Goal: Task Accomplishment & Management: Use online tool/utility

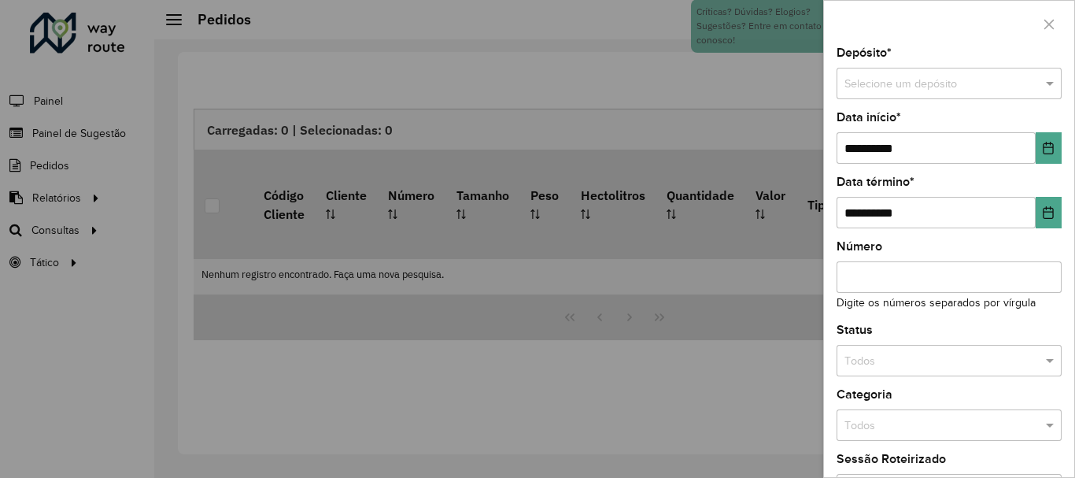
scroll to position [1032, 0]
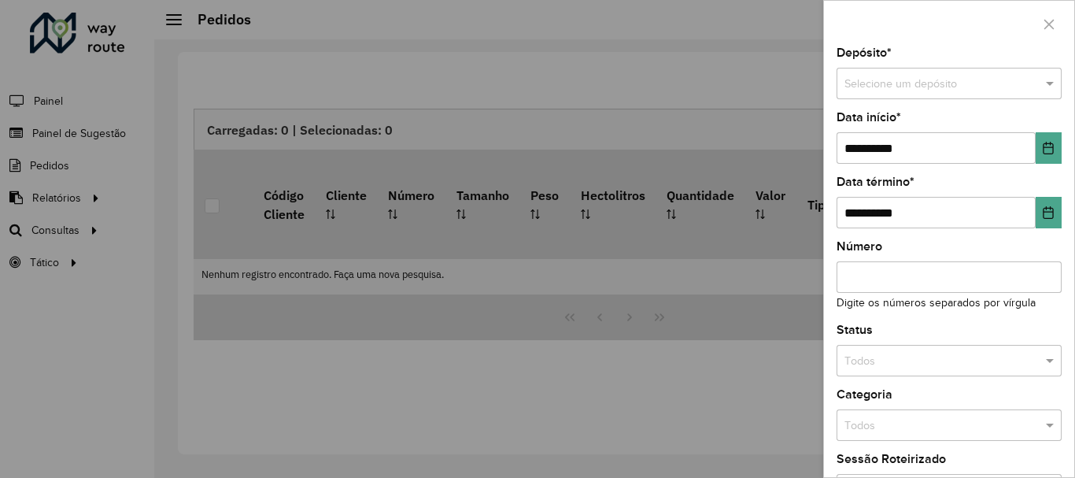
click at [65, 236] on div at bounding box center [537, 239] width 1075 height 478
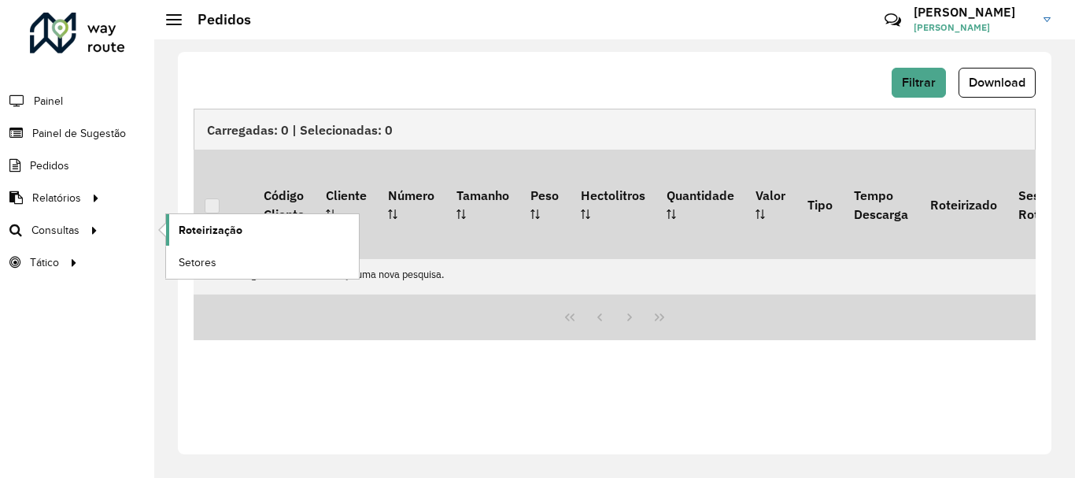
click at [207, 232] on span "Roteirização" at bounding box center [211, 230] width 64 height 17
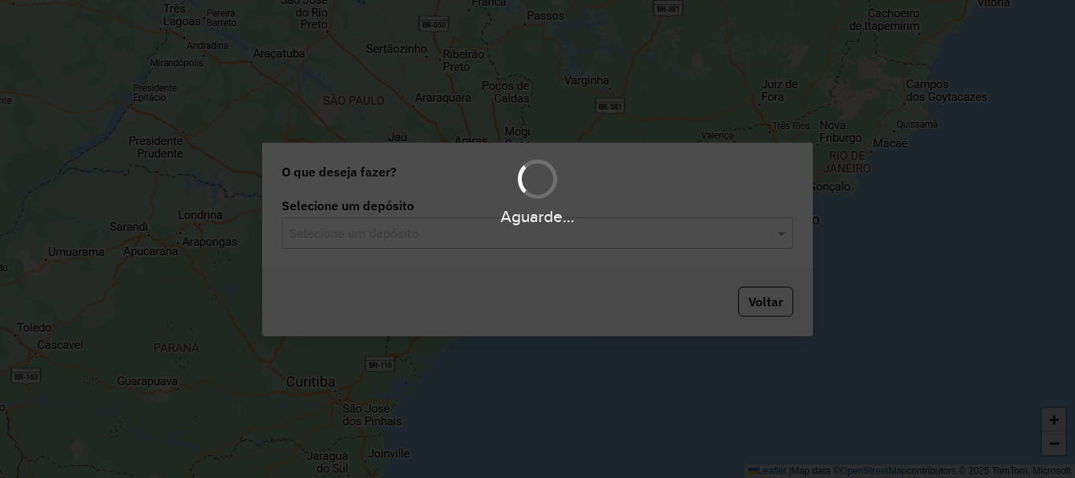
scroll to position [1032, 0]
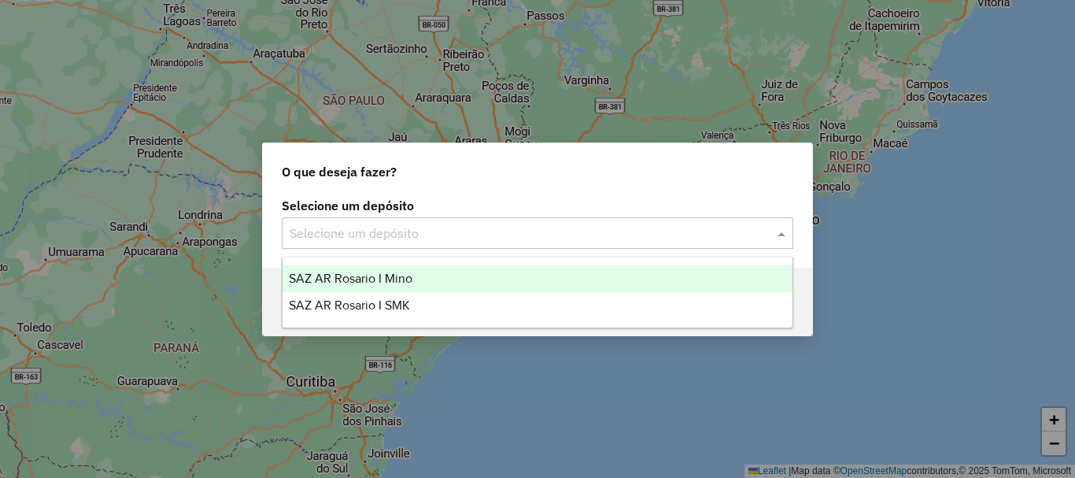
click at [785, 234] on span at bounding box center [784, 233] width 20 height 19
click at [366, 278] on span "SAZ AR Rosario I Mino" at bounding box center [351, 278] width 124 height 13
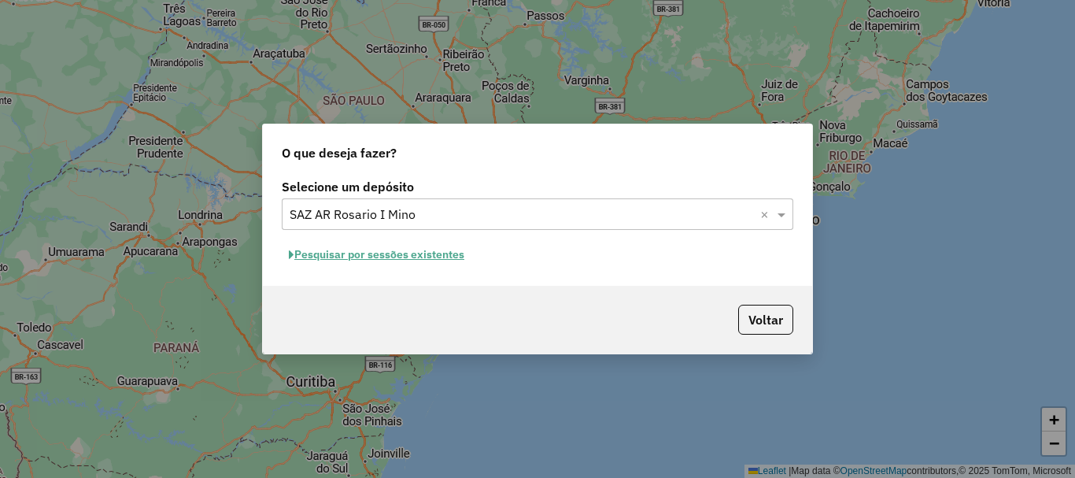
click at [377, 251] on button "Pesquisar por sessões existentes" at bounding box center [377, 254] width 190 height 24
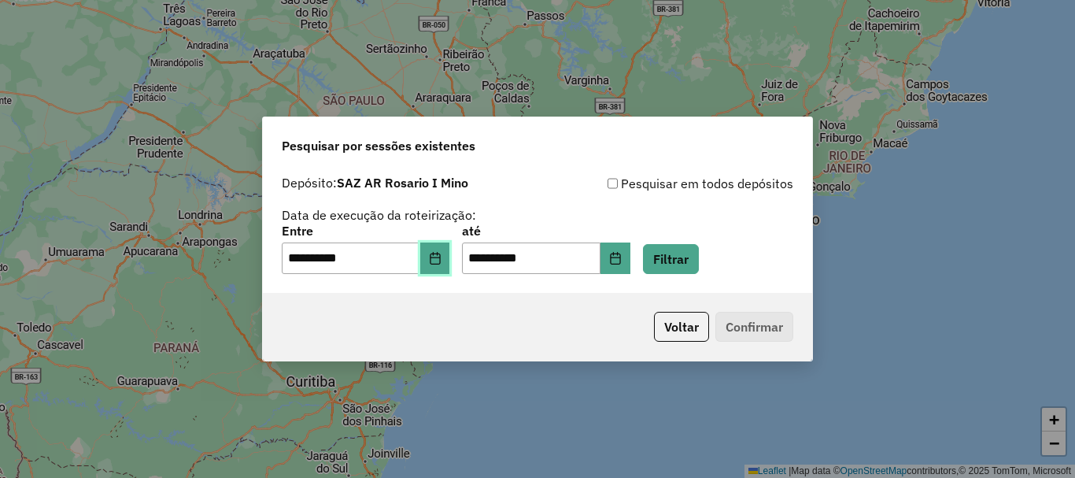
click at [440, 257] on icon "Choose Date" at bounding box center [435, 258] width 10 height 13
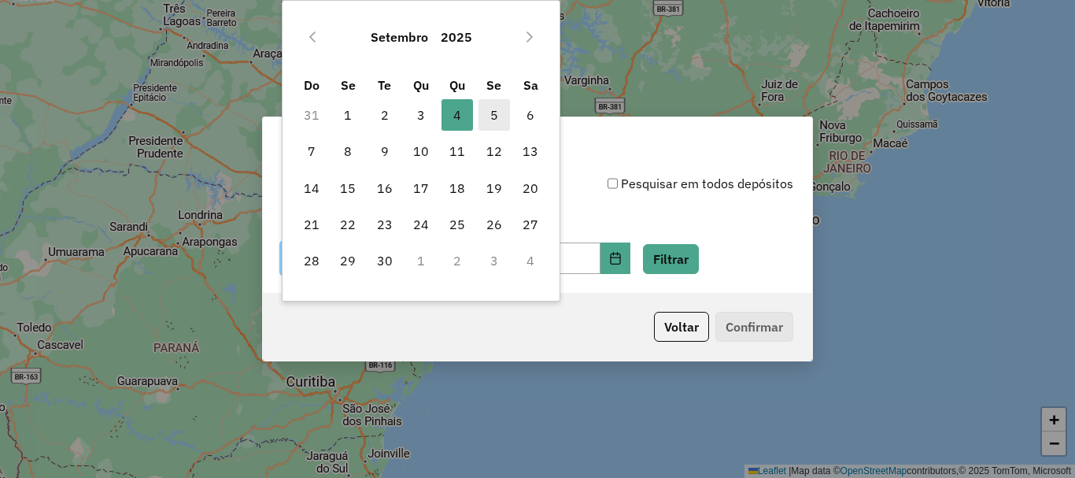
click at [489, 116] on span "5" at bounding box center [494, 114] width 31 height 31
type input "**********"
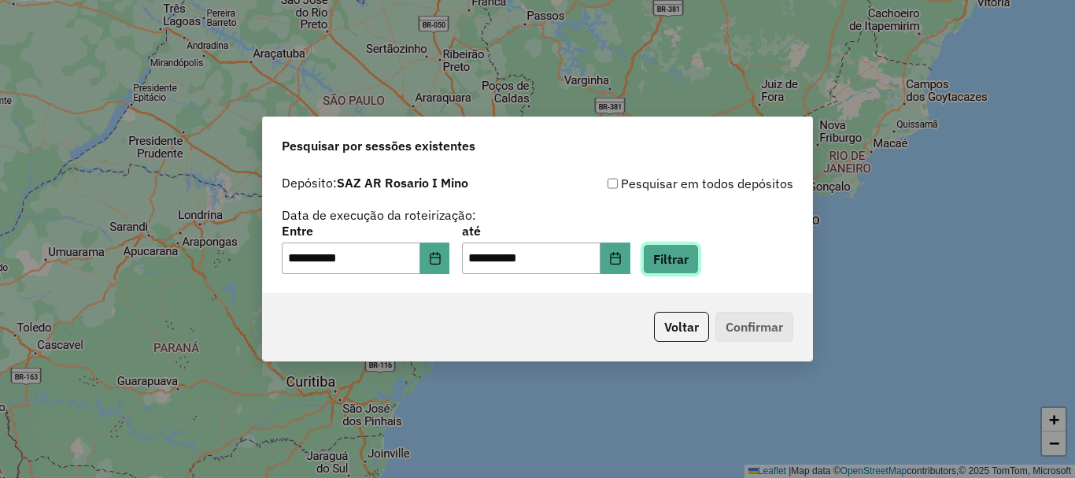
click at [688, 264] on button "Filtrar" at bounding box center [671, 259] width 56 height 30
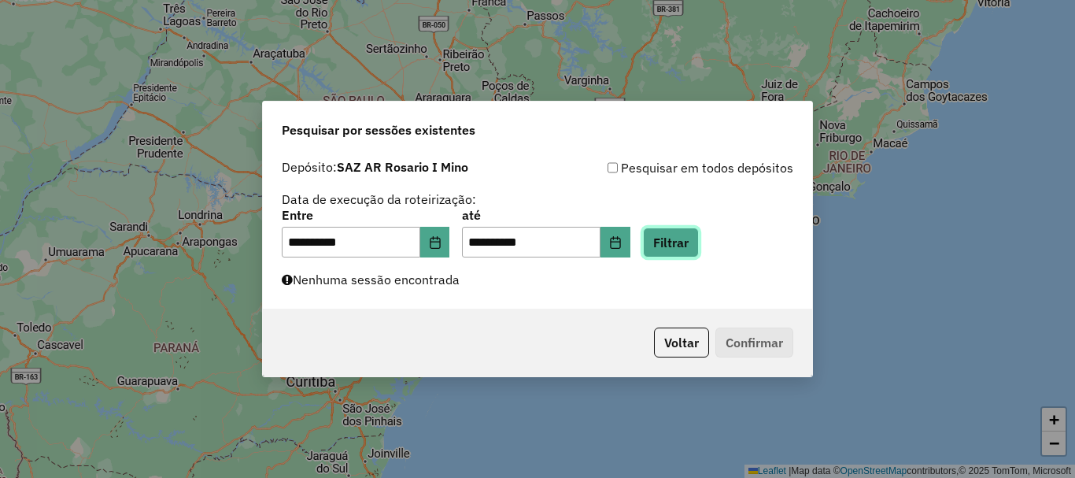
click at [699, 242] on button "Filtrar" at bounding box center [671, 242] width 56 height 30
click at [692, 243] on button "Filtrar" at bounding box center [671, 242] width 56 height 30
click at [699, 240] on button "Filtrar" at bounding box center [671, 242] width 56 height 30
click at [699, 242] on button "Filtrar" at bounding box center [671, 242] width 56 height 30
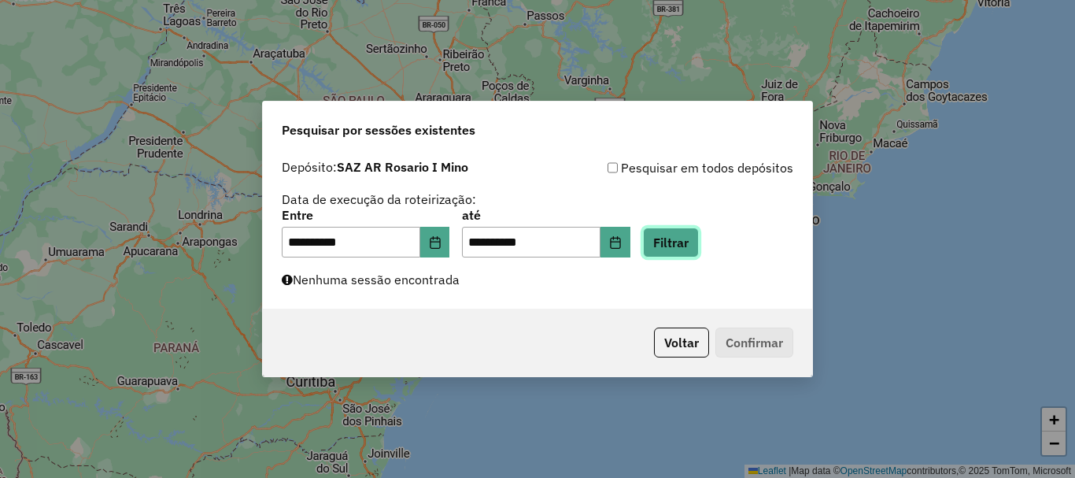
click at [699, 246] on button "Filtrar" at bounding box center [671, 242] width 56 height 30
click at [693, 246] on button "Filtrar" at bounding box center [671, 242] width 56 height 30
click at [683, 251] on button "Filtrar" at bounding box center [671, 242] width 56 height 30
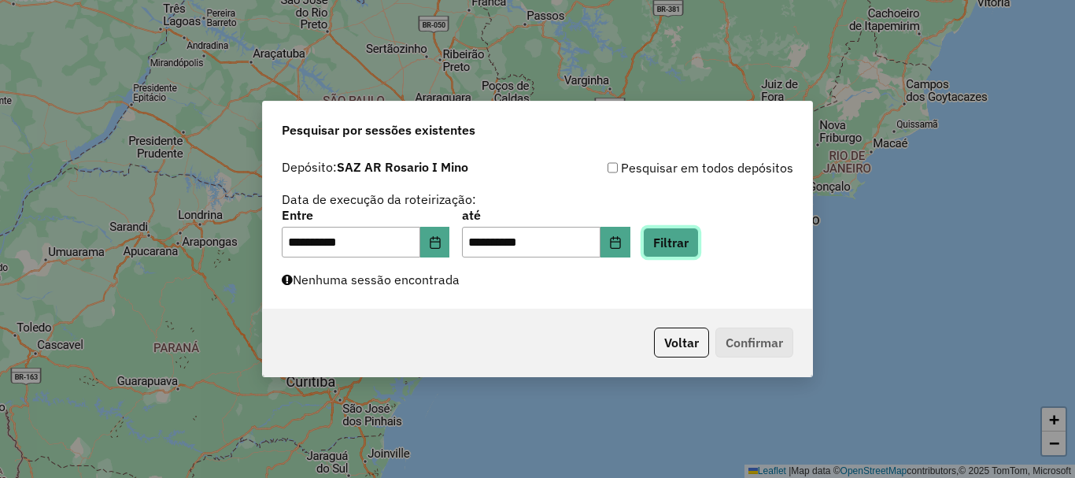
click at [683, 251] on button "Filtrar" at bounding box center [671, 242] width 56 height 30
click at [684, 244] on button "Filtrar" at bounding box center [671, 242] width 56 height 30
click at [685, 241] on button "Filtrar" at bounding box center [671, 242] width 56 height 30
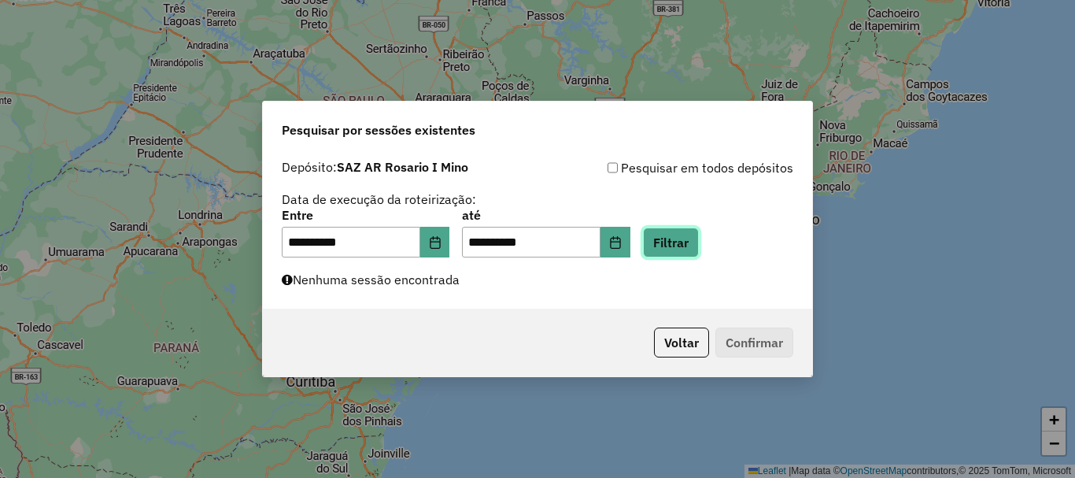
click at [696, 238] on button "Filtrar" at bounding box center [671, 242] width 56 height 30
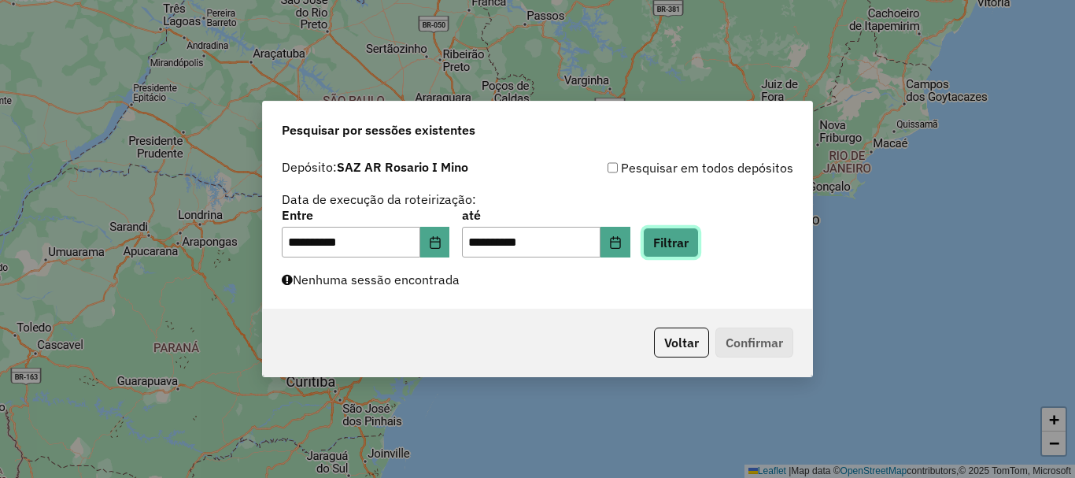
click at [699, 238] on button "Filtrar" at bounding box center [671, 242] width 56 height 30
click at [176, 299] on div "**********" at bounding box center [537, 239] width 1075 height 478
click at [928, 329] on div "**********" at bounding box center [537, 239] width 1075 height 478
click at [699, 246] on button "Filtrar" at bounding box center [671, 242] width 56 height 30
click at [681, 243] on button "Filtrar" at bounding box center [671, 242] width 56 height 30
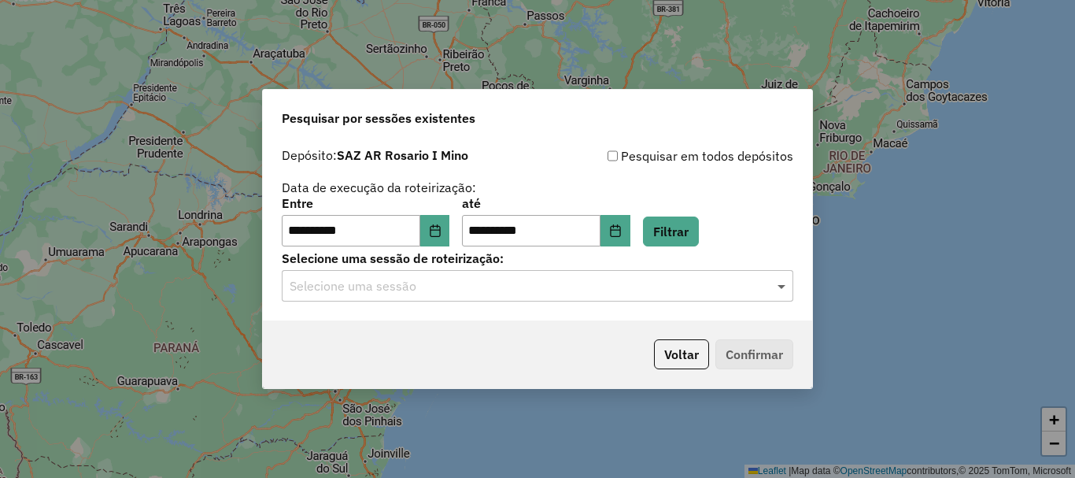
click at [785, 284] on span at bounding box center [784, 285] width 20 height 19
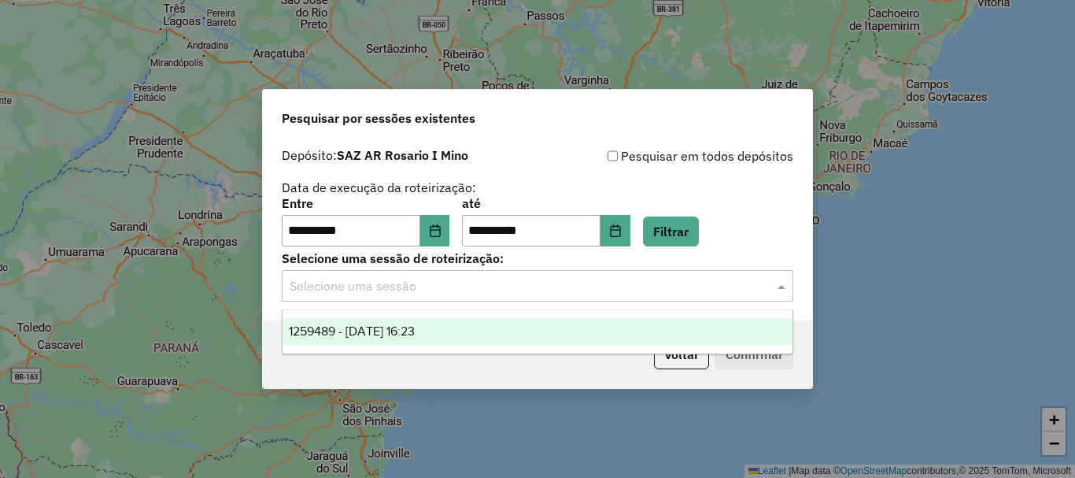
click at [409, 330] on span "1259489 - 05/09/2025 16:23" at bounding box center [352, 330] width 126 height 13
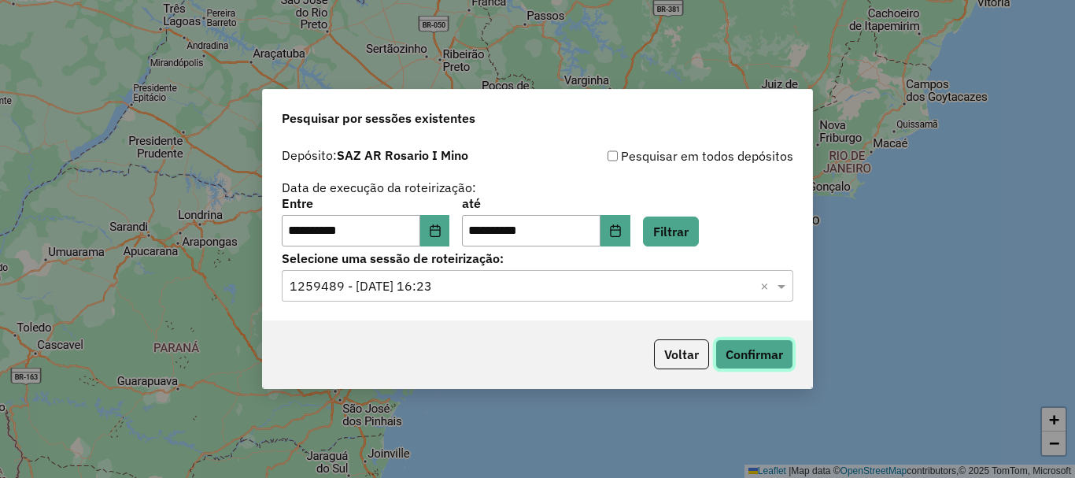
click at [761, 352] on button "Confirmar" at bounding box center [755, 354] width 78 height 30
click at [769, 357] on button "Confirmar" at bounding box center [755, 354] width 78 height 30
click at [746, 358] on button "Confirmar" at bounding box center [755, 354] width 78 height 30
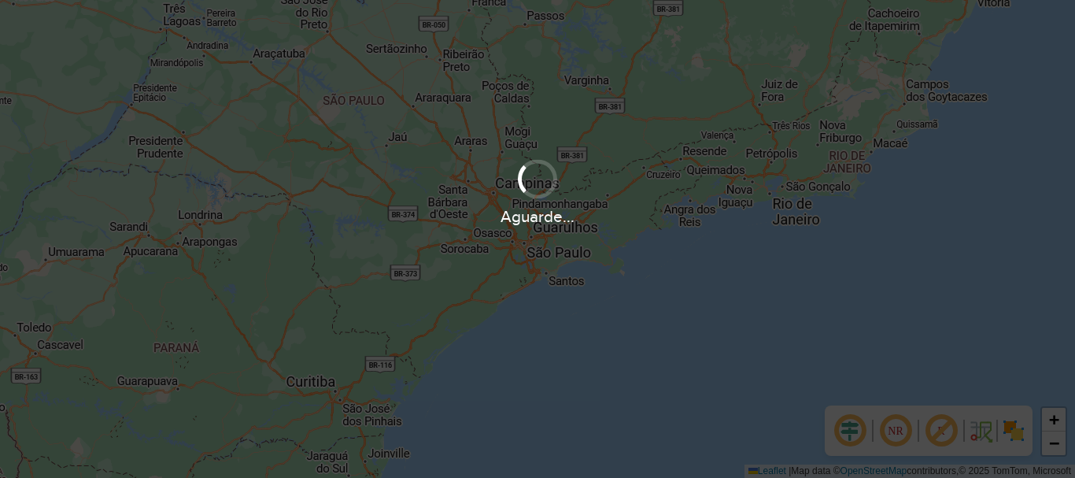
scroll to position [1032, 0]
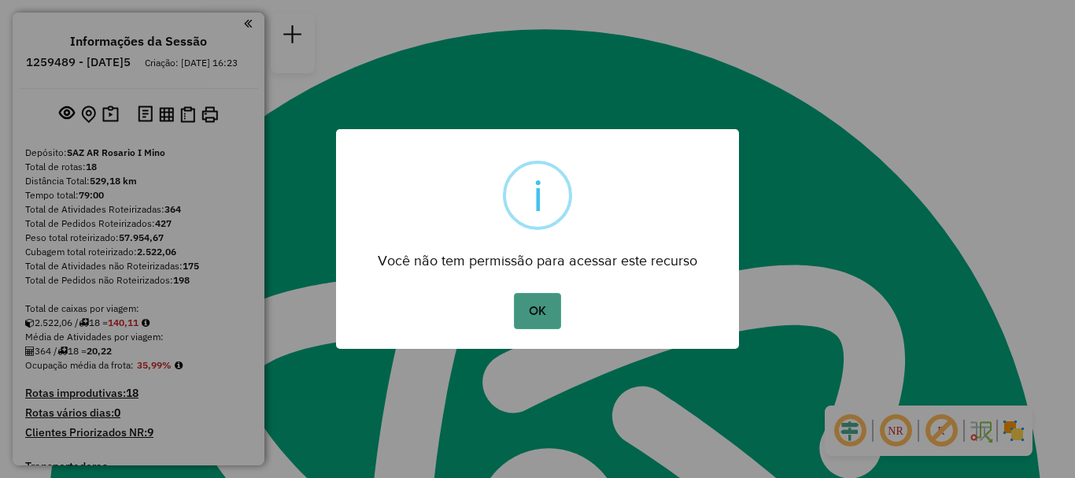
click at [542, 311] on button "OK" at bounding box center [537, 311] width 46 height 36
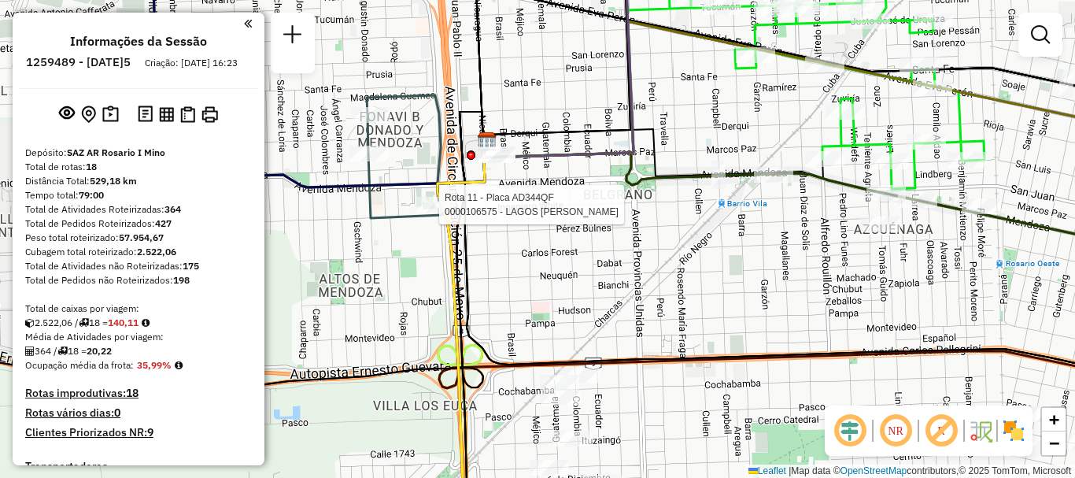
select select "**********"
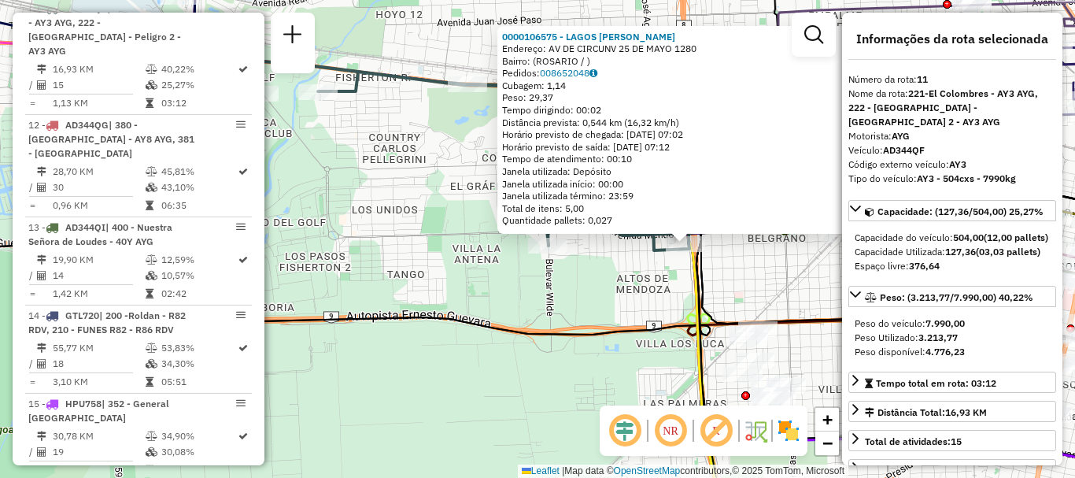
scroll to position [79, 0]
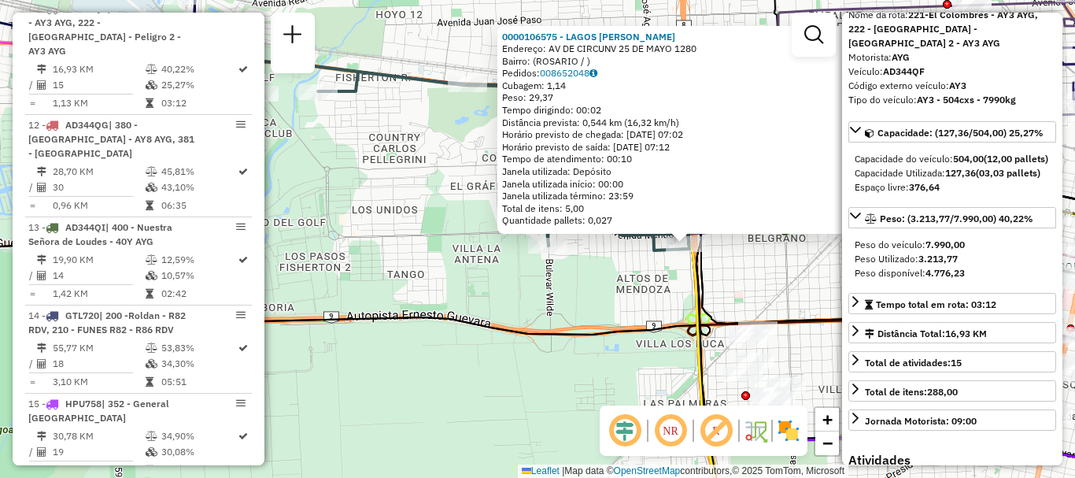
click at [749, 297] on div "0000106575 - LAGOS MARIA LUISA Endereço: AV DE CIRCUNV 25 DE MAYO 1280 Bairro: …" at bounding box center [537, 239] width 1075 height 478
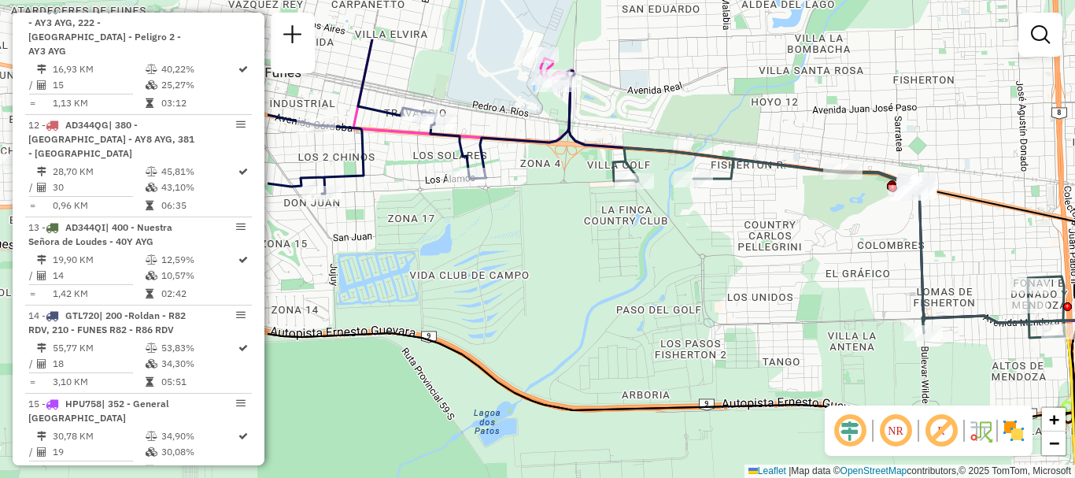
drag, startPoint x: 722, startPoint y: 287, endPoint x: 788, endPoint y: 342, distance: 86.6
click at [788, 342] on div "Janela de atendimento Grade de atendimento Capacidade Transportadoras Veículos …" at bounding box center [537, 239] width 1075 height 478
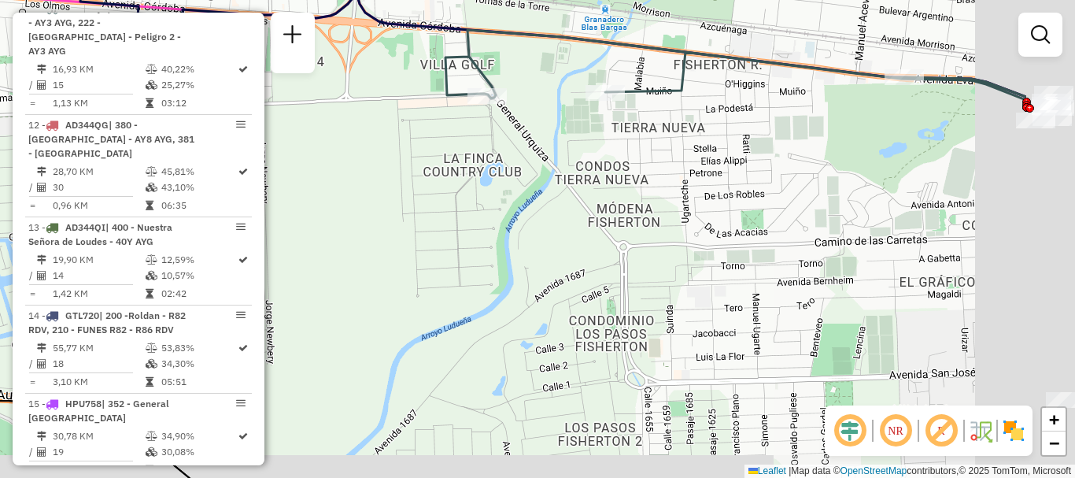
drag, startPoint x: 628, startPoint y: 189, endPoint x: 453, endPoint y: 155, distance: 178.0
click at [455, 155] on div "Janela de atendimento Grade de atendimento Capacidade Transportadoras Veículos …" at bounding box center [537, 239] width 1075 height 478
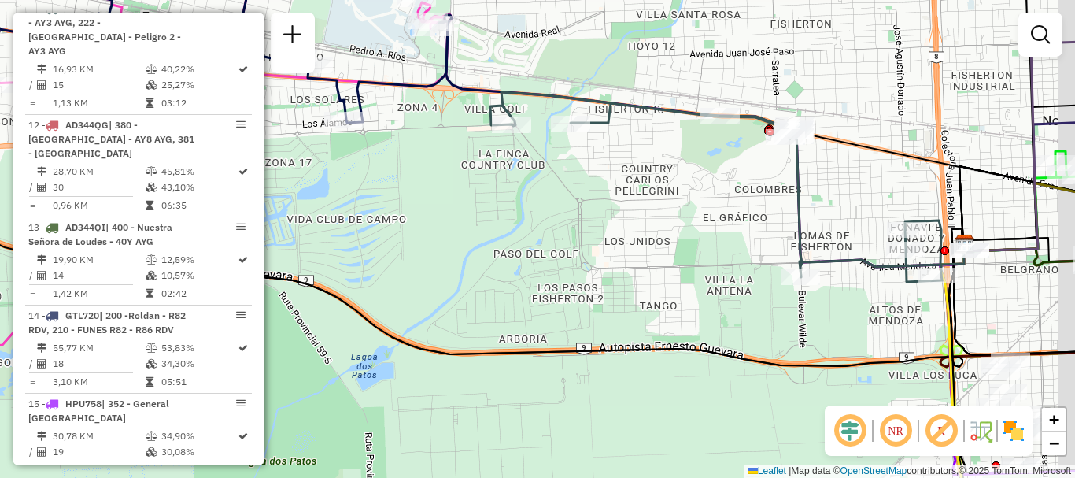
drag, startPoint x: 707, startPoint y: 202, endPoint x: 455, endPoint y: 151, distance: 256.9
click at [467, 152] on div "Janela de atendimento Grade de atendimento Capacidade Transportadoras Veículos …" at bounding box center [537, 239] width 1075 height 478
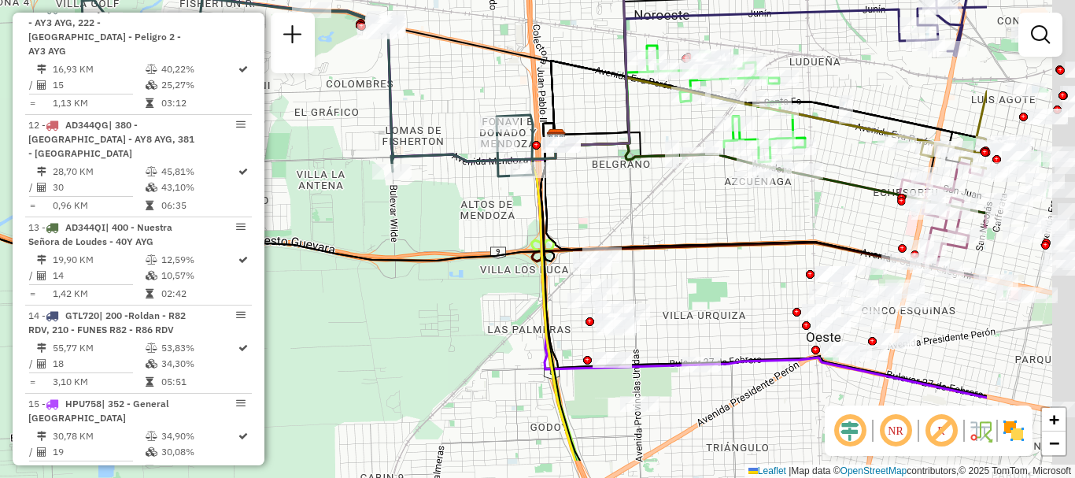
drag, startPoint x: 387, startPoint y: 131, endPoint x: 370, endPoint y: 128, distance: 17.6
click at [370, 128] on div "Janela de atendimento Grade de atendimento Capacidade Transportadoras Veículos …" at bounding box center [537, 239] width 1075 height 478
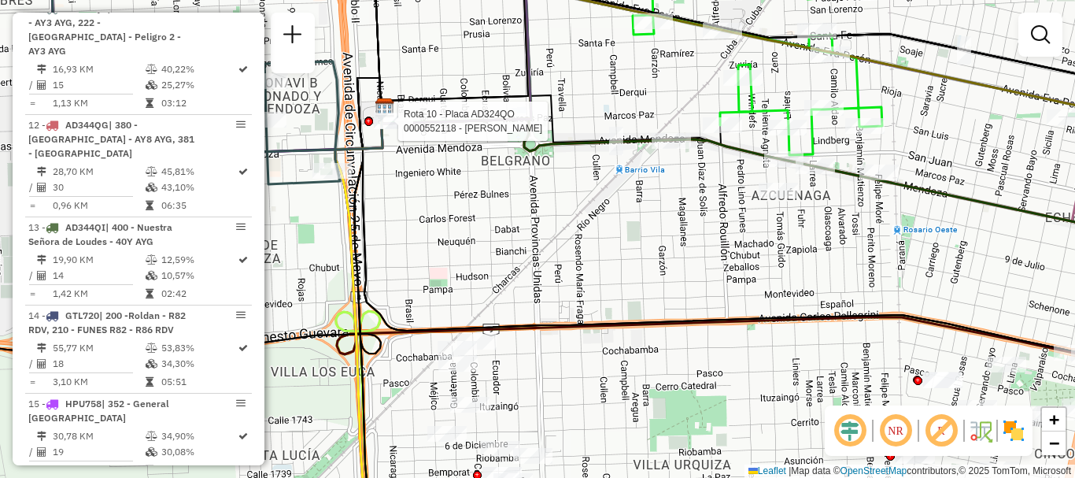
click at [393, 129] on div at bounding box center [393, 121] width 39 height 16
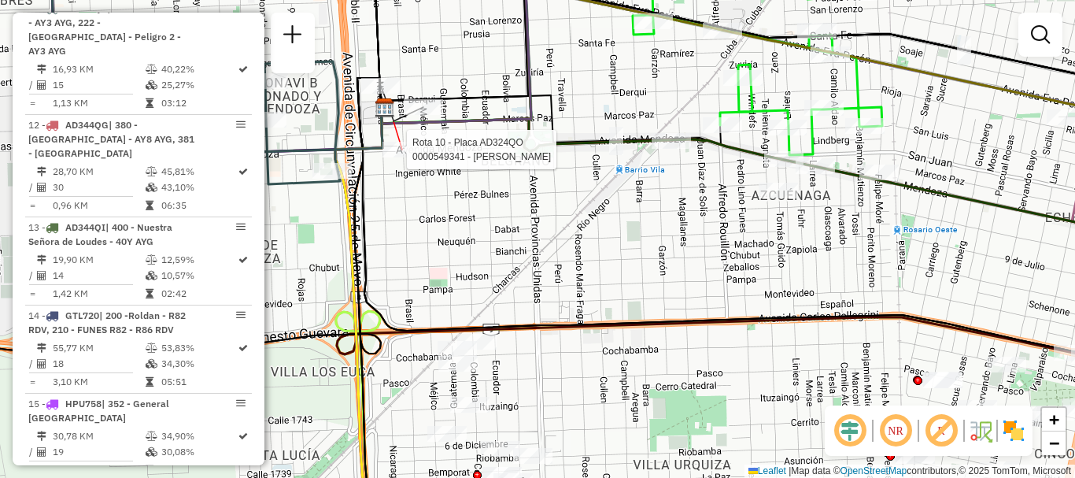
select select "**********"
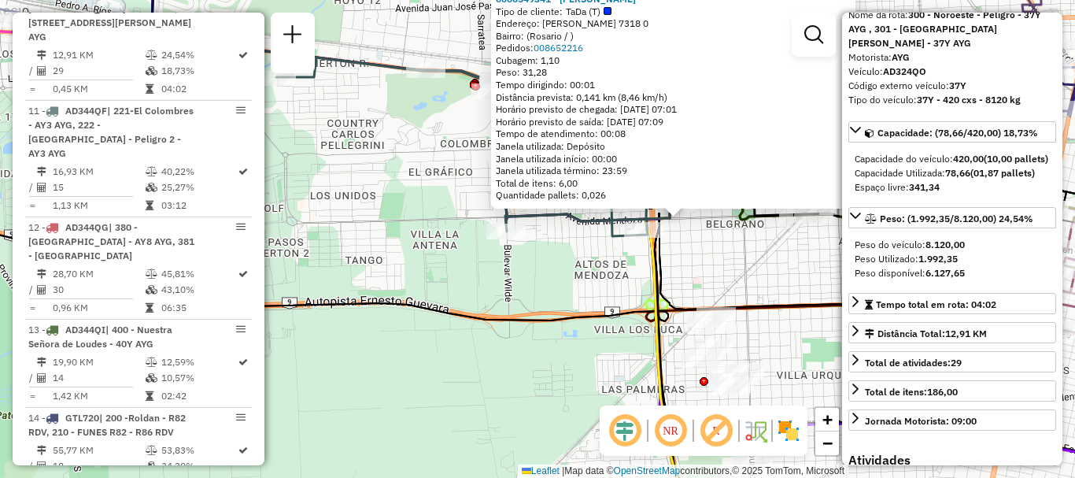
click at [756, 278] on div "0000549341 - Franco Garcia Tipo de cliente: TaDa (T) Endereço: Marcos Paz 7318 …" at bounding box center [537, 239] width 1075 height 478
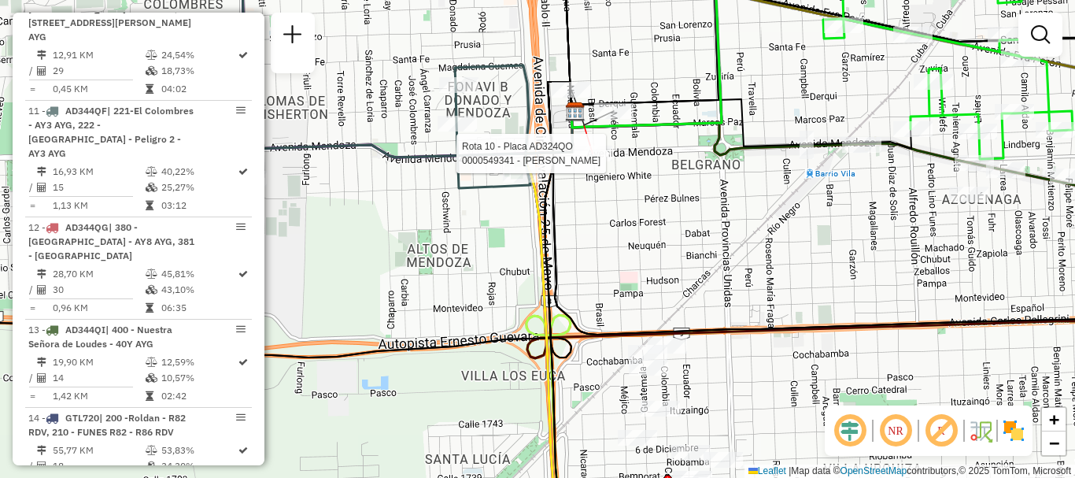
select select "**********"
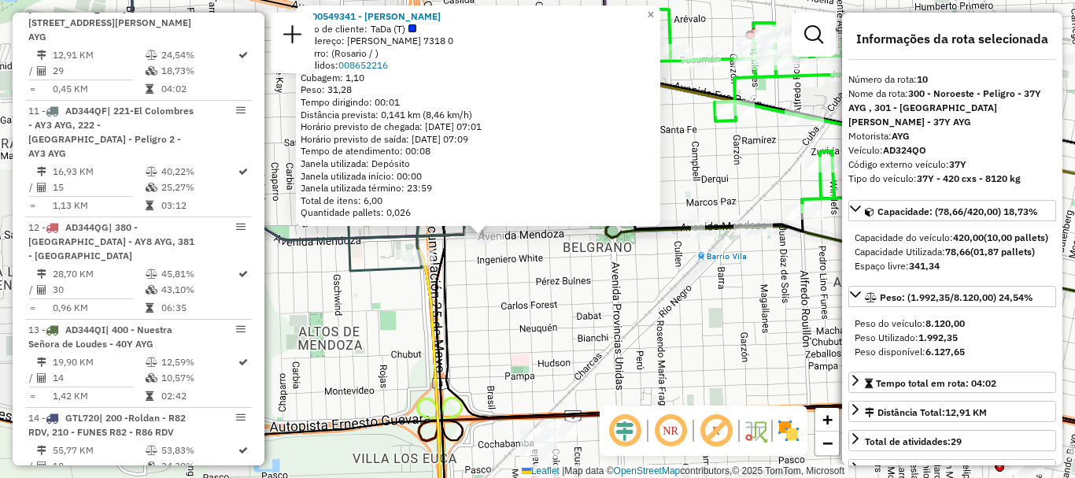
drag, startPoint x: 740, startPoint y: 225, endPoint x: 689, endPoint y: 223, distance: 51.2
click at [689, 223] on icon at bounding box center [633, 207] width 340 height 50
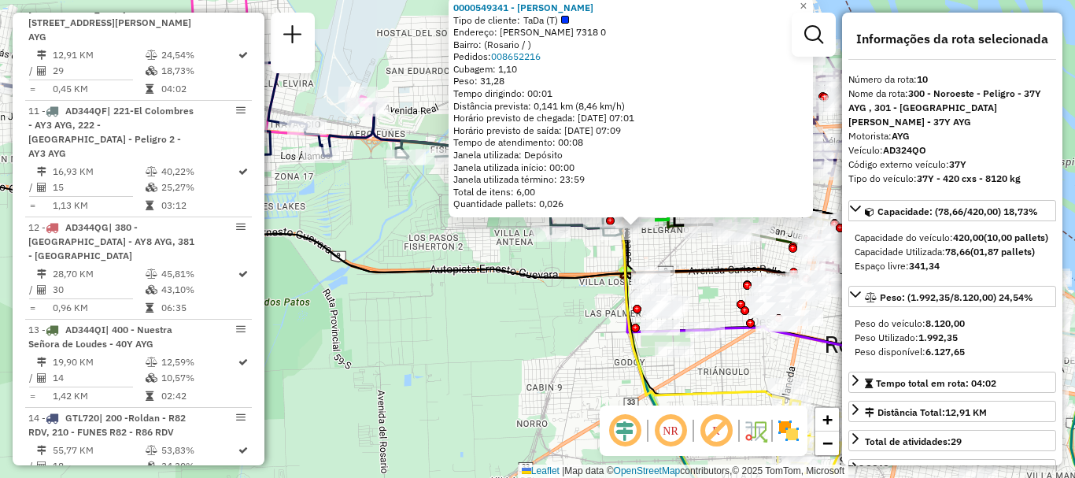
drag, startPoint x: 687, startPoint y: 251, endPoint x: 548, endPoint y: 188, distance: 152.9
click at [645, 230] on div "0000549341 - Franco Garcia Tipo de cliente: TaDa (T) Endereço: Marcos Paz 7318 …" at bounding box center [537, 239] width 1075 height 478
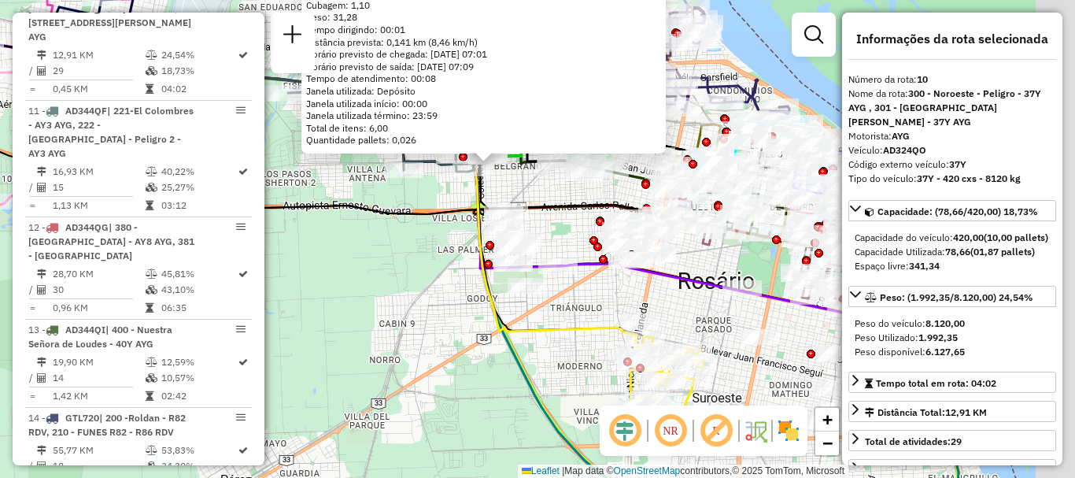
drag, startPoint x: 639, startPoint y: 236, endPoint x: 493, endPoint y: 190, distance: 153.6
click at [493, 190] on div "0000549341 - Franco Garcia Tipo de cliente: TaDa (T) Endereço: Marcos Paz 7318 …" at bounding box center [537, 239] width 1075 height 478
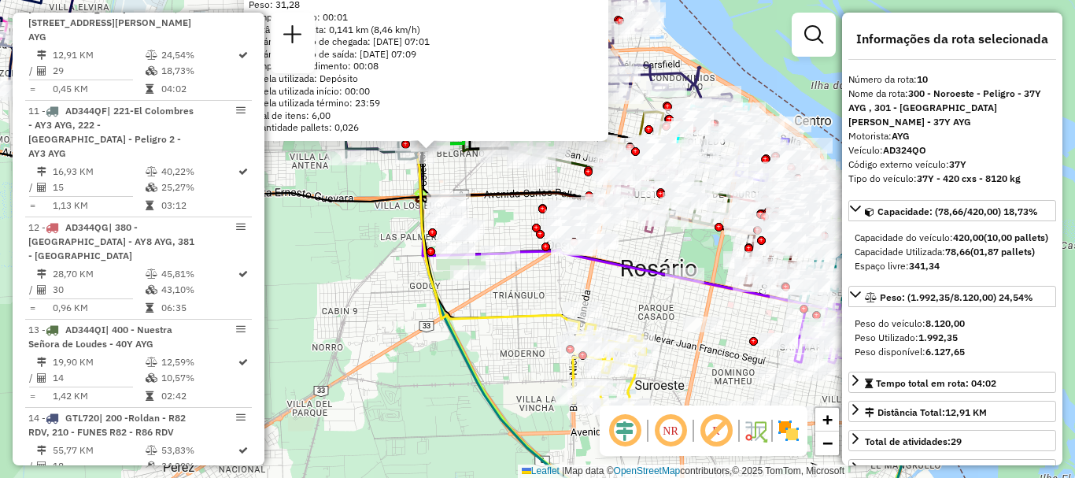
drag, startPoint x: 547, startPoint y: 189, endPoint x: 391, endPoint y: 174, distance: 156.6
click at [421, 172] on icon at bounding box center [548, 176] width 254 height 86
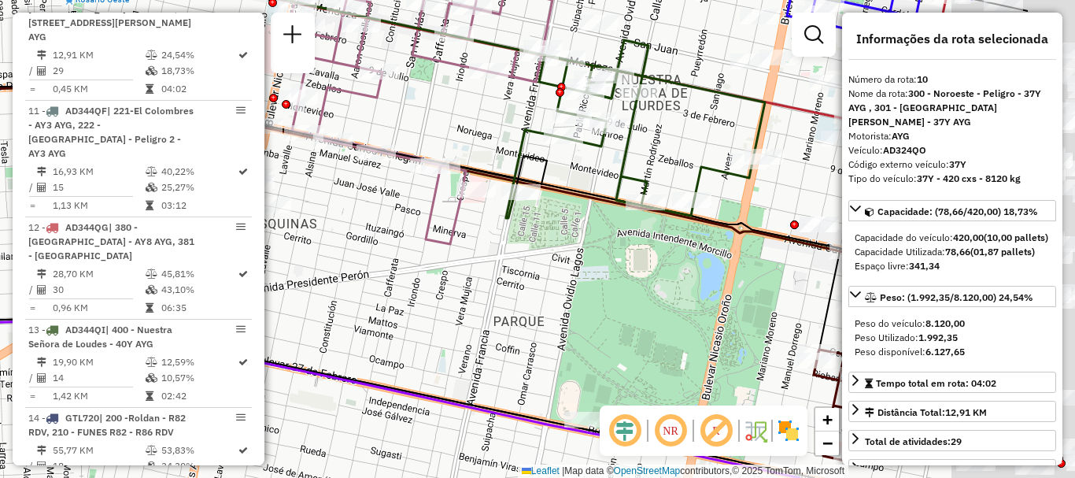
drag, startPoint x: 495, startPoint y: 115, endPoint x: 435, endPoint y: 111, distance: 60.7
click at [441, 110] on div "0000549341 - Franco Garcia Tipo de cliente: TaDa (T) Endereço: Marcos Paz 7318 …" at bounding box center [537, 239] width 1075 height 478
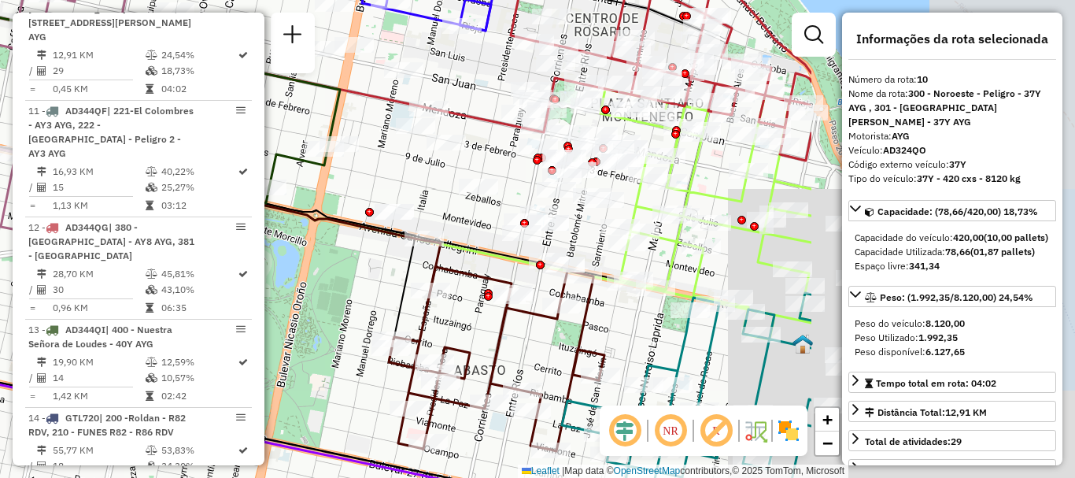
click at [259, 278] on hb-router-mapa "Informações da Sessão 1259489 - 05/09/2025 Criação: 04/09/2025 16:23 Depósito: …" at bounding box center [537, 239] width 1075 height 478
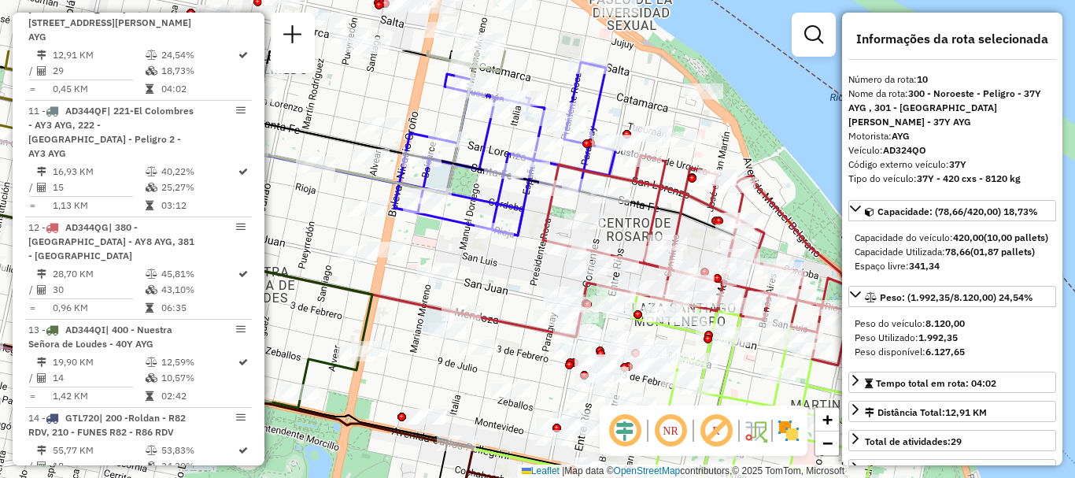
drag, startPoint x: 468, startPoint y: 202, endPoint x: 460, endPoint y: 301, distance: 98.6
click at [459, 326] on div "Rota 13 - Placa AD344QI 0000389097 - SINCLAIR LUCIA MERCEDES 0000549341 - Franc…" at bounding box center [537, 239] width 1075 height 478
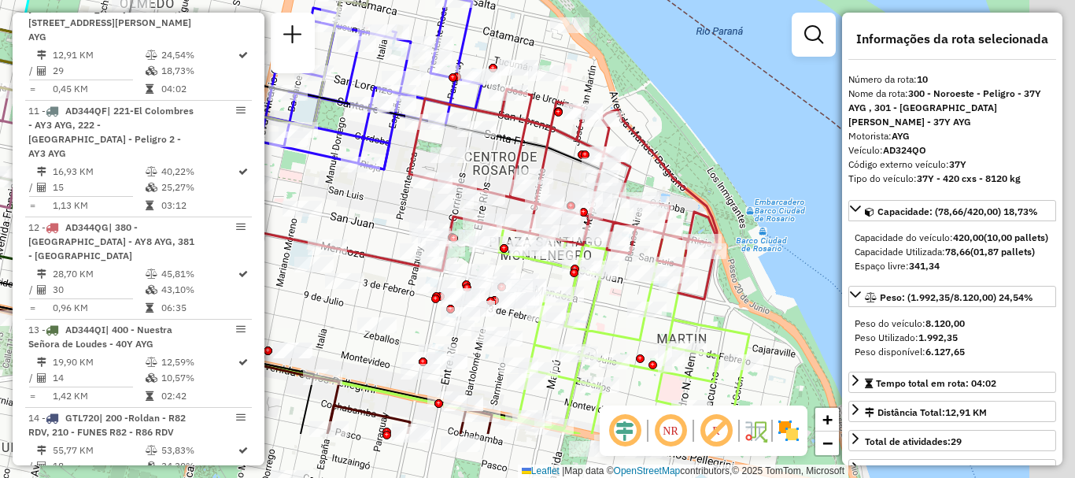
drag, startPoint x: 455, startPoint y: 30, endPoint x: 391, endPoint y: 10, distance: 66.7
click at [391, 10] on div "0000549341 - Franco Garcia Tipo de cliente: TaDa (T) Endereço: Marcos Paz 7318 …" at bounding box center [537, 239] width 1075 height 478
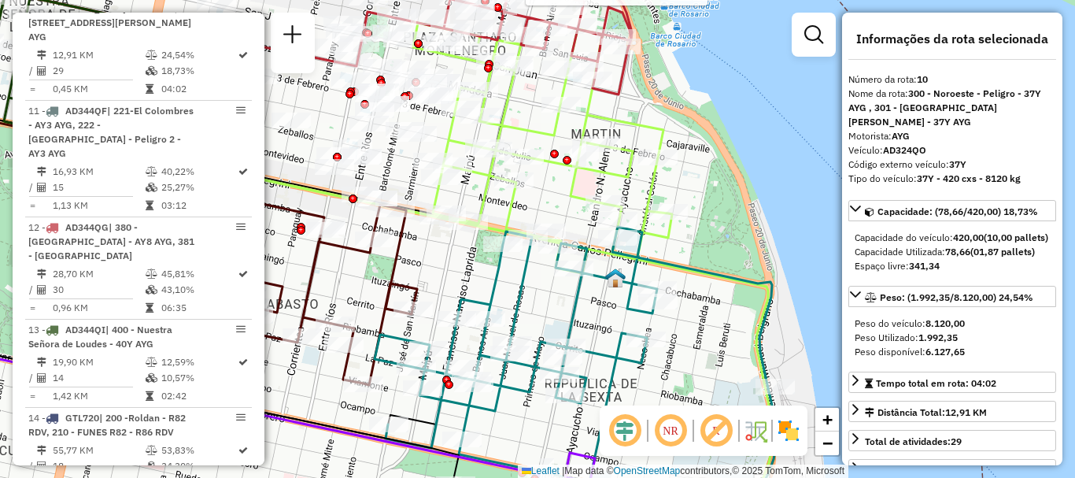
drag, startPoint x: 544, startPoint y: 305, endPoint x: 538, endPoint y: 83, distance: 222.8
click at [538, 88] on div "Rota 12 - Placa AD344QG 0000546004 - Testoni Carlos Gaston Rota 12 - Placa AD34…" at bounding box center [537, 239] width 1075 height 478
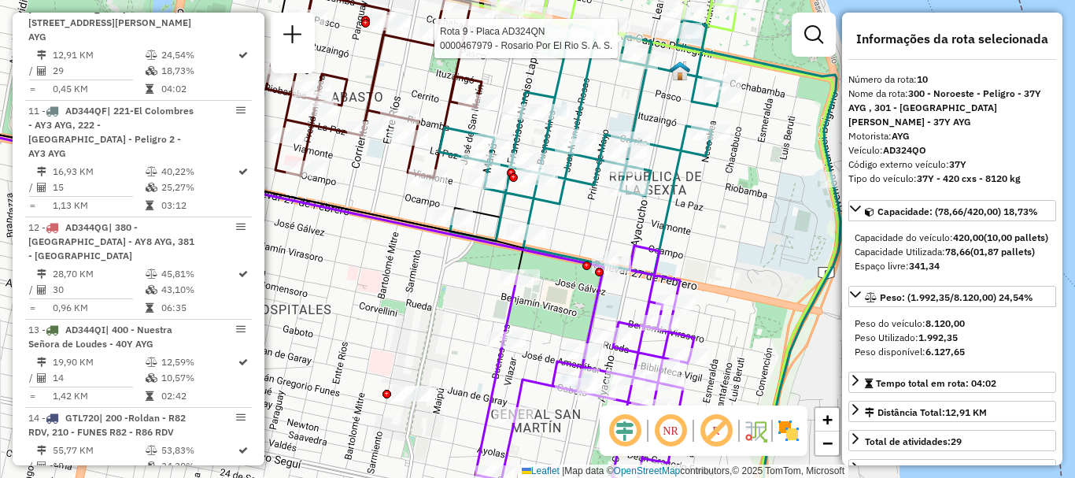
drag, startPoint x: 390, startPoint y: 286, endPoint x: 470, endPoint y: 286, distance: 79.5
click at [470, 286] on div "Rota 12 - Placa AD344QG 0000546004 - Testoni Carlos Gaston Rota 12 - Placa AD34…" at bounding box center [537, 239] width 1075 height 478
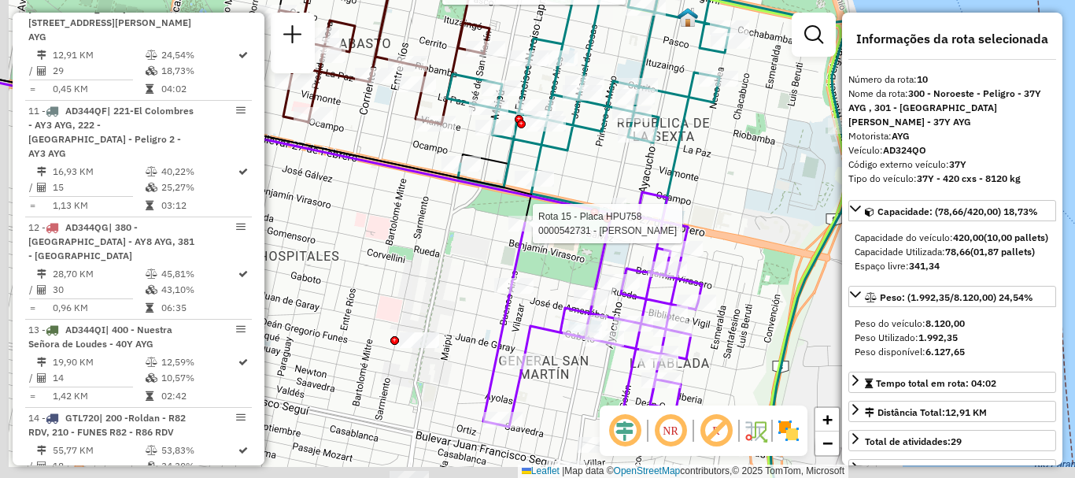
drag, startPoint x: 366, startPoint y: 242, endPoint x: 505, endPoint y: 180, distance: 151.9
click at [501, 176] on div "Rota 12 - Placa AD344QG 0000546004 - Testoni Carlos Gaston Rota 12 - Placa AD34…" at bounding box center [537, 239] width 1075 height 478
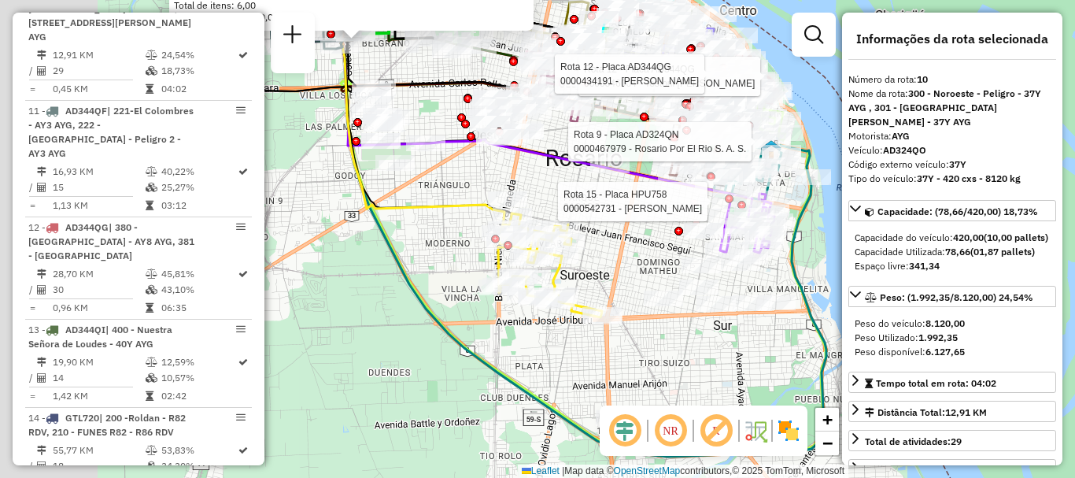
drag, startPoint x: 450, startPoint y: 338, endPoint x: 640, endPoint y: 294, distance: 194.8
click at [640, 294] on div "Rota 12 - Placa AD344QG 0000546004 - Testoni Carlos Gaston Rota 12 - Placa AD34…" at bounding box center [537, 239] width 1075 height 478
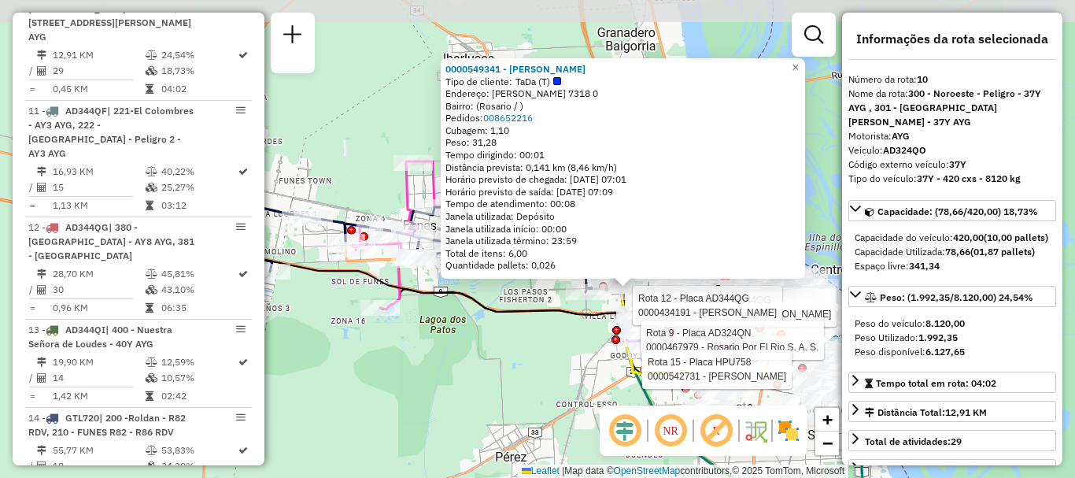
drag, startPoint x: 445, startPoint y: 338, endPoint x: 584, endPoint y: 420, distance: 162.0
click at [584, 420] on div "Rota 12 - Placa AD344QG 0000546004 - Testoni Carlos Gaston Rota 12 - Placa AD34…" at bounding box center [537, 239] width 1075 height 478
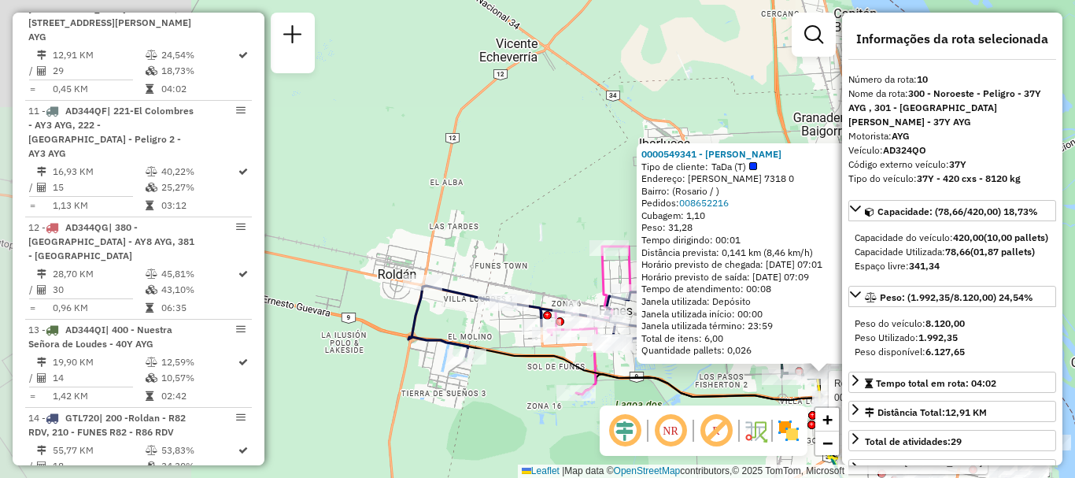
click at [588, 431] on div "Rota 12 - Placa AD344QG 0000546004 - Testoni Carlos Gaston Rota 12 - Placa AD34…" at bounding box center [537, 239] width 1075 height 478
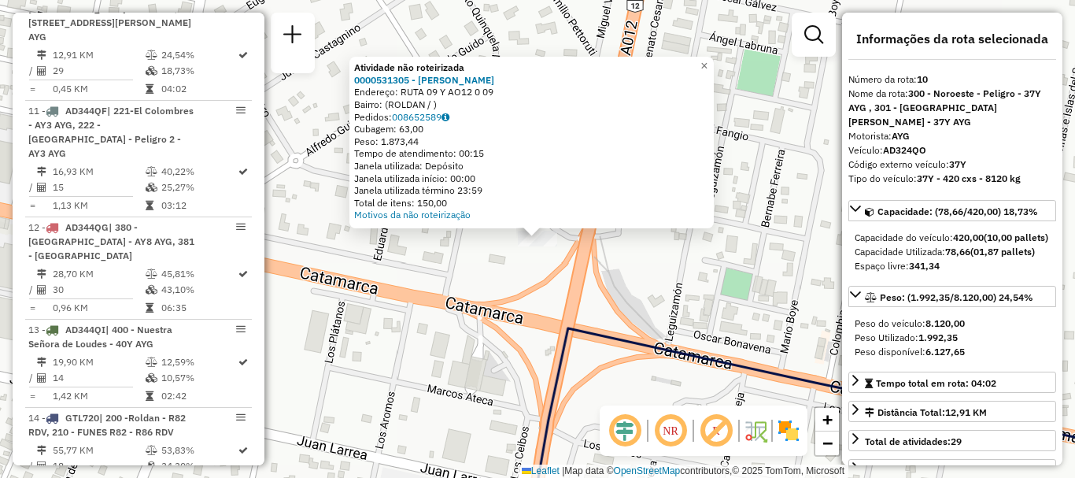
click at [434, 300] on div "Atividade não roteirizada 0000531305 - Acosta Lautaro Tobias Endereço: RUTA 09 …" at bounding box center [537, 239] width 1075 height 478
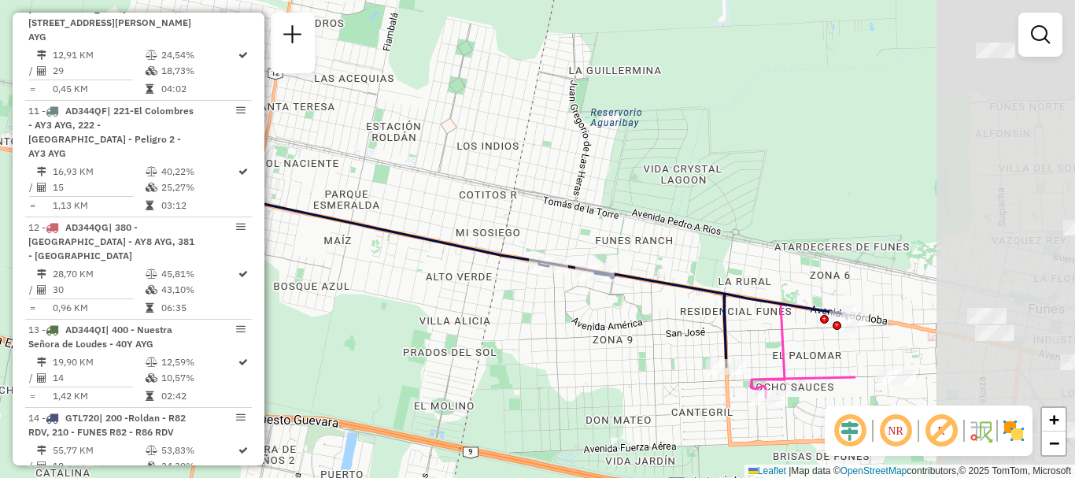
drag, startPoint x: 732, startPoint y: 339, endPoint x: 408, endPoint y: 219, distance: 345.9
click at [408, 219] on div "Janela de atendimento Grade de atendimento Capacidade Transportadoras Veículos …" at bounding box center [537, 239] width 1075 height 478
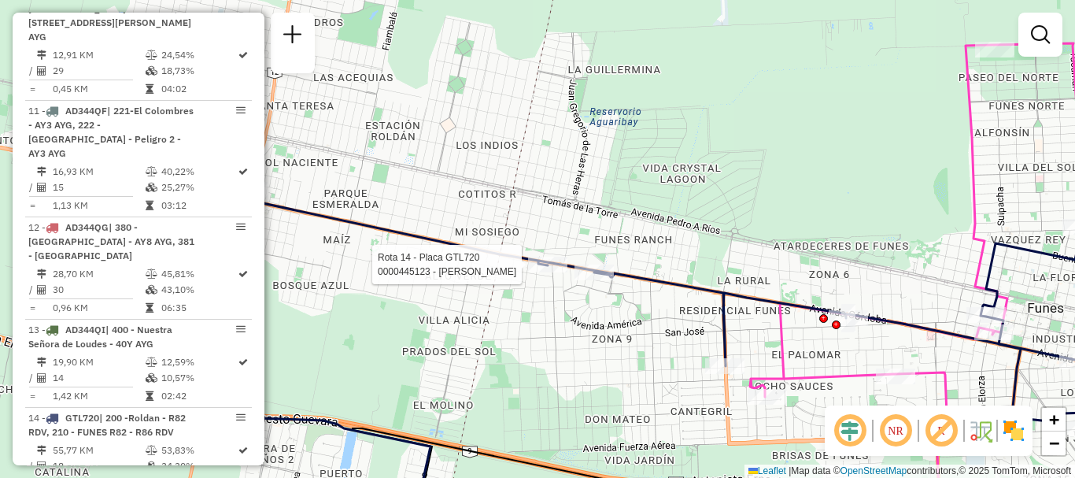
select select "**********"
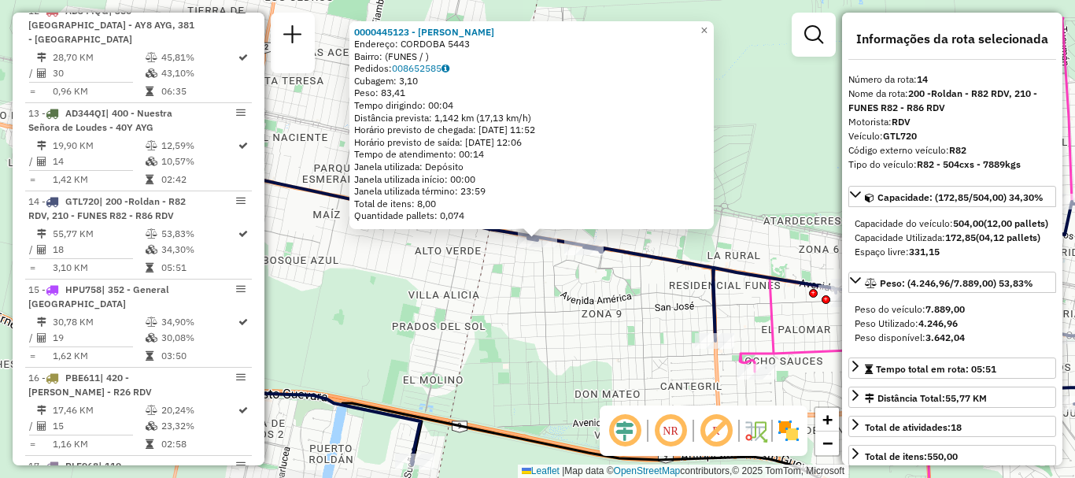
scroll to position [1749, 0]
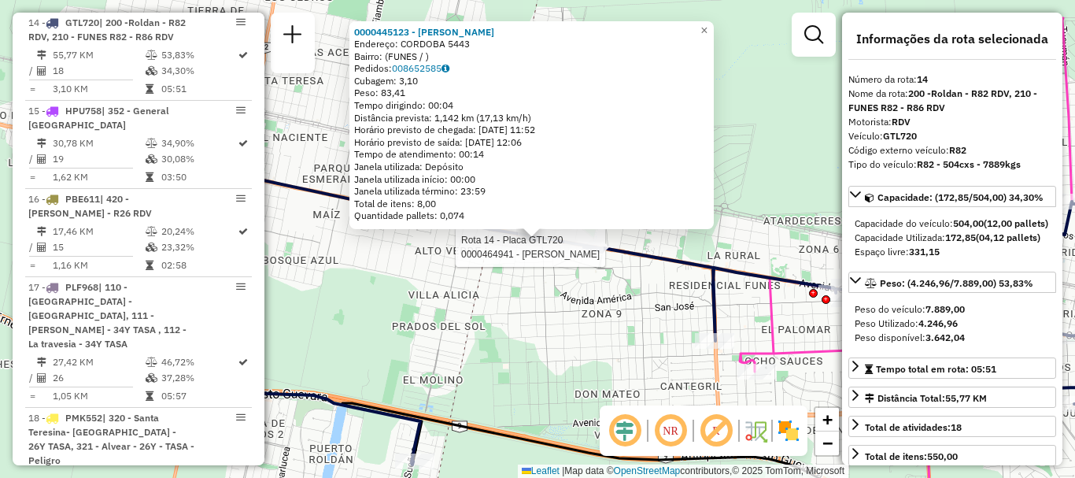
click at [590, 255] on div at bounding box center [583, 247] width 39 height 16
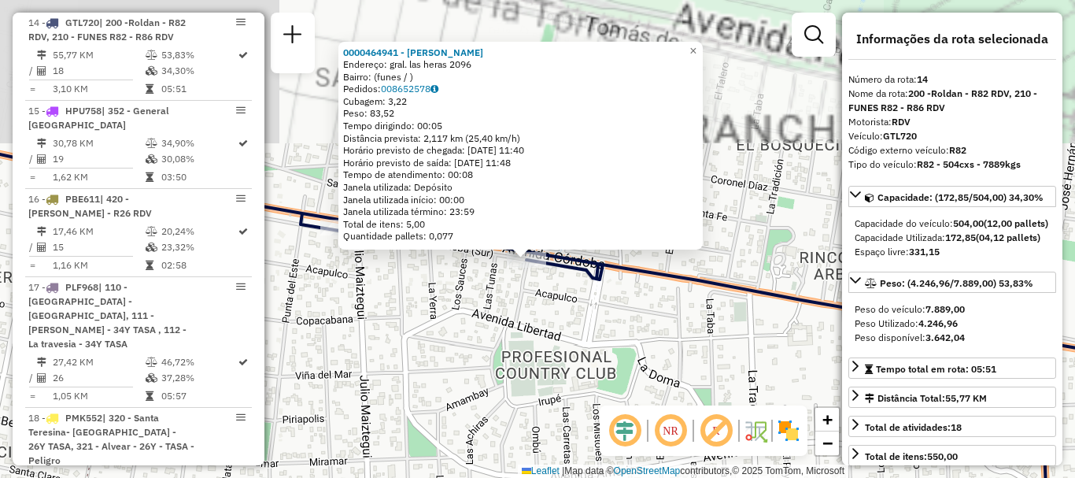
drag, startPoint x: 549, startPoint y: 317, endPoint x: 568, endPoint y: 352, distance: 39.8
click at [568, 356] on div "0000464941 - tilatti luciano Endereço: gral. las heras 2096 Bairro: (funes / ) …" at bounding box center [537, 239] width 1075 height 478
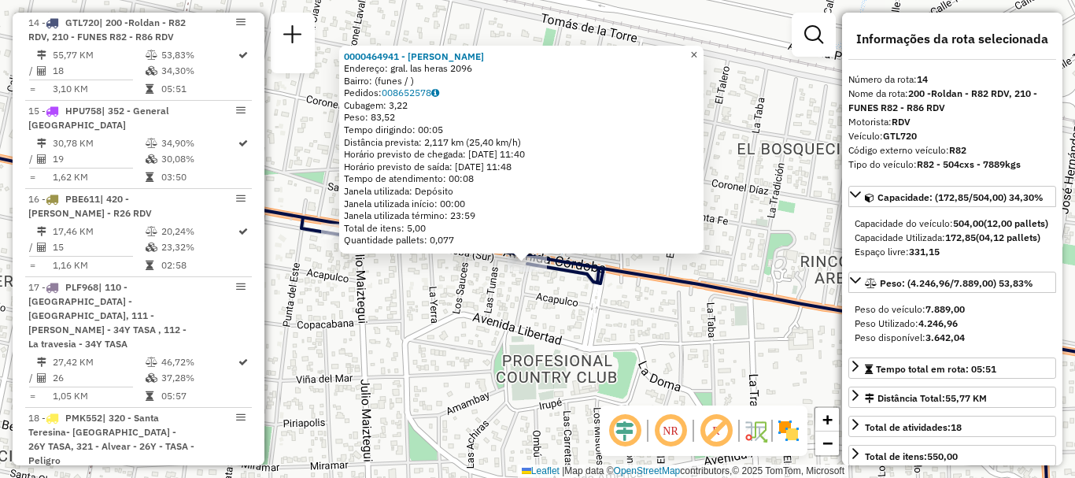
click at [697, 48] on span "×" at bounding box center [693, 54] width 7 height 13
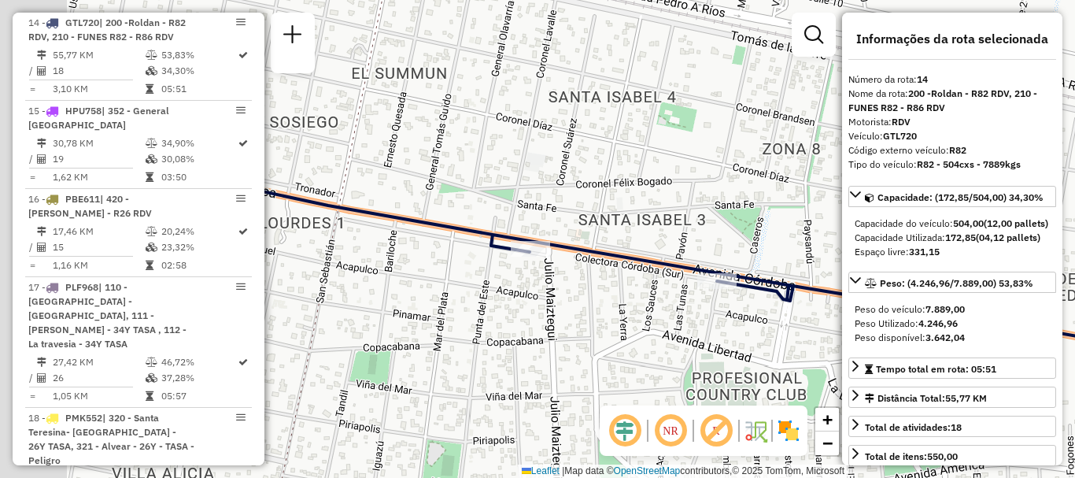
drag, startPoint x: 382, startPoint y: 291, endPoint x: 573, endPoint y: 309, distance: 192.1
click at [573, 309] on div "Janela de atendimento Grade de atendimento Capacidade Transportadoras Veículos …" at bounding box center [537, 239] width 1075 height 478
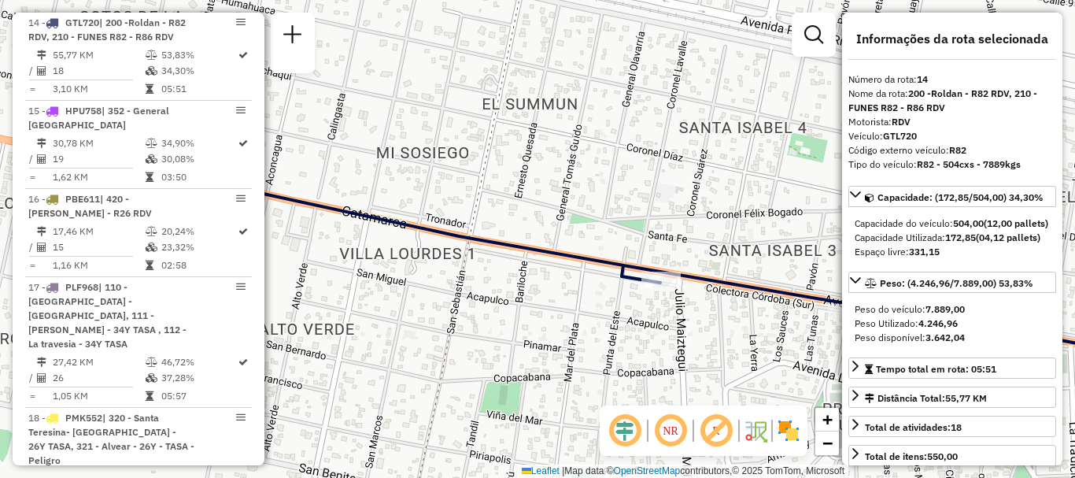
drag, startPoint x: 457, startPoint y: 288, endPoint x: 586, endPoint y: 319, distance: 132.7
click at [586, 319] on div "Janela de atendimento Grade de atendimento Capacidade Transportadoras Veículos …" at bounding box center [537, 239] width 1075 height 478
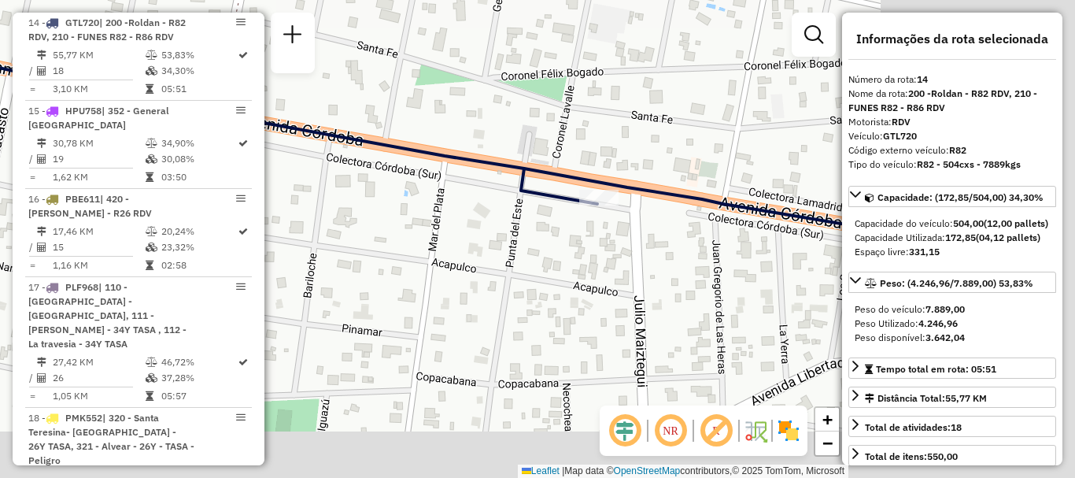
drag, startPoint x: 564, startPoint y: 259, endPoint x: 456, endPoint y: 234, distance: 110.7
click at [456, 234] on div "Janela de atendimento Grade de atendimento Capacidade Transportadoras Veículos …" at bounding box center [537, 239] width 1075 height 478
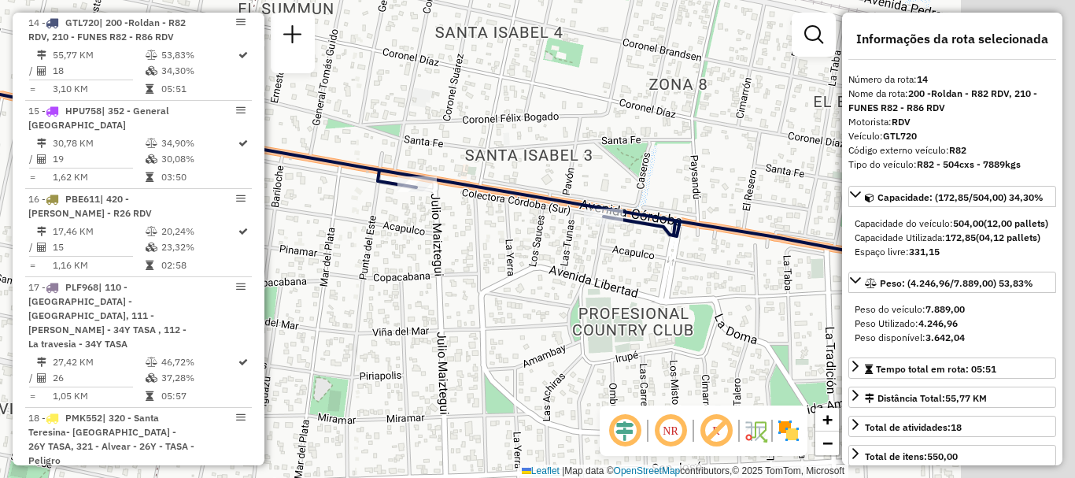
drag, startPoint x: 610, startPoint y: 272, endPoint x: 454, endPoint y: 227, distance: 162.2
click at [460, 227] on div "Janela de atendimento Grade de atendimento Capacidade Transportadoras Veículos …" at bounding box center [537, 239] width 1075 height 478
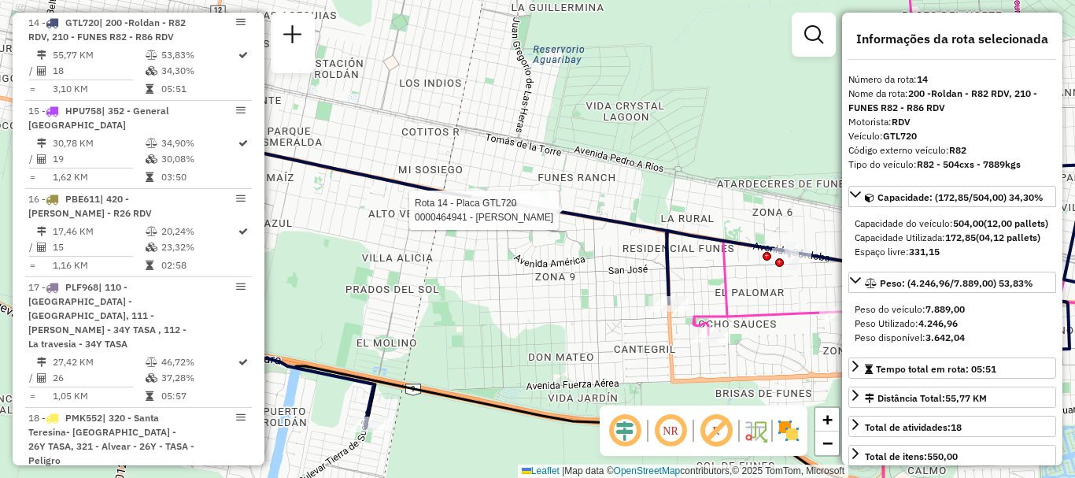
drag, startPoint x: 557, startPoint y: 230, endPoint x: 431, endPoint y: 156, distance: 146.1
click at [518, 202] on div at bounding box center [537, 210] width 39 height 16
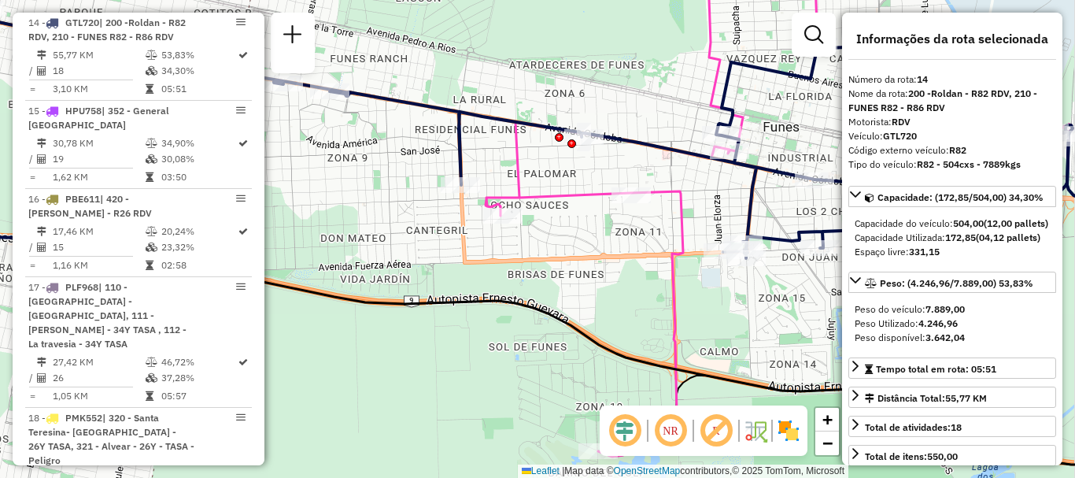
drag, startPoint x: 503, startPoint y: 224, endPoint x: 298, endPoint y: 110, distance: 234.0
click at [298, 110] on div "Janela de atendimento Grade de atendimento Capacidade Transportadoras Veículos …" at bounding box center [537, 239] width 1075 height 478
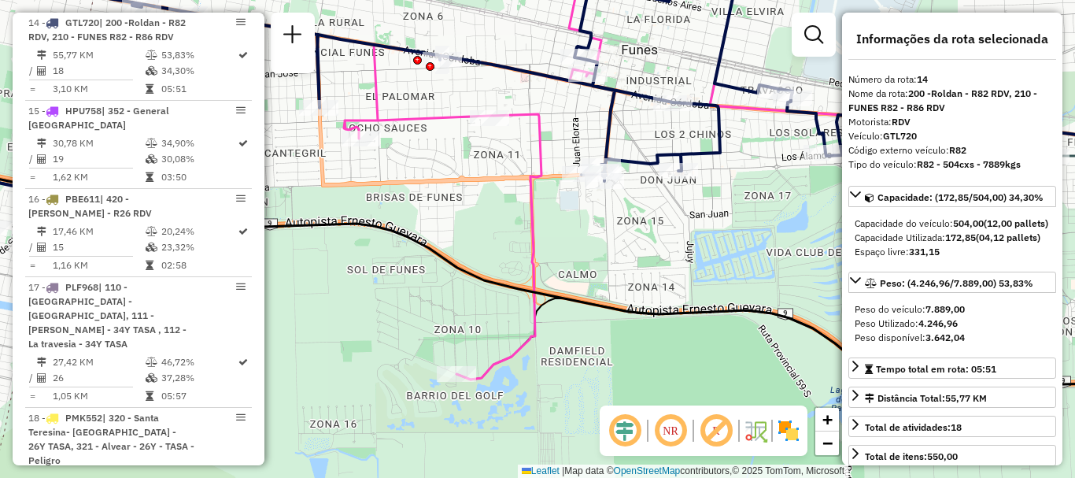
drag, startPoint x: 427, startPoint y: 191, endPoint x: 306, endPoint y: 110, distance: 145.8
click at [306, 110] on div "Janela de atendimento Grade de atendimento Capacidade Transportadoras Veículos …" at bounding box center [537, 239] width 1075 height 478
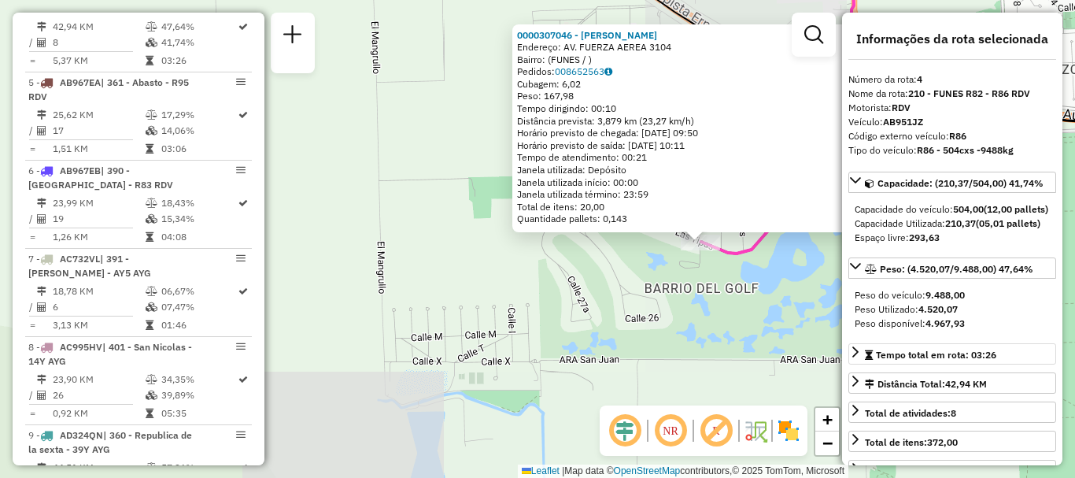
scroll to position [79, 0]
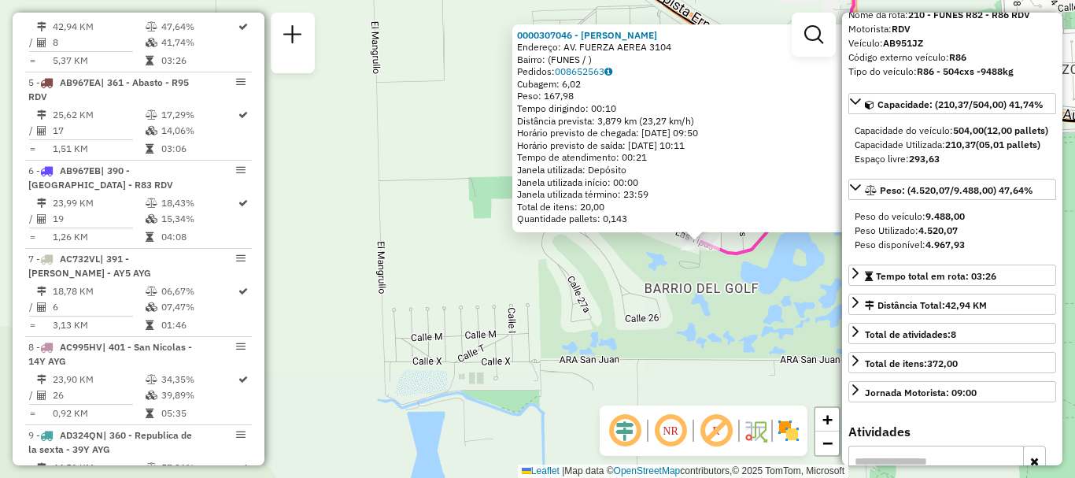
click at [730, 322] on div "0000307046 - MARTINO PABLO FABIAN Endereço: AV. FUERZA AEREA 3104 Bairro: (FUNE…" at bounding box center [537, 239] width 1075 height 478
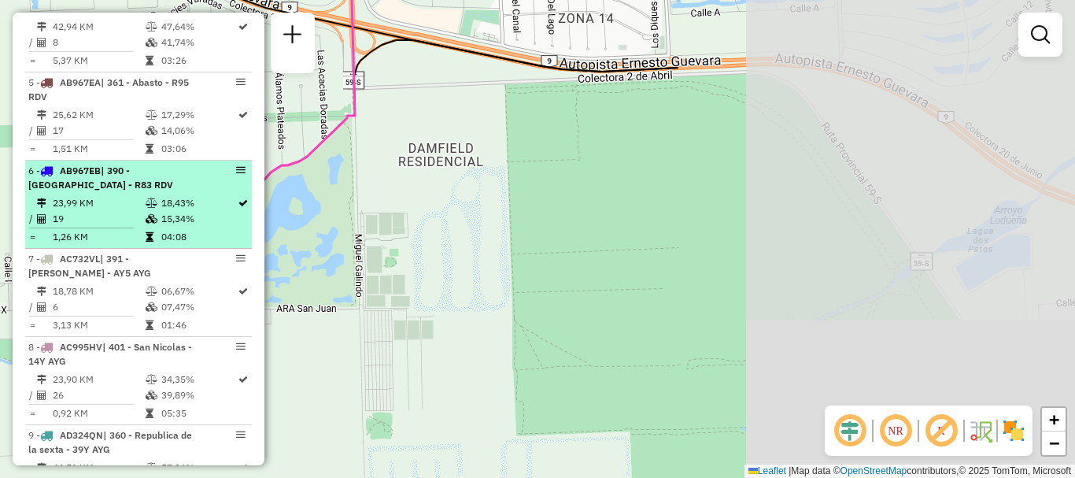
drag, startPoint x: 659, startPoint y: 272, endPoint x: 226, endPoint y: 246, distance: 433.7
click at [226, 246] on hb-router-mapa "Informações da Sessão 1259489 - 05/09/2025 Criação: 04/09/2025 16:23 Depósito: …" at bounding box center [537, 239] width 1075 height 478
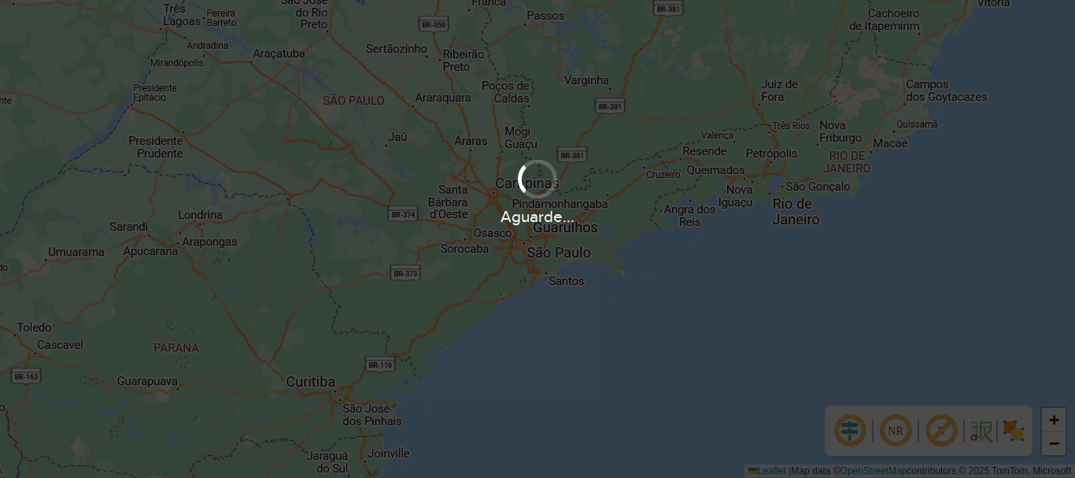
scroll to position [1032, 0]
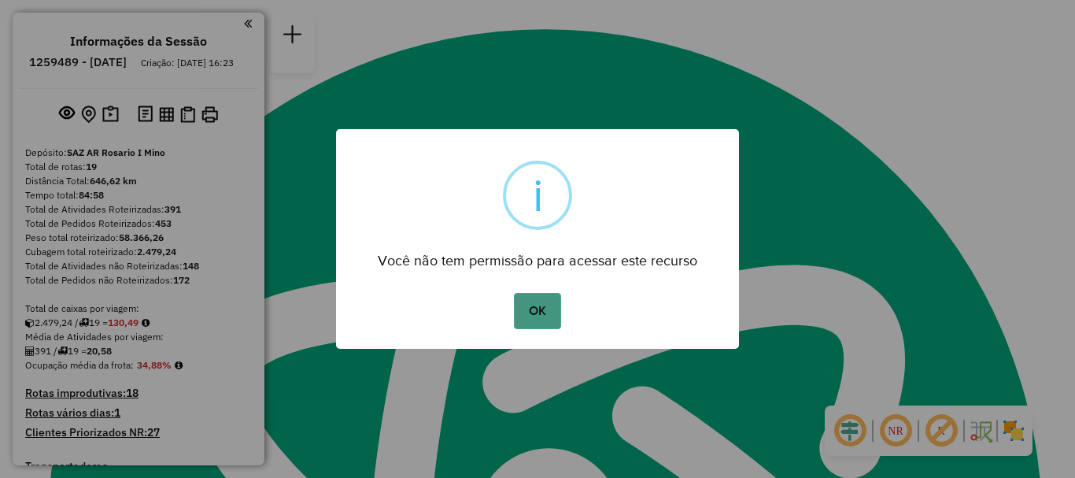
click at [539, 305] on button "OK" at bounding box center [537, 311] width 46 height 36
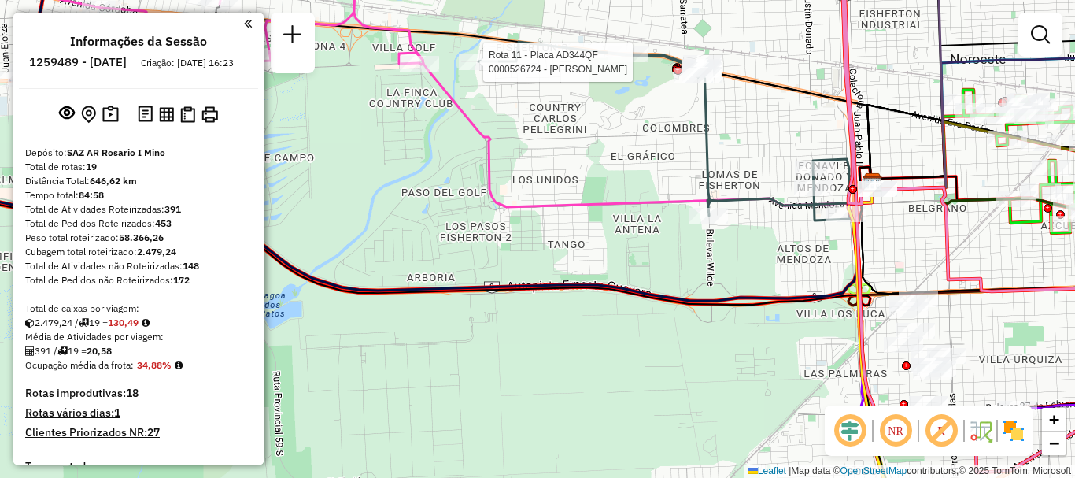
select select "**********"
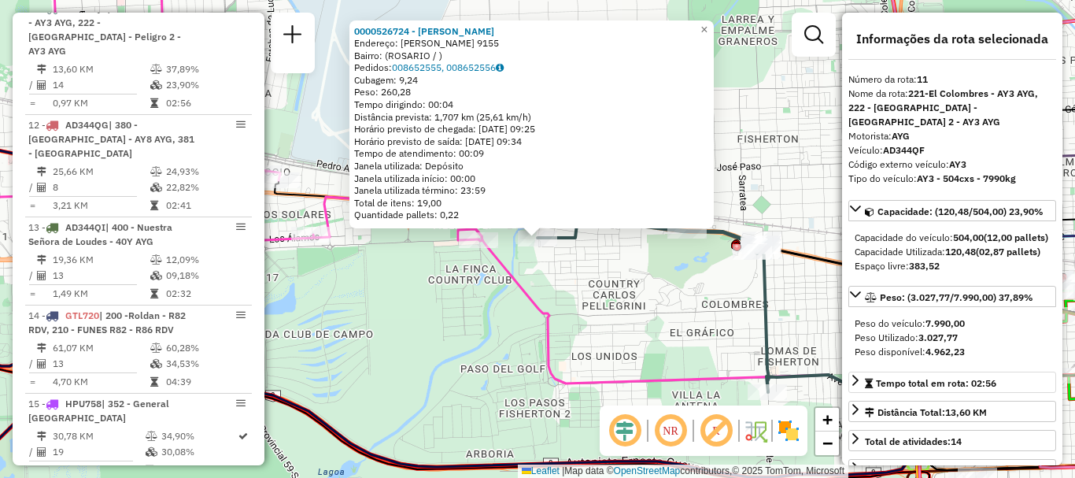
scroll to position [79, 0]
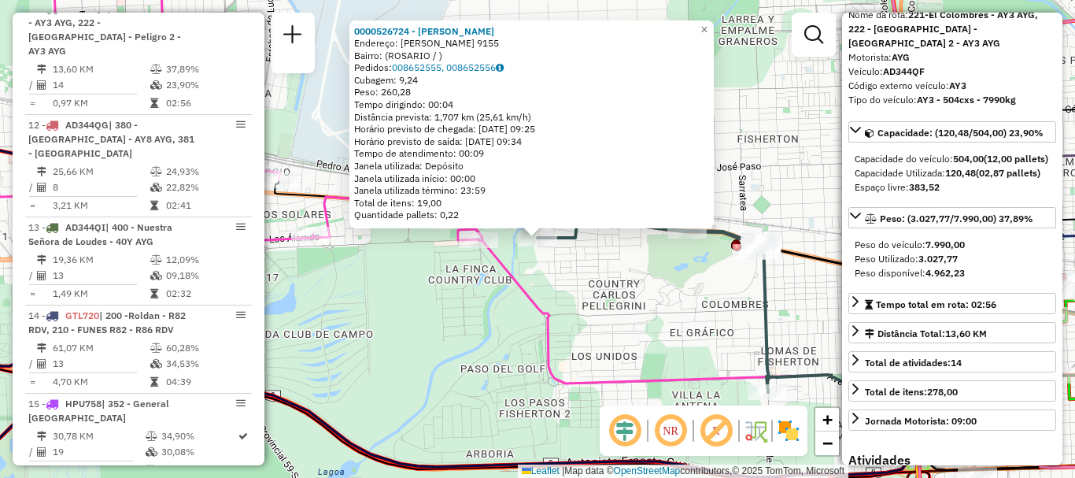
click at [779, 324] on div "0000526724 - Grigera Delfina Endereço: ENRIQUE MIUNO 9155 Bairro: (ROSARIO / ) …" at bounding box center [537, 239] width 1075 height 478
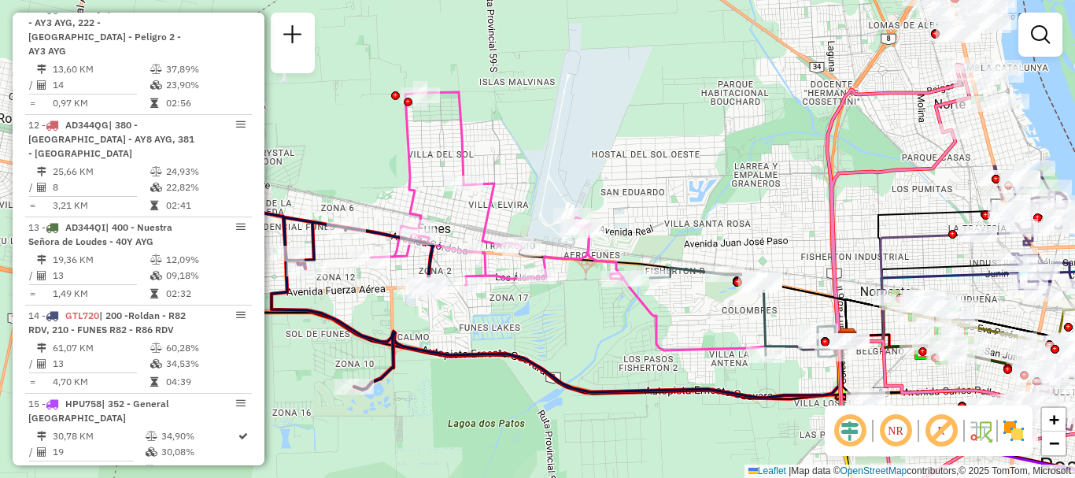
drag, startPoint x: 793, startPoint y: 308, endPoint x: 653, endPoint y: 234, distance: 157.8
click at [653, 234] on div "Janela de atendimento Grade de atendimento Capacidade Transportadoras Veículos …" at bounding box center [537, 239] width 1075 height 478
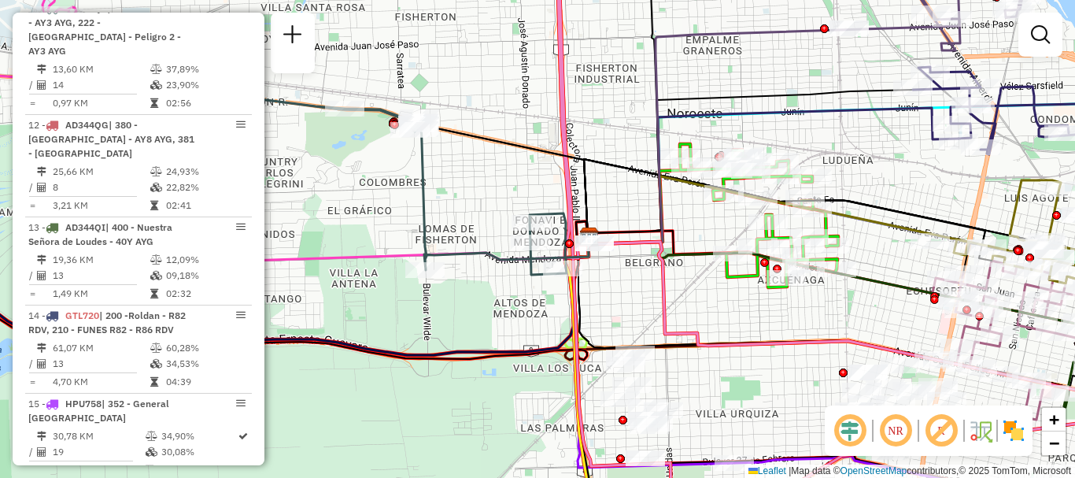
drag, startPoint x: 732, startPoint y: 272, endPoint x: 612, endPoint y: 264, distance: 120.7
click at [612, 264] on div "Janela de atendimento Grade de atendimento Capacidade Transportadoras Veículos …" at bounding box center [537, 239] width 1075 height 478
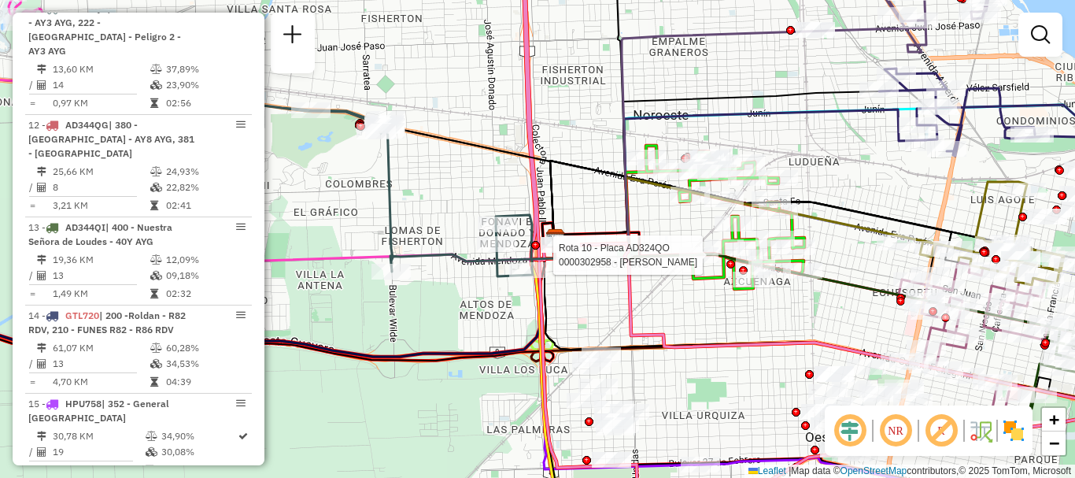
select select "**********"
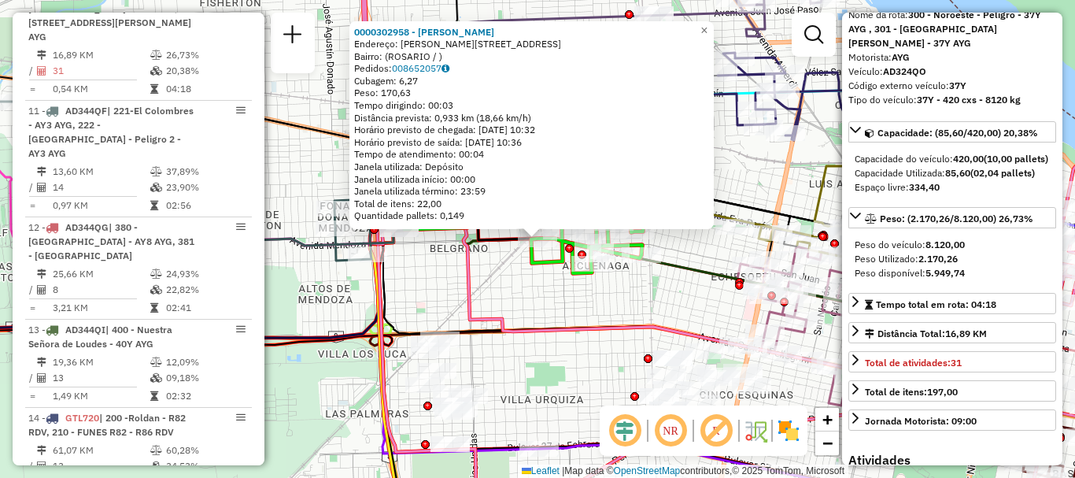
click at [634, 305] on div "0000302958 - IBAÑEZ CLAUD Endereço: AVDA MENDOZA 6134 Bairro: (ROSARIO / ) Pedi…" at bounding box center [537, 239] width 1075 height 478
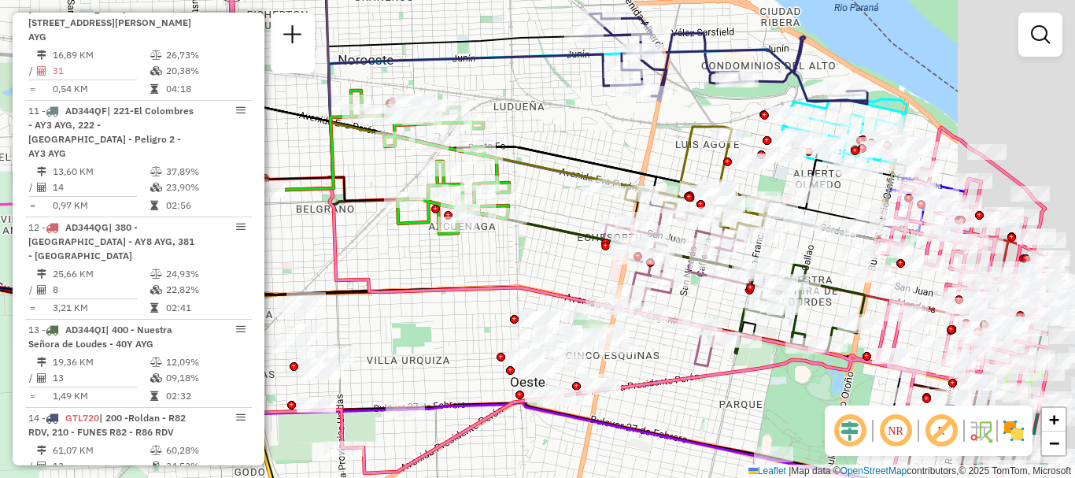
drag, startPoint x: 627, startPoint y: 279, endPoint x: 284, endPoint y: 204, distance: 351.3
click at [285, 205] on div "Janela de atendimento Grade de atendimento Capacidade Transportadoras Veículos …" at bounding box center [537, 239] width 1075 height 478
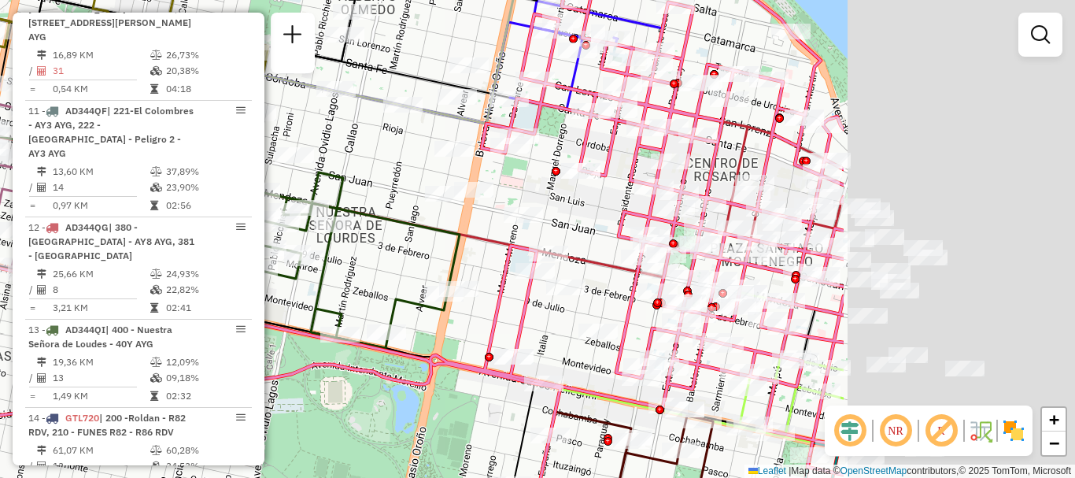
drag, startPoint x: 762, startPoint y: 283, endPoint x: 348, endPoint y: 114, distance: 447.0
click at [359, 179] on div "Rota 10 - Placa AD324QO 0000382658 - LIGUORI ALIC Janela de atendimento Grade d…" at bounding box center [537, 239] width 1075 height 478
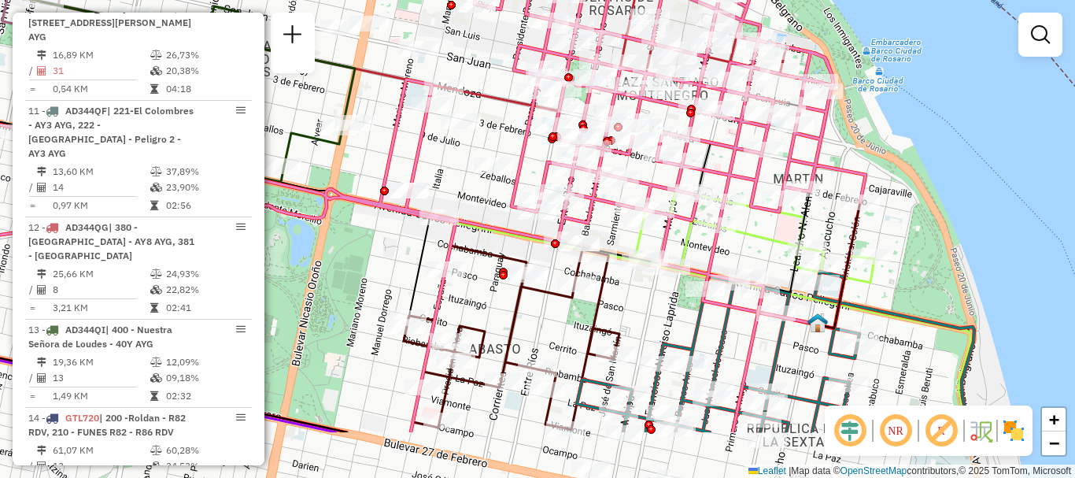
drag, startPoint x: 686, startPoint y: 338, endPoint x: 603, endPoint y: 94, distance: 257.6
click at [605, 105] on icon at bounding box center [363, 145] width 1006 height 573
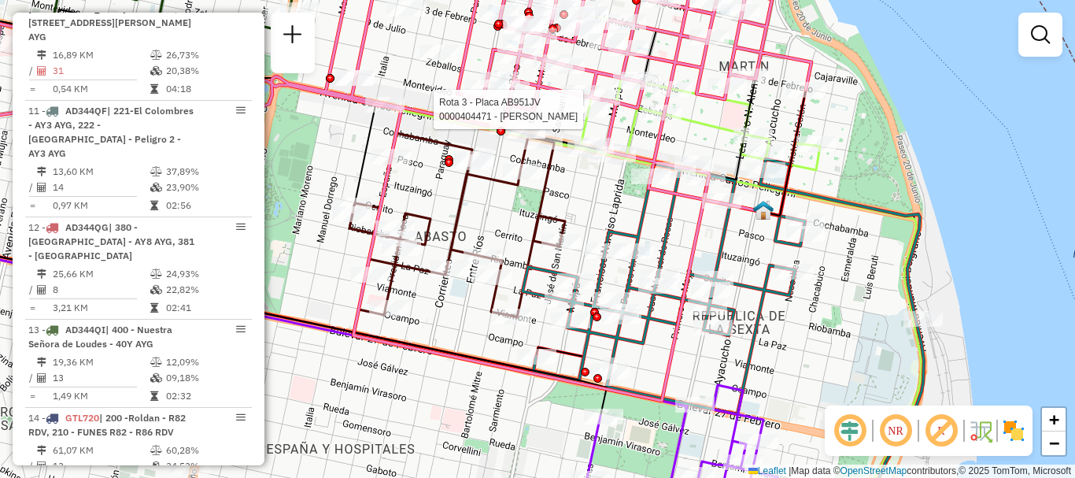
drag, startPoint x: 708, startPoint y: 192, endPoint x: 726, endPoint y: 255, distance: 65.5
click at [708, 282] on div "Rota 10 - Placa AD324QO 0000382658 - LIGUORI ALIC Rota 3 - Placa AB951JV 000040…" at bounding box center [537, 239] width 1075 height 478
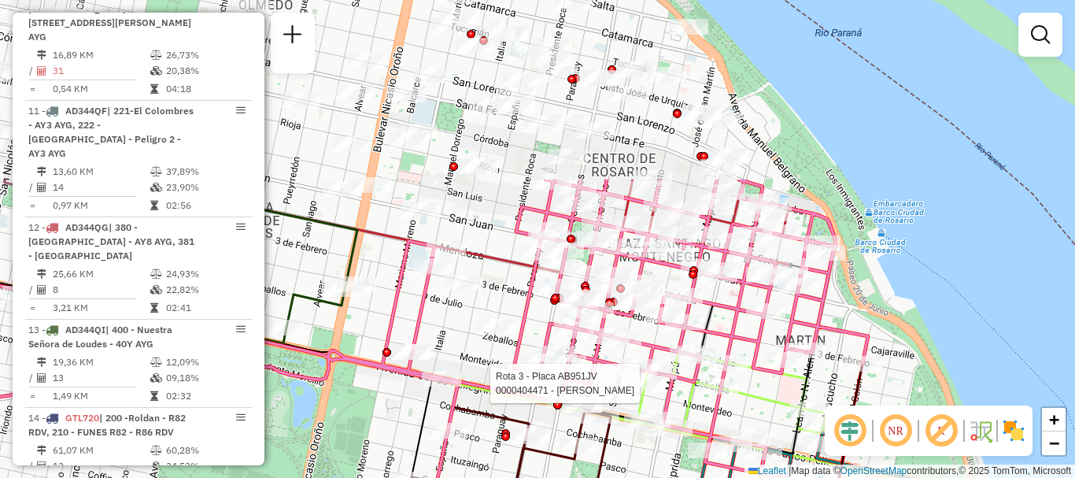
drag, startPoint x: 705, startPoint y: 190, endPoint x: 766, endPoint y: 434, distance: 251.4
click at [766, 434] on div "Rota 10 - Placa AD324QO 0000382658 - LIGUORI ALIC Rota 3 - Placa AB951JV 000040…" at bounding box center [537, 239] width 1075 height 478
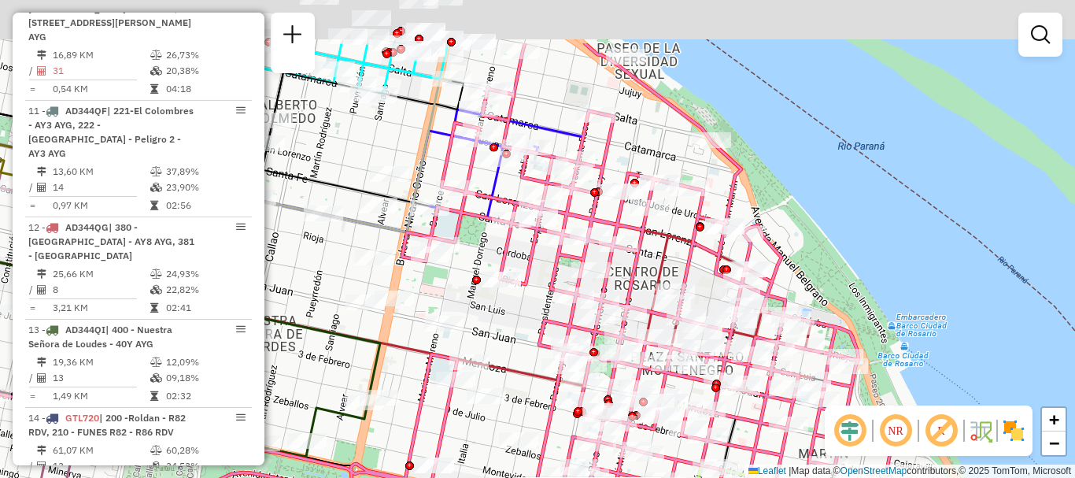
drag, startPoint x: 762, startPoint y: 368, endPoint x: 782, endPoint y: 475, distance: 108.8
click at [782, 475] on div "Rota 10 - Placa AD324QO 0000382658 - LIGUORI ALIC Rota 3 - Placa AB951JV 000040…" at bounding box center [537, 239] width 1075 height 478
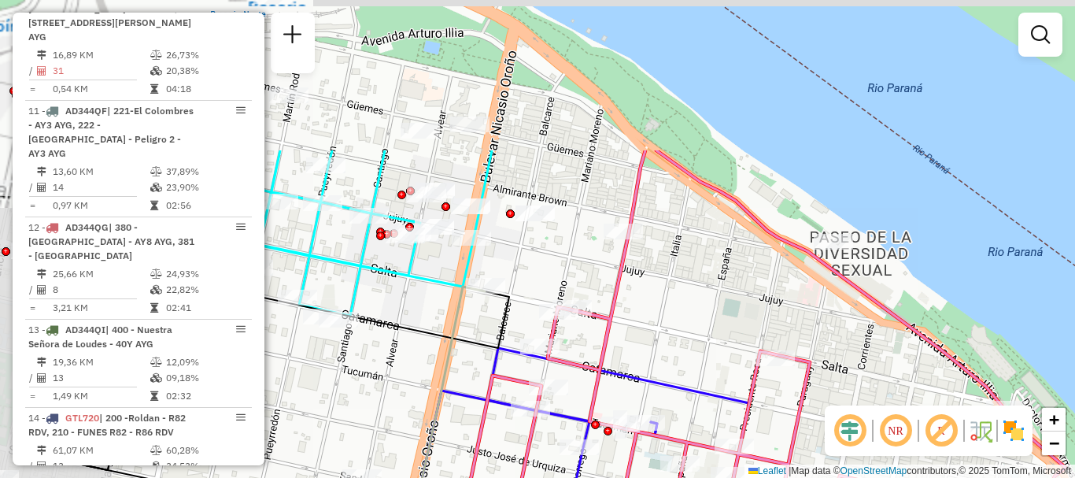
drag, startPoint x: 535, startPoint y: 335, endPoint x: 601, endPoint y: 413, distance: 102.3
click at [601, 413] on icon at bounding box center [767, 436] width 760 height 573
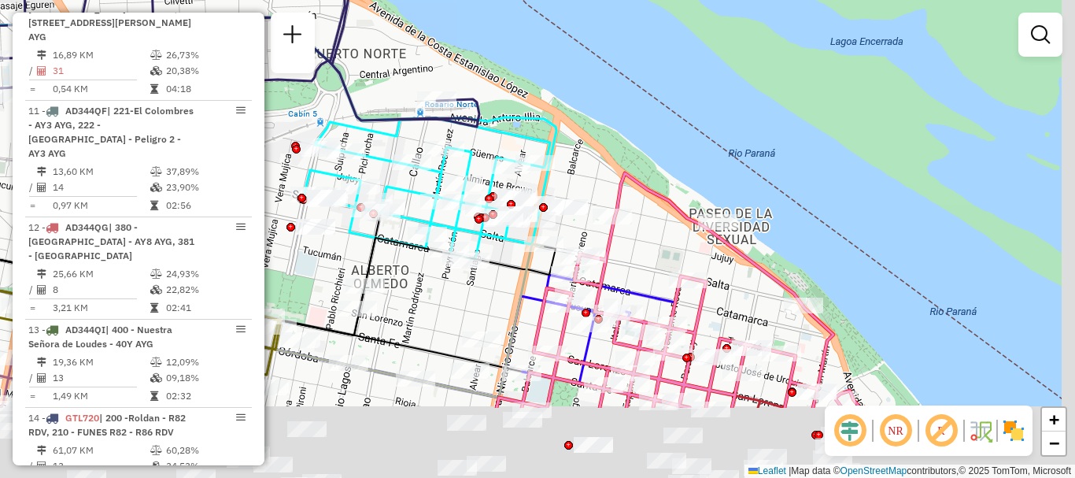
drag, startPoint x: 655, startPoint y: 298, endPoint x: 614, endPoint y: 183, distance: 122.7
click at [614, 183] on div "Rota 10 - Placa AD324QO 0000382658 - LIGUORI ALIC Rota 3 - Placa AB951JV 000040…" at bounding box center [537, 239] width 1075 height 478
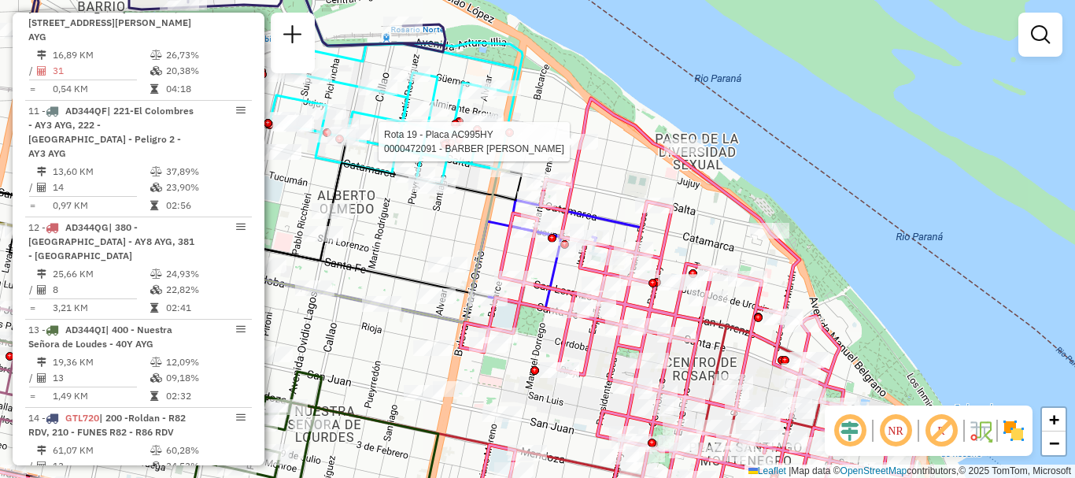
drag, startPoint x: 649, startPoint y: 229, endPoint x: 644, endPoint y: 216, distance: 14.2
click at [623, 167] on icon at bounding box center [404, 311] width 1025 height 427
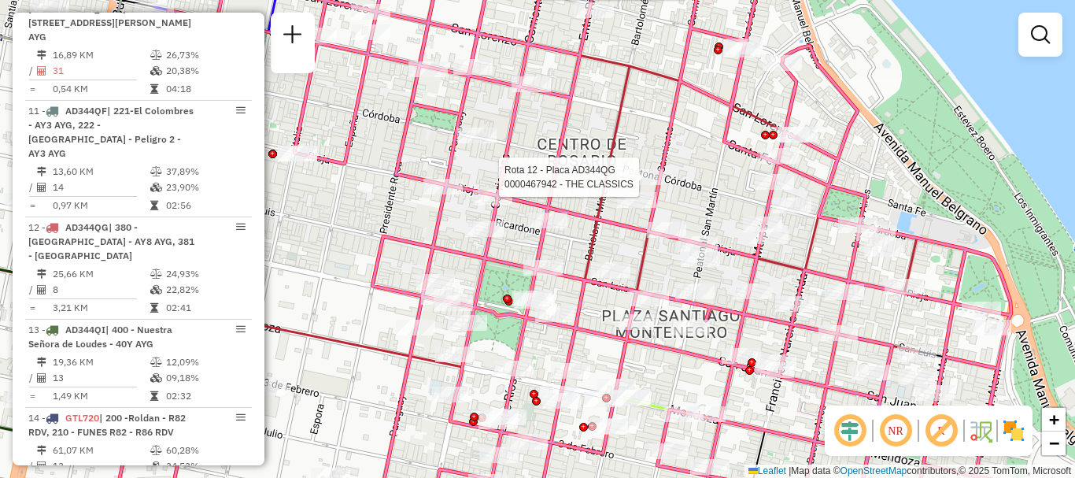
select select "**********"
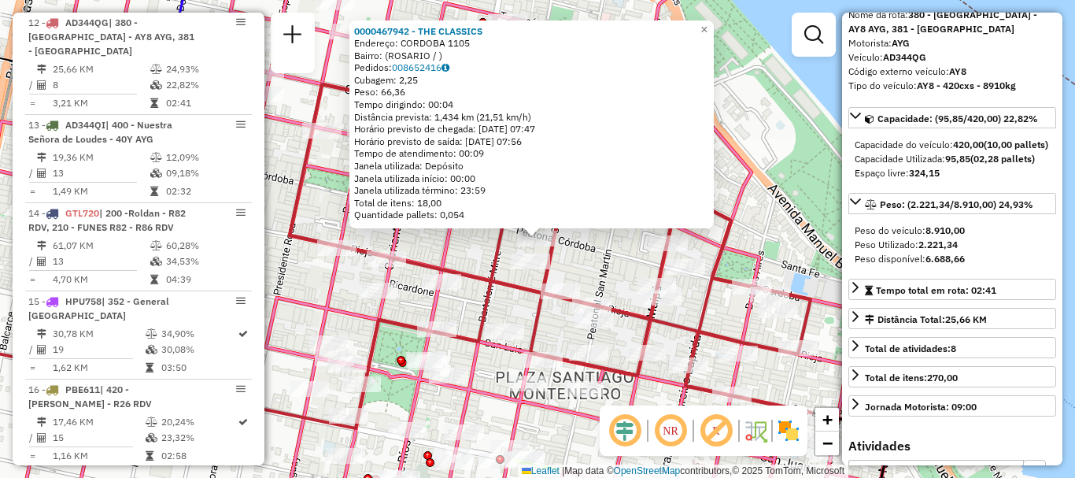
click at [791, 378] on div "0000467942 - THE CLASSICS Endereço: CORDOBA 1105 Bairro: (ROSARIO / ) Pedidos: …" at bounding box center [537, 239] width 1075 height 478
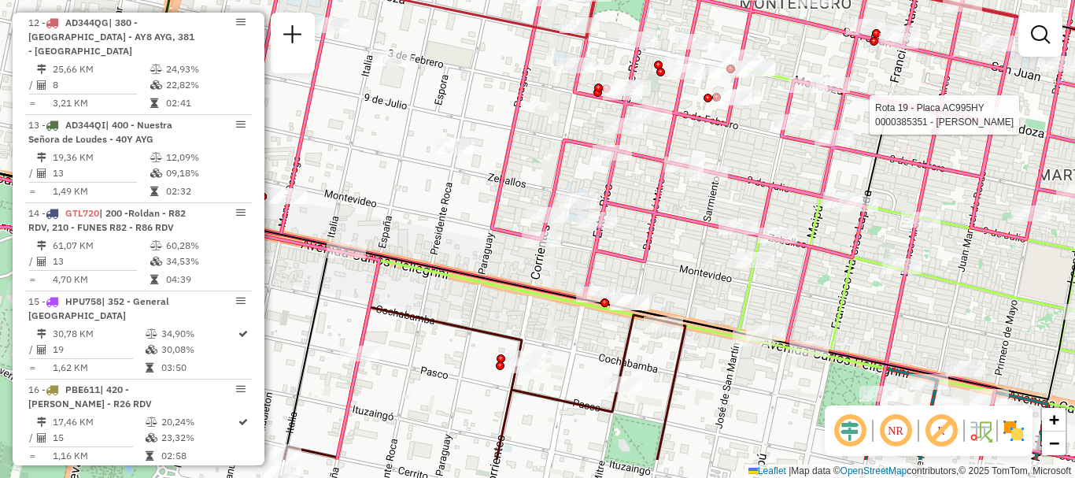
drag, startPoint x: 703, startPoint y: 253, endPoint x: 650, endPoint y: 170, distance: 98.7
click at [653, 174] on icon at bounding box center [488, 173] width 1290 height 573
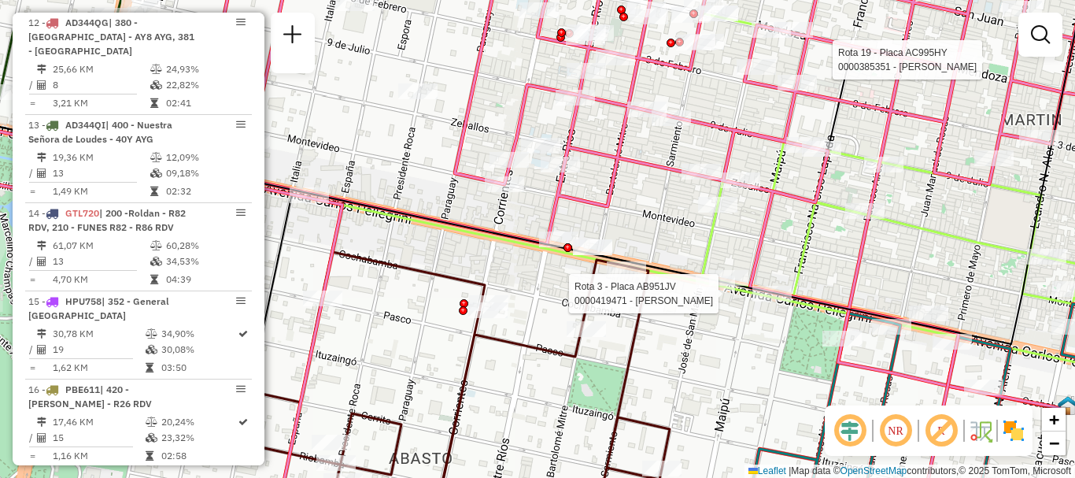
select select "**********"
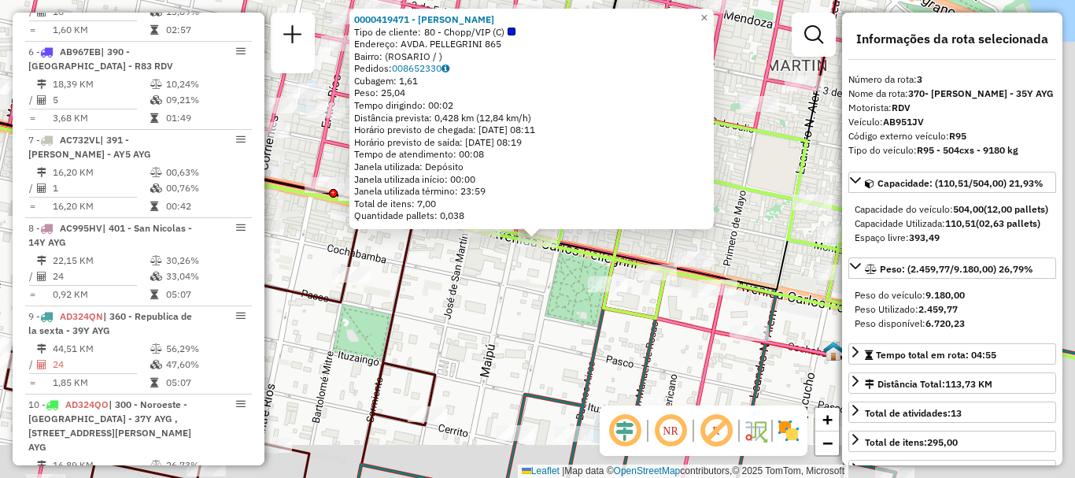
scroll to position [737, 0]
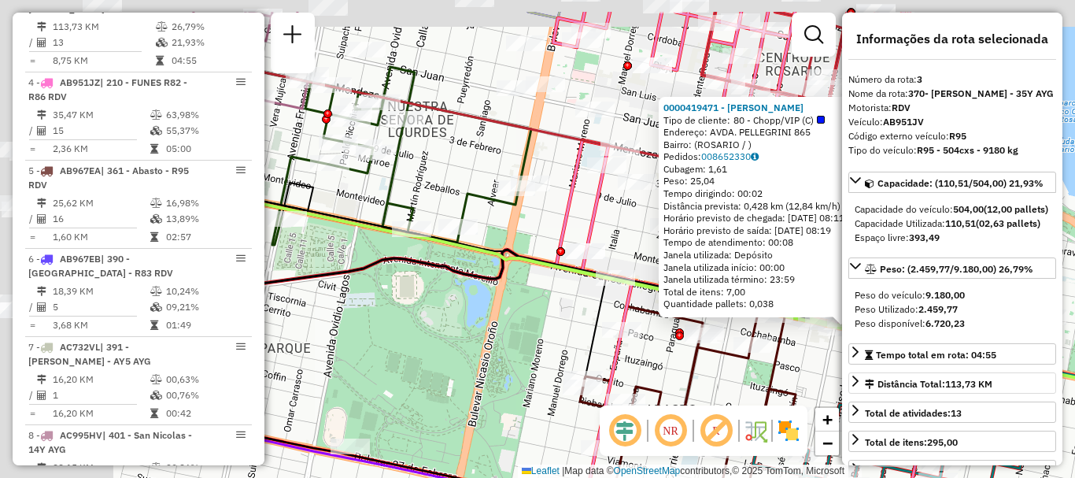
drag, startPoint x: 823, startPoint y: 386, endPoint x: 856, endPoint y: 409, distance: 40.4
click at [866, 402] on hb-router-mapa "Informações da Sessão 1259489 - 05/09/2025 Criação: 04/09/2025 16:23 Depósito: …" at bounding box center [537, 239] width 1075 height 478
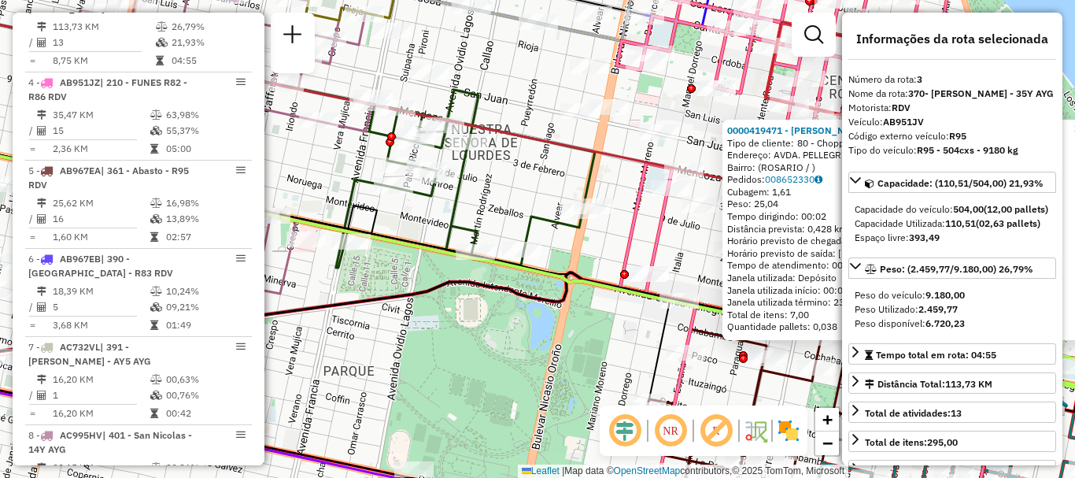
click at [609, 337] on div "0000419471 - SARMIENTO NICOLAS JOEL Tipo de cliente: 80 - Chopp/VIP (C) Endereç…" at bounding box center [537, 239] width 1075 height 478
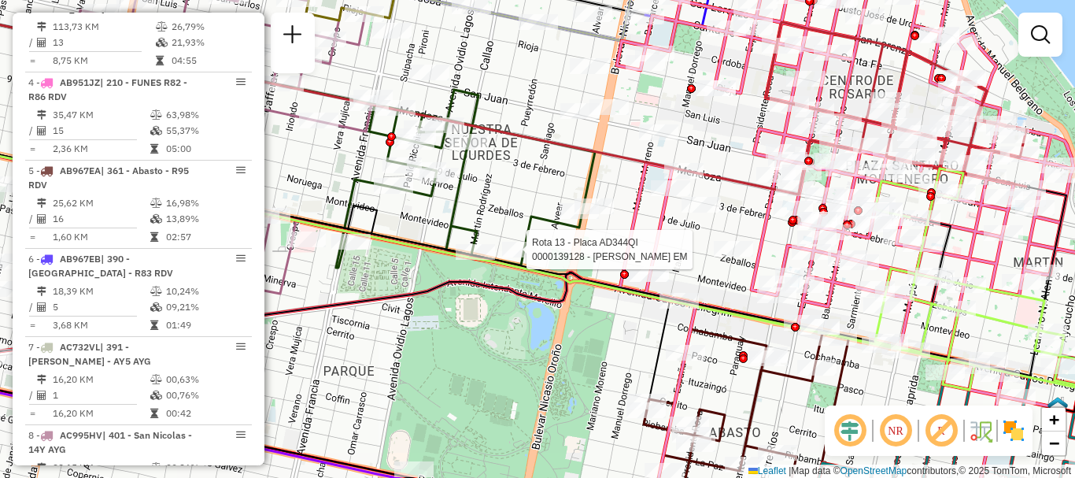
select select "**********"
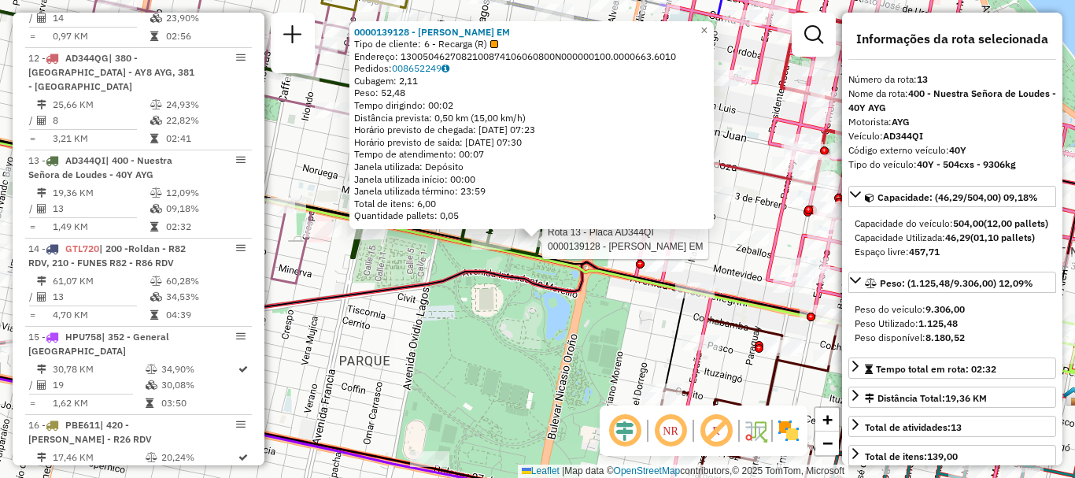
scroll to position [1661, 0]
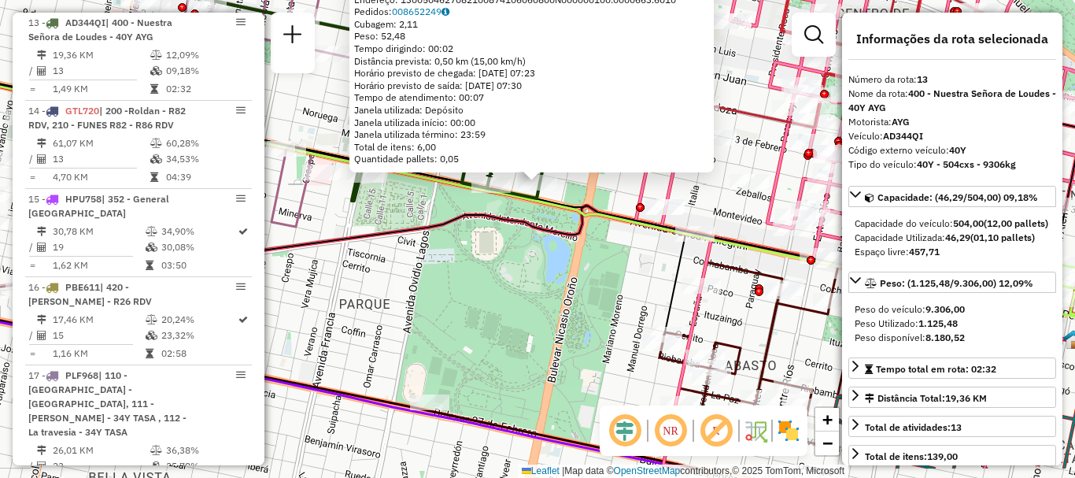
drag, startPoint x: 454, startPoint y: 321, endPoint x: 487, endPoint y: 119, distance: 205.0
click at [481, 127] on div "0000139128 - ROSATI ROMAN EM Tipo de cliente: 6 - Recarga (R) Endereço: 1300504…" at bounding box center [537, 239] width 1075 height 478
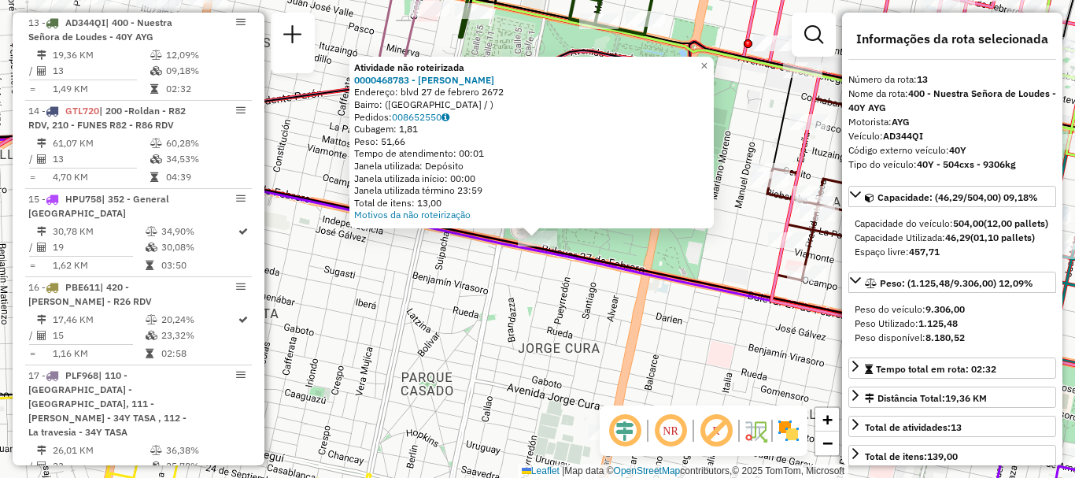
click at [457, 239] on icon at bounding box center [498, 295] width 1213 height 320
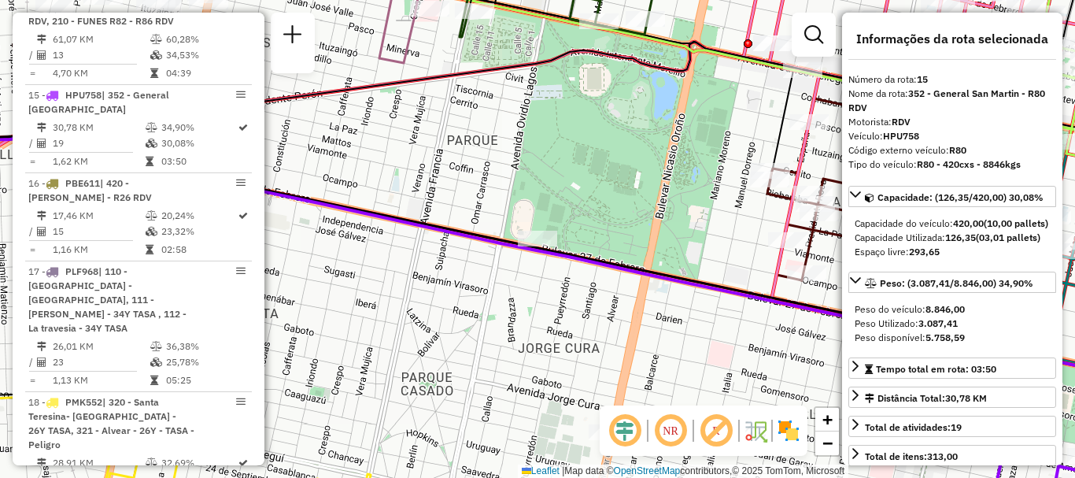
scroll to position [1837, 0]
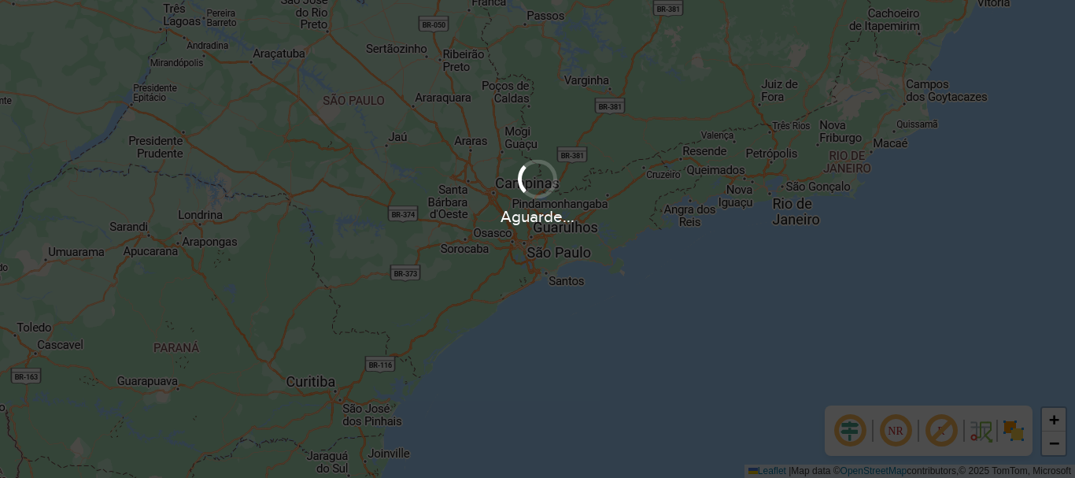
scroll to position [1032, 0]
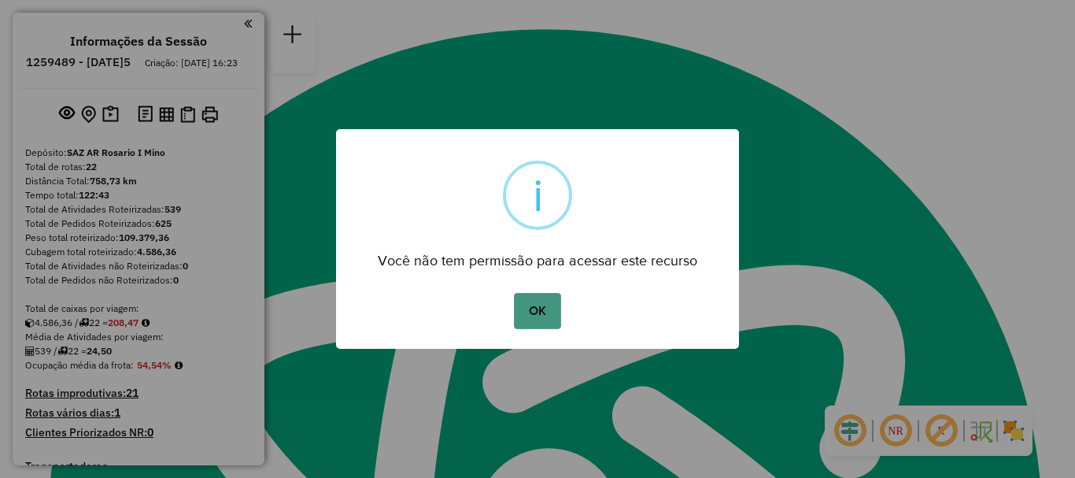
click at [545, 308] on button "OK" at bounding box center [537, 311] width 46 height 36
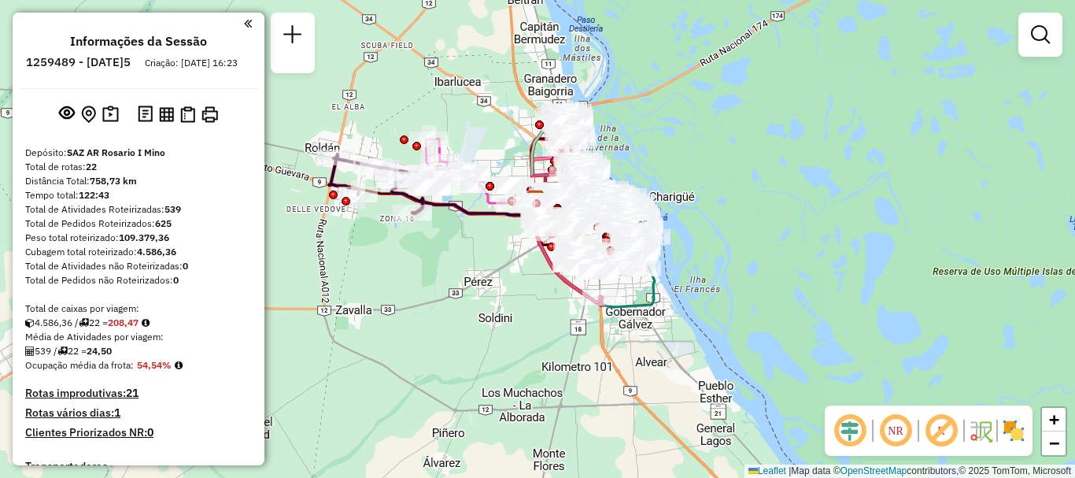
click at [1035, 34] on em at bounding box center [1040, 34] width 19 height 19
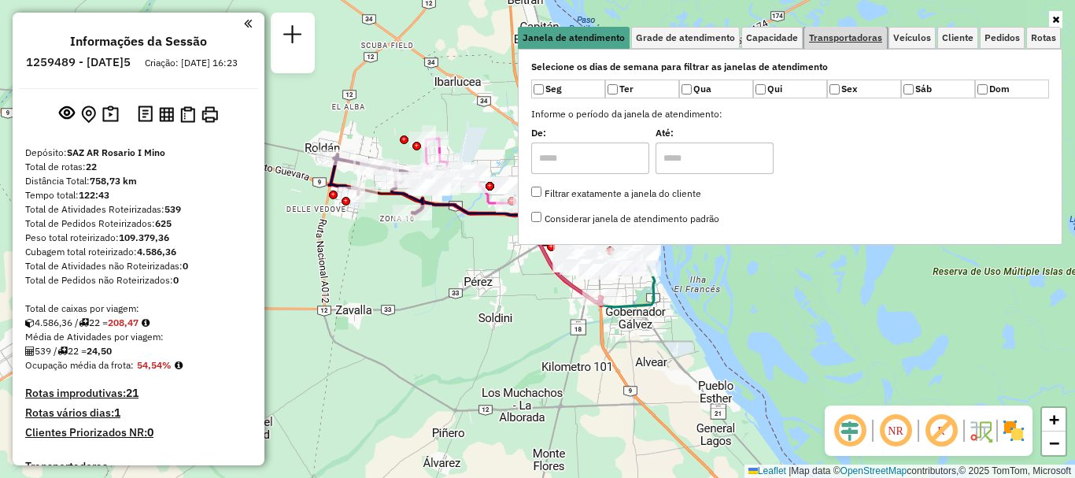
click at [823, 39] on span "Transportadoras" at bounding box center [845, 37] width 73 height 9
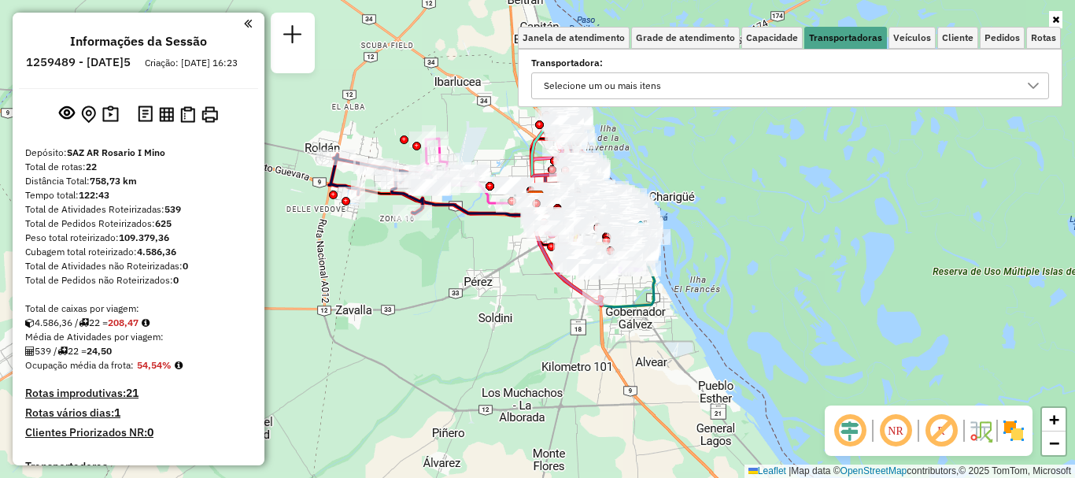
click at [1032, 80] on icon at bounding box center [1033, 86] width 13 height 13
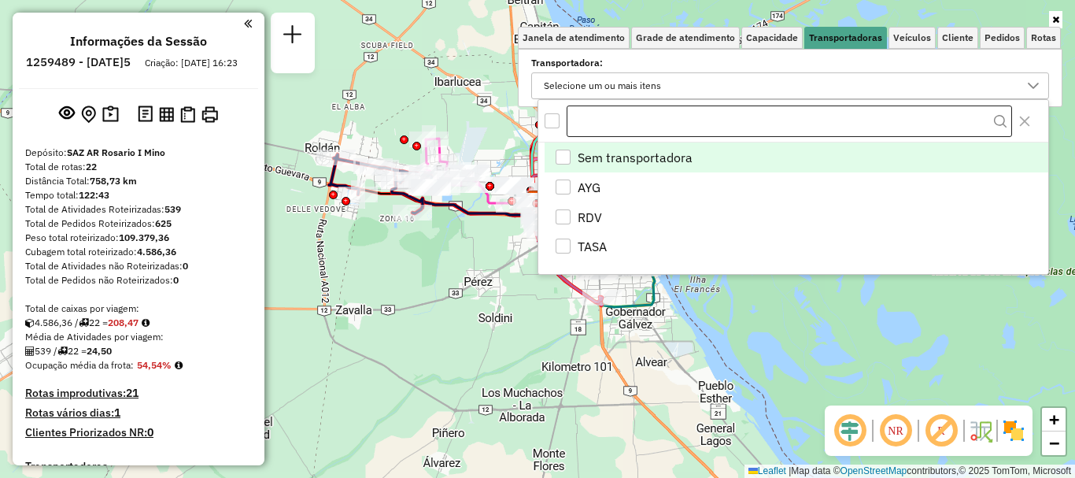
scroll to position [9, 54]
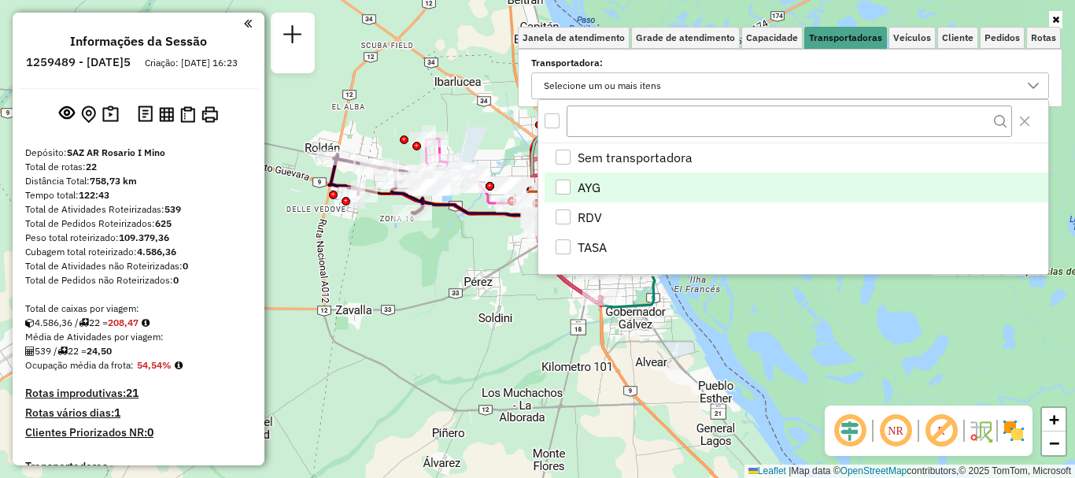
click at [564, 183] on div "AYG" at bounding box center [563, 186] width 15 height 15
click at [825, 324] on div "Janela de atendimento Grade de atendimento Capacidade Transportadoras Veículos …" at bounding box center [537, 239] width 1075 height 478
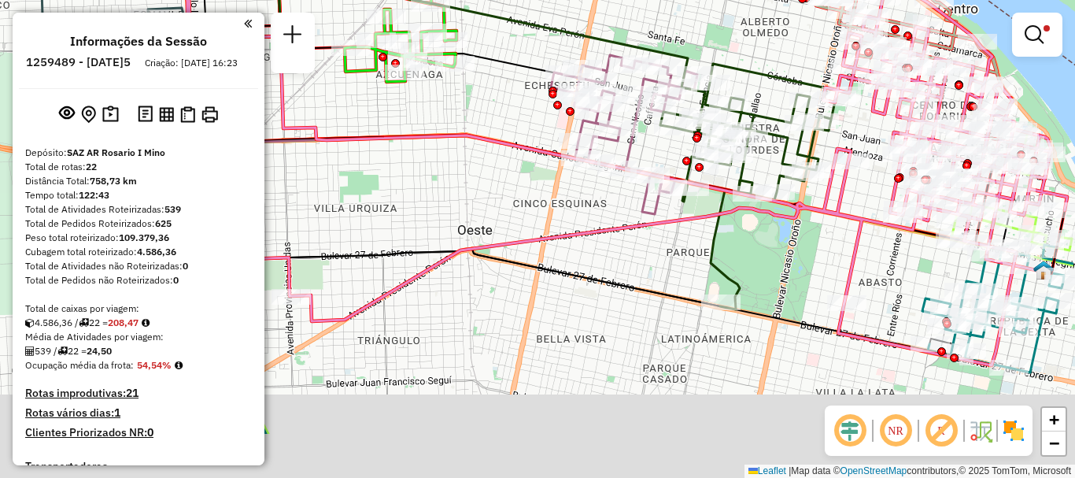
drag, startPoint x: 761, startPoint y: 306, endPoint x: 590, endPoint y: 162, distance: 224.0
click at [594, 165] on icon at bounding box center [623, 113] width 889 height 505
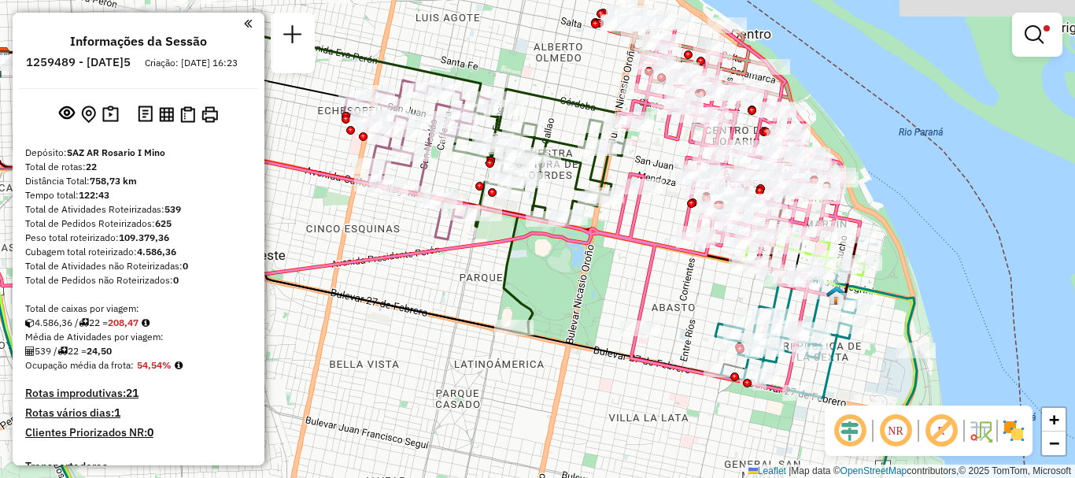
drag, startPoint x: 758, startPoint y: 236, endPoint x: 612, endPoint y: 313, distance: 165.5
click at [612, 313] on div "Limpar filtros Janela de atendimento Grade de atendimento Capacidade Transporta…" at bounding box center [537, 239] width 1075 height 478
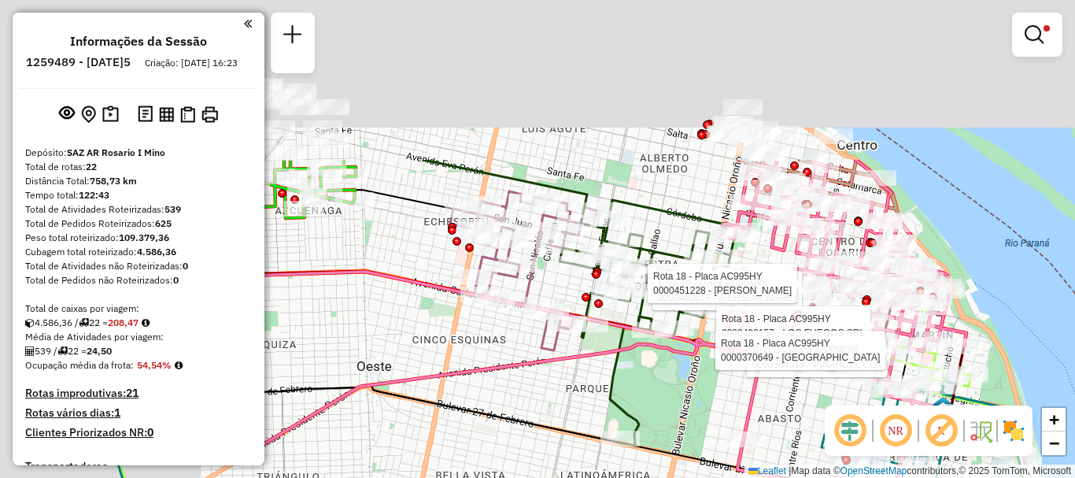
drag, startPoint x: 768, startPoint y: 509, endPoint x: 852, endPoint y: 509, distance: 84.2
click at [852, 477] on html "Aplicando filtros Pop-up bloqueado! Seu navegador bloqueou automáticamente a ab…" at bounding box center [537, 239] width 1075 height 478
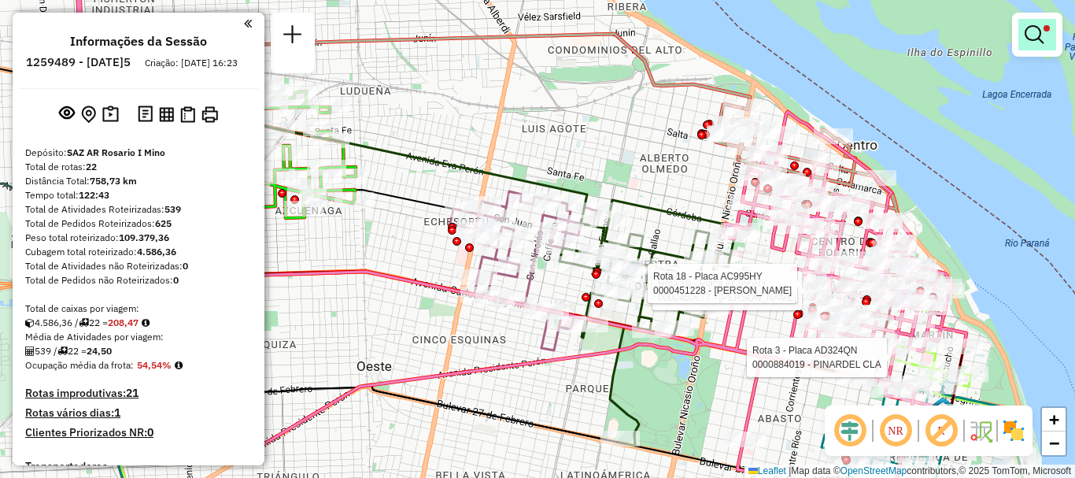
click at [1026, 31] on em at bounding box center [1034, 34] width 19 height 19
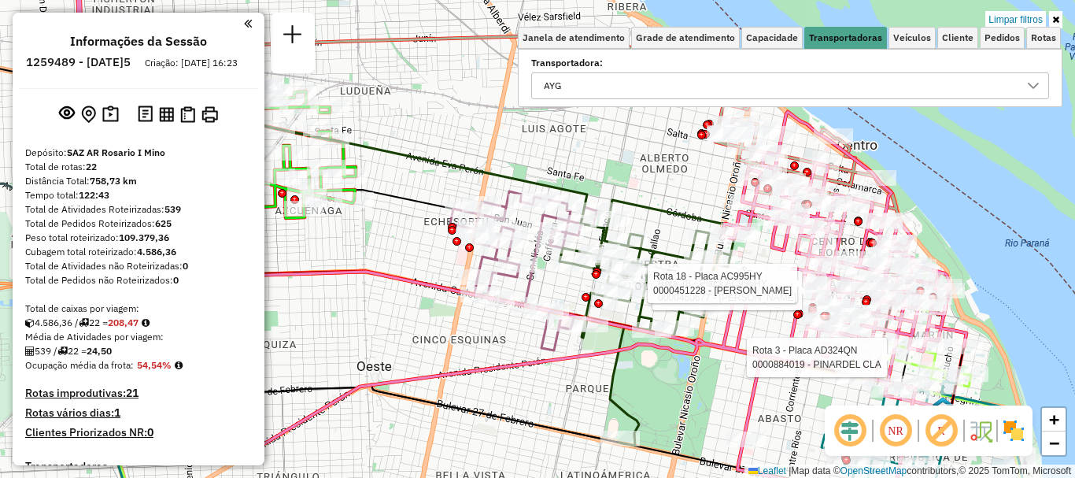
click at [1035, 83] on icon at bounding box center [1033, 86] width 13 height 13
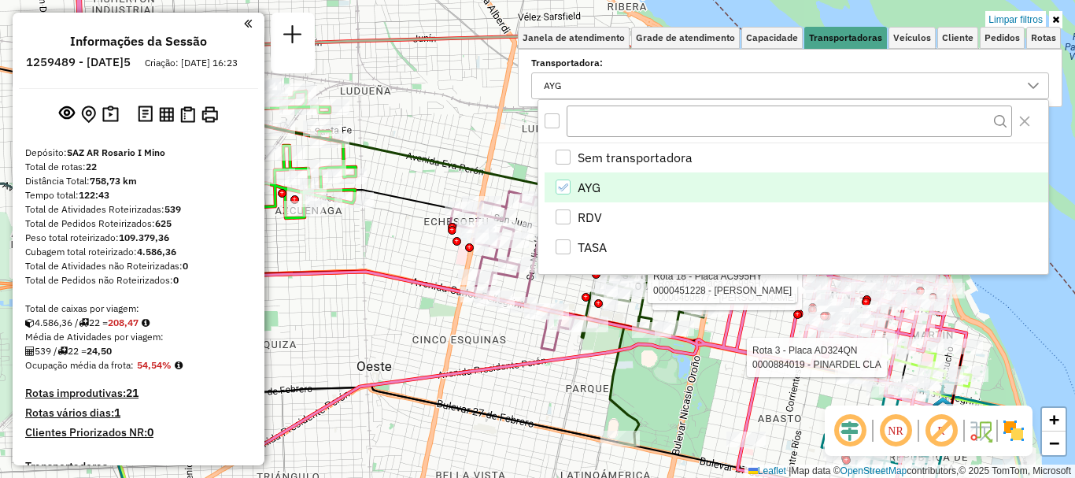
click at [554, 184] on li "AYG" at bounding box center [797, 187] width 504 height 30
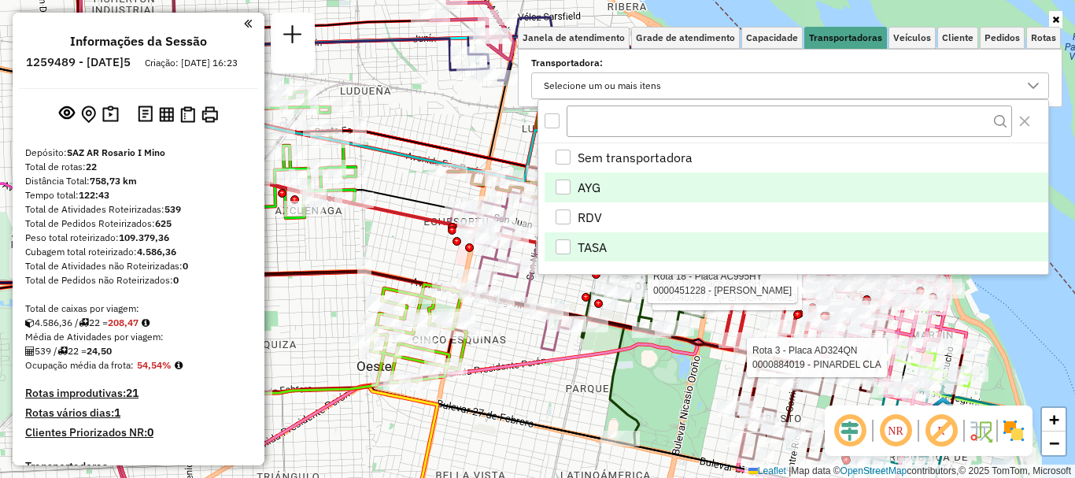
click at [562, 246] on div "TASA" at bounding box center [563, 246] width 15 height 15
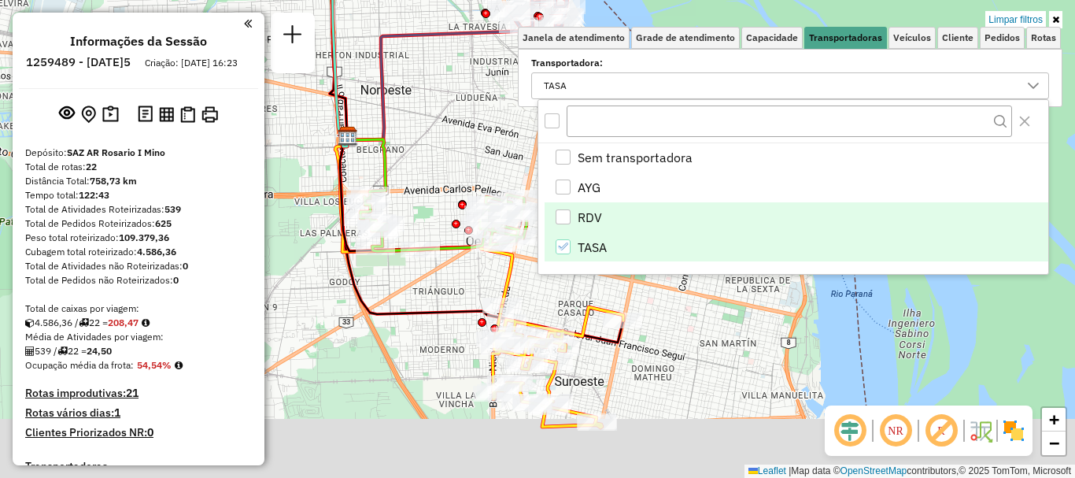
drag, startPoint x: 597, startPoint y: 336, endPoint x: 602, endPoint y: 216, distance: 120.5
click at [602, 216] on body "Aplicando filtros Pop-up bloqueado! Seu navegador bloqueou automáticamente a ab…" at bounding box center [537, 239] width 1075 height 478
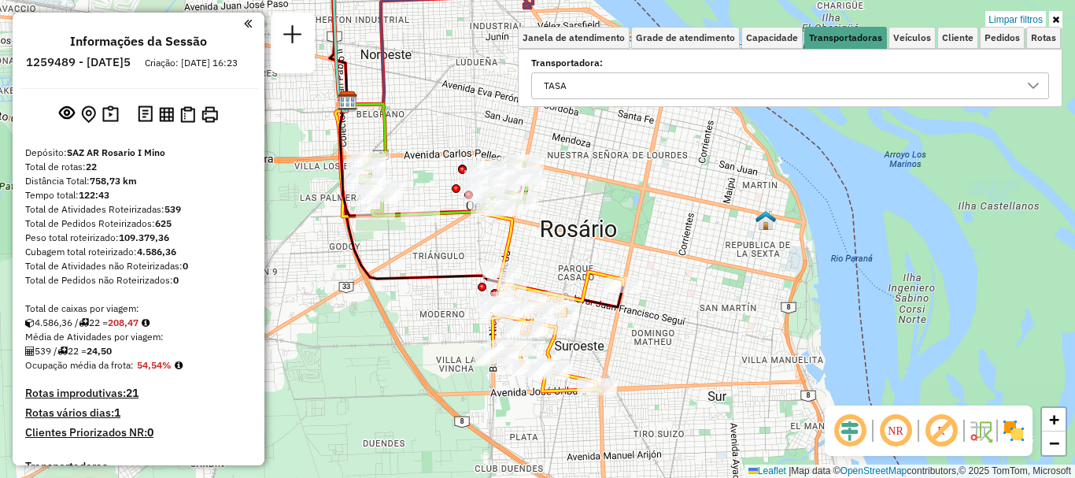
click at [668, 322] on div "Limpar filtros Janela de atendimento Grade de atendimento Capacidade Transporta…" at bounding box center [537, 239] width 1075 height 478
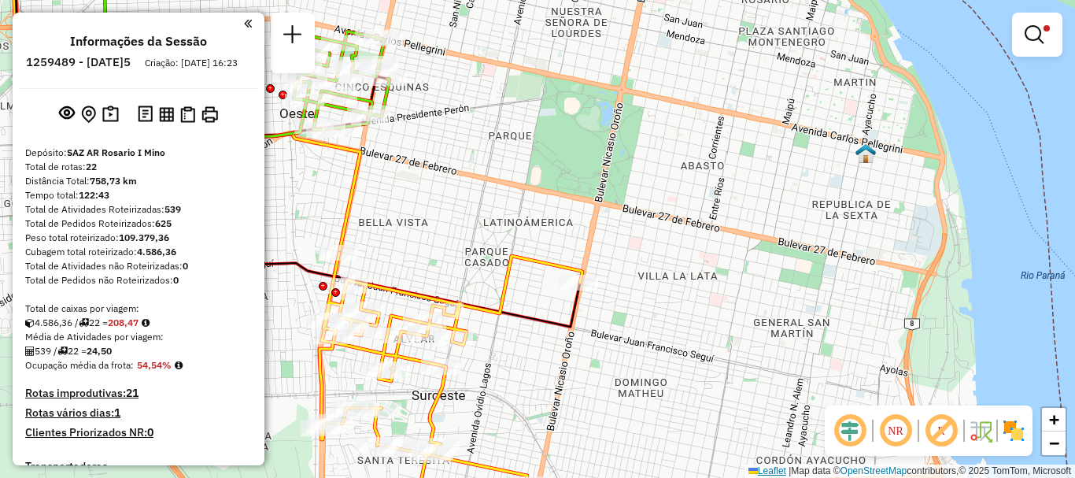
drag, startPoint x: 578, startPoint y: 229, endPoint x: 744, endPoint y: 468, distance: 291.3
click at [744, 468] on div "Limpar filtros Janela de atendimento Grade de atendimento Capacidade Transporta…" at bounding box center [537, 239] width 1075 height 478
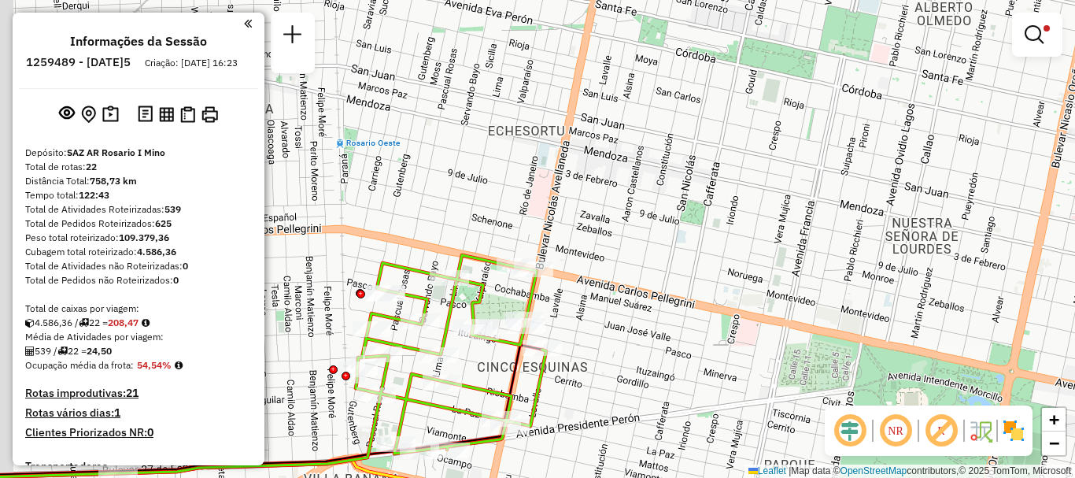
drag, startPoint x: 582, startPoint y: 375, endPoint x: 587, endPoint y: 395, distance: 20.4
click at [587, 395] on div "Limpar filtros Janela de atendimento Grade de atendimento Capacidade Transporta…" at bounding box center [537, 239] width 1075 height 478
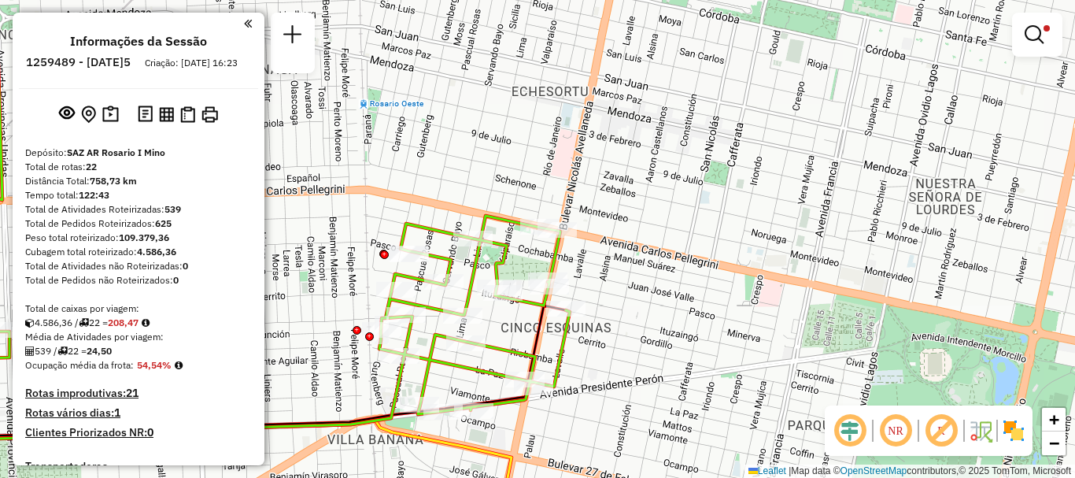
drag, startPoint x: 655, startPoint y: 349, endPoint x: 695, endPoint y: 282, distance: 78.7
click at [695, 282] on div "Limpar filtros Janela de atendimento Grade de atendimento Capacidade Transporta…" at bounding box center [537, 239] width 1075 height 478
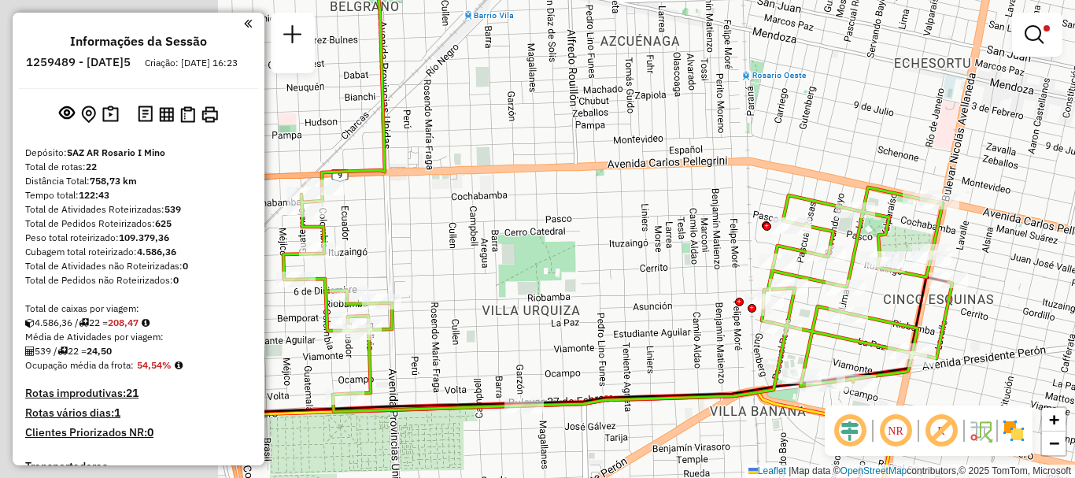
click at [1074, 335] on div "Limpar filtros Janela de atendimento Grade de atendimento Capacidade Transporta…" at bounding box center [537, 239] width 1075 height 478
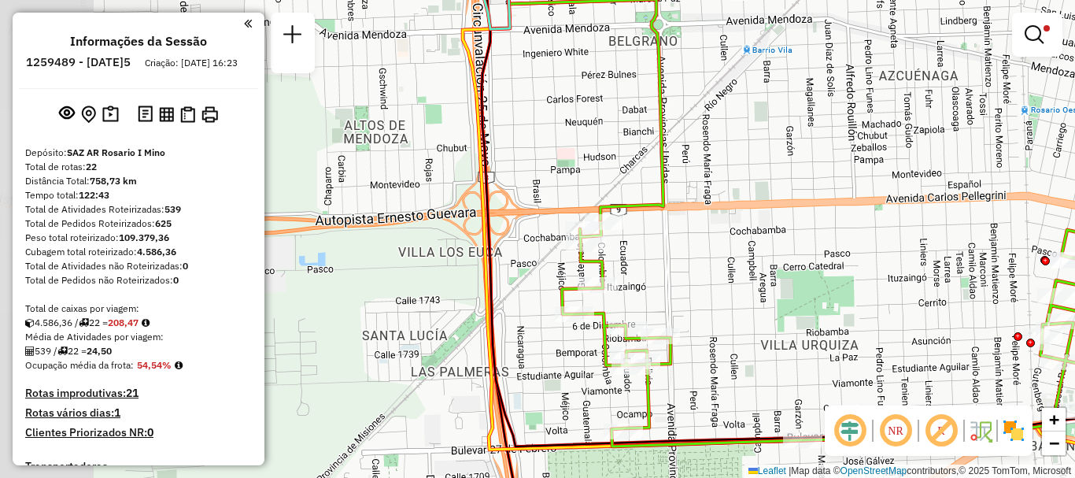
drag, startPoint x: 555, startPoint y: 345, endPoint x: 823, endPoint y: 379, distance: 269.8
click at [823, 379] on div "Limpar filtros Janela de atendimento Grade de atendimento Capacidade Transporta…" at bounding box center [537, 239] width 1075 height 478
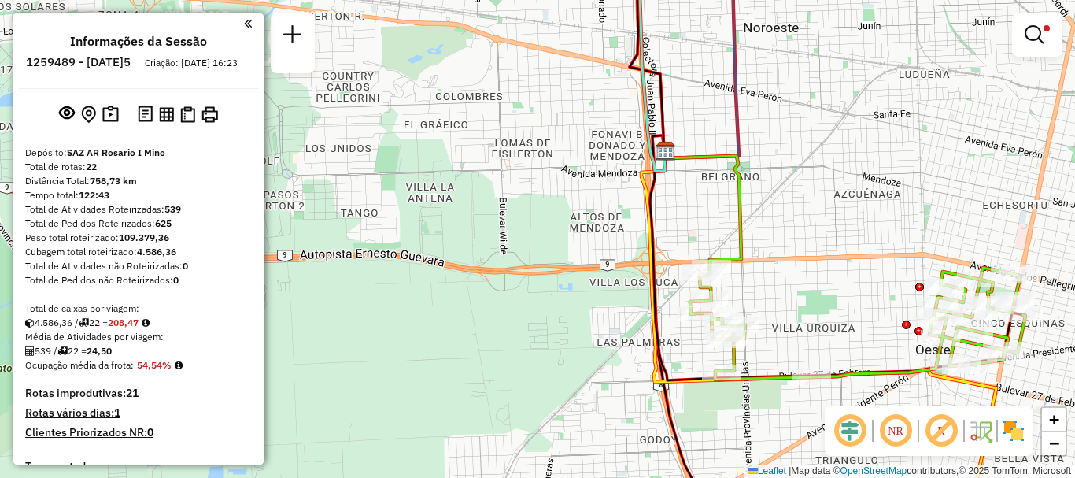
drag, startPoint x: 839, startPoint y: 298, endPoint x: 243, endPoint y: 241, distance: 598.6
click at [283, 242] on div "Limpar filtros Janela de atendimento Grade de atendimento Capacidade Transporta…" at bounding box center [537, 239] width 1075 height 478
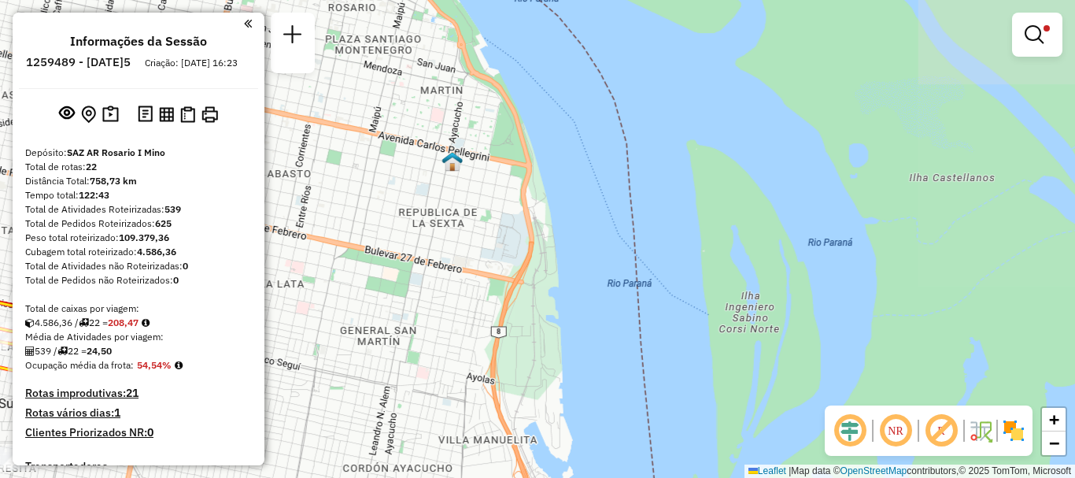
drag, startPoint x: 604, startPoint y: 294, endPoint x: 904, endPoint y: 219, distance: 309.3
click at [856, 201] on div "Limpar filtros Janela de atendimento Grade de atendimento Capacidade Transporta…" at bounding box center [537, 239] width 1075 height 478
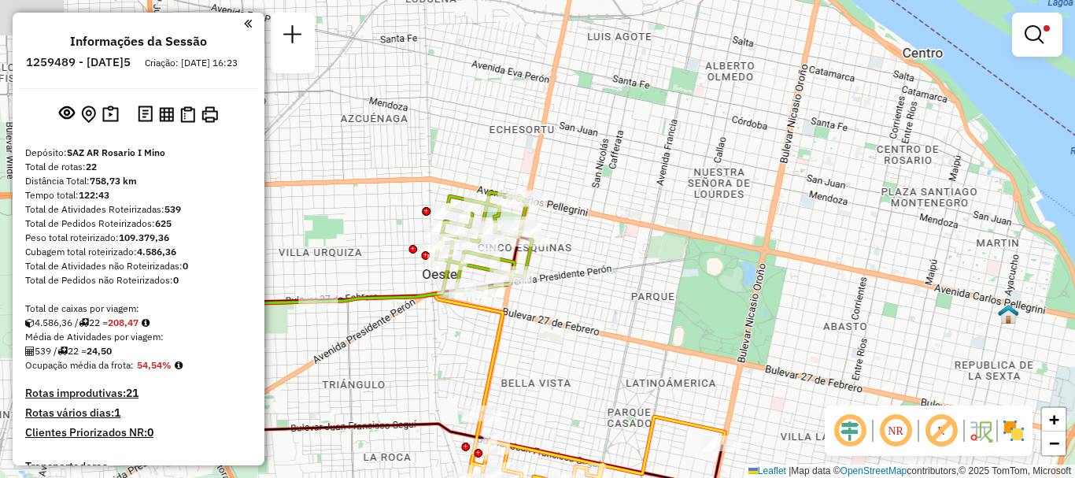
drag, startPoint x: 569, startPoint y: 507, endPoint x: 524, endPoint y: 509, distance: 44.9
click at [524, 477] on html "Aplicando filtros Pop-up bloqueado! Seu navegador bloqueou automáticamente a ab…" at bounding box center [537, 239] width 1075 height 478
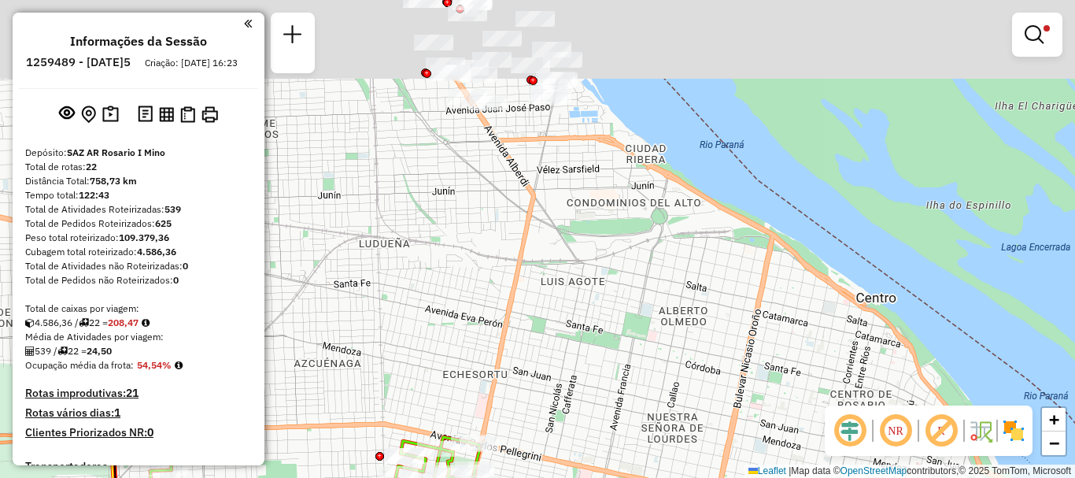
drag, startPoint x: 577, startPoint y: 297, endPoint x: 555, endPoint y: 509, distance: 212.9
click at [555, 477] on html "Aplicando filtros Pop-up bloqueado! Seu navegador bloqueou automáticamente a ab…" at bounding box center [537, 239] width 1075 height 478
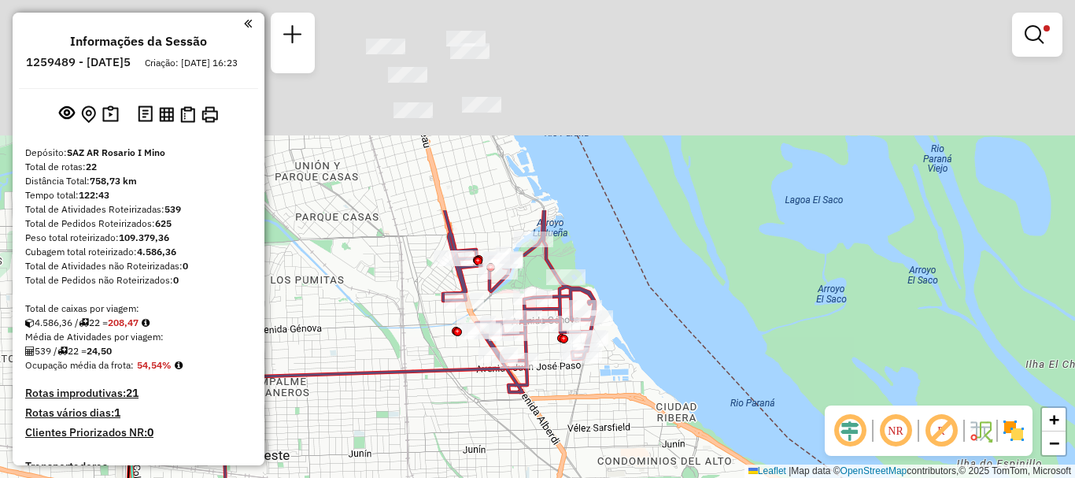
drag, startPoint x: 600, startPoint y: 305, endPoint x: 618, endPoint y: 458, distance: 154.6
click at [618, 458] on div "Rota 17 - Placa PMK552 0000154824 - OVANDO PATRICIA Limpar filtros Janela de at…" at bounding box center [537, 239] width 1075 height 478
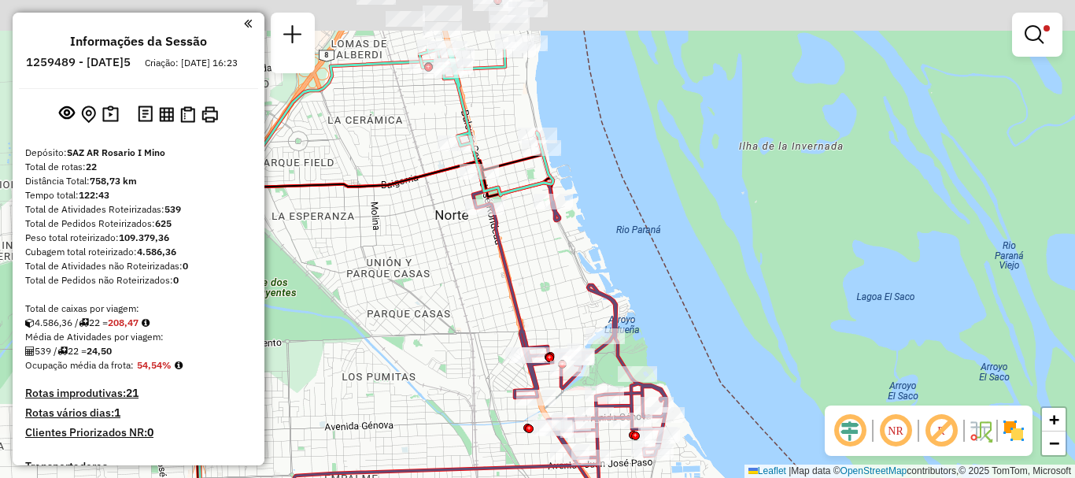
drag, startPoint x: 584, startPoint y: 430, endPoint x: 655, endPoint y: 509, distance: 105.9
click at [655, 477] on html "Aplicando filtros Pop-up bloqueado! Seu navegador bloqueou automáticamente a ab…" at bounding box center [537, 239] width 1075 height 478
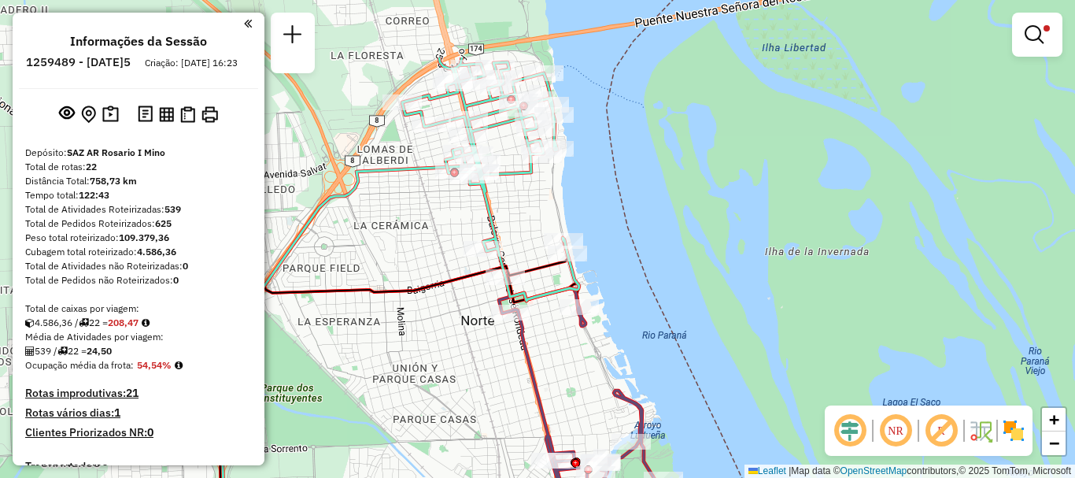
drag, startPoint x: 538, startPoint y: 317, endPoint x: 541, endPoint y: 113, distance: 203.9
click at [541, 116] on div "Rota 17 - Placa PMK552 0000154824 - OVANDO PATRICIA Limpar filtros Janela de at…" at bounding box center [537, 239] width 1075 height 478
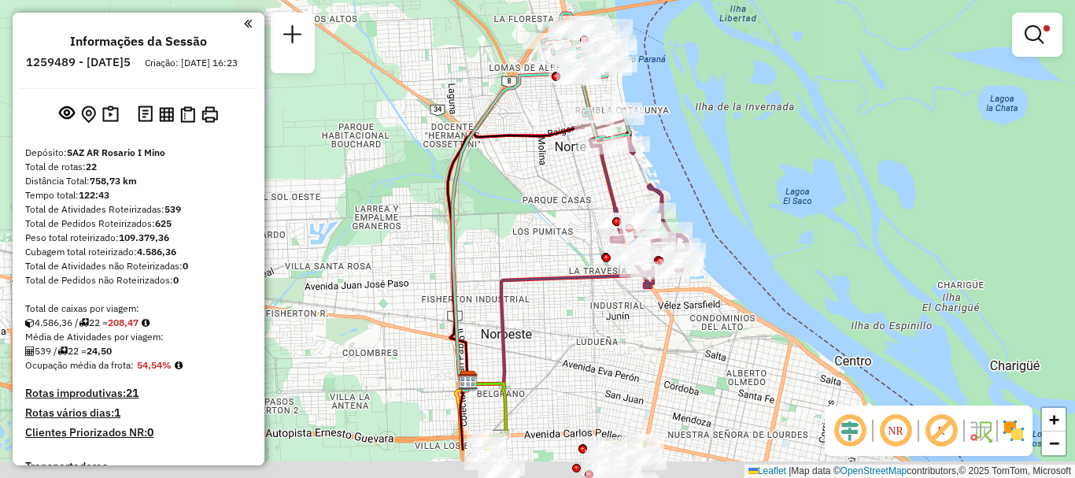
drag, startPoint x: 705, startPoint y: 364, endPoint x: 653, endPoint y: 206, distance: 165.8
click at [653, 206] on div "Rota 17 - Placa PMK552 0000154824 - OVANDO PATRICIA Limpar filtros Janela de at…" at bounding box center [537, 239] width 1075 height 478
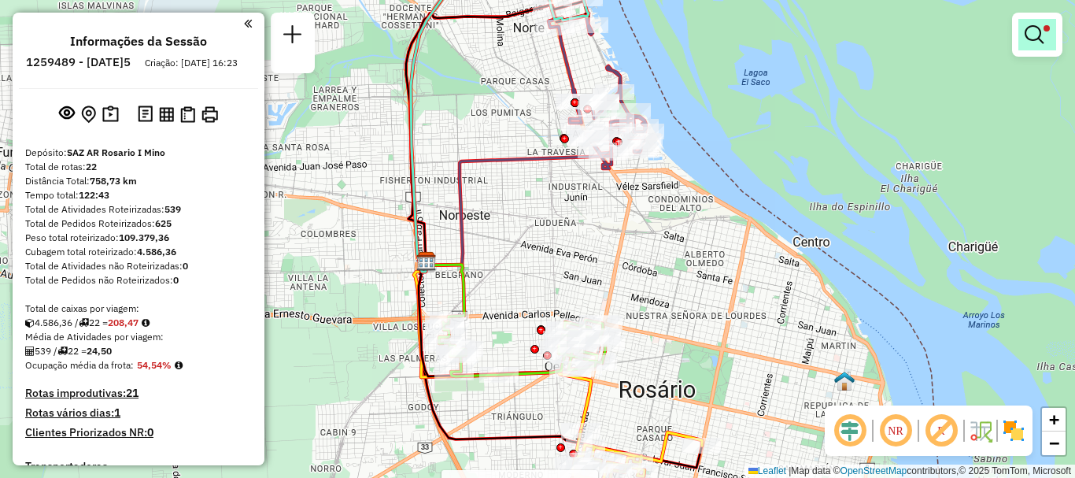
click at [1019, 31] on link at bounding box center [1038, 34] width 38 height 31
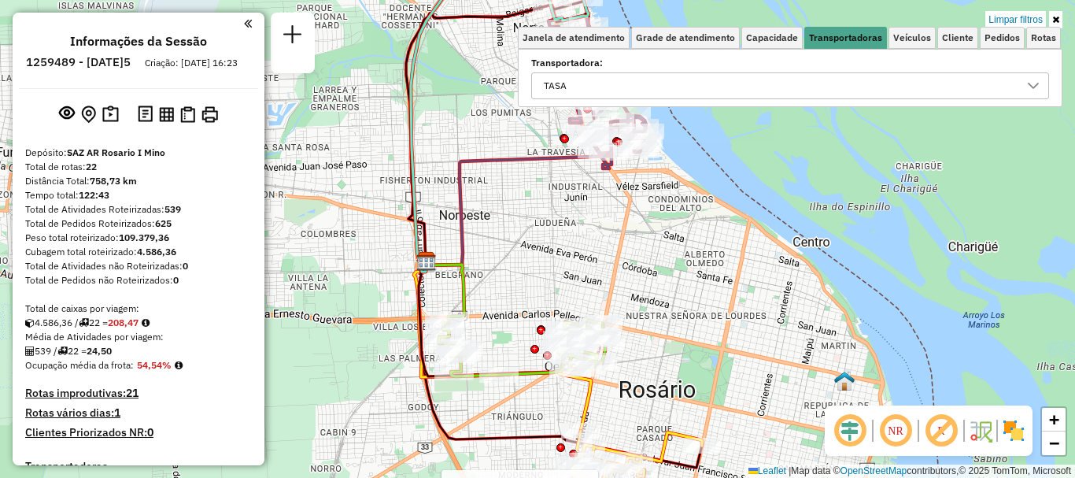
click at [1028, 89] on icon at bounding box center [1033, 86] width 13 height 13
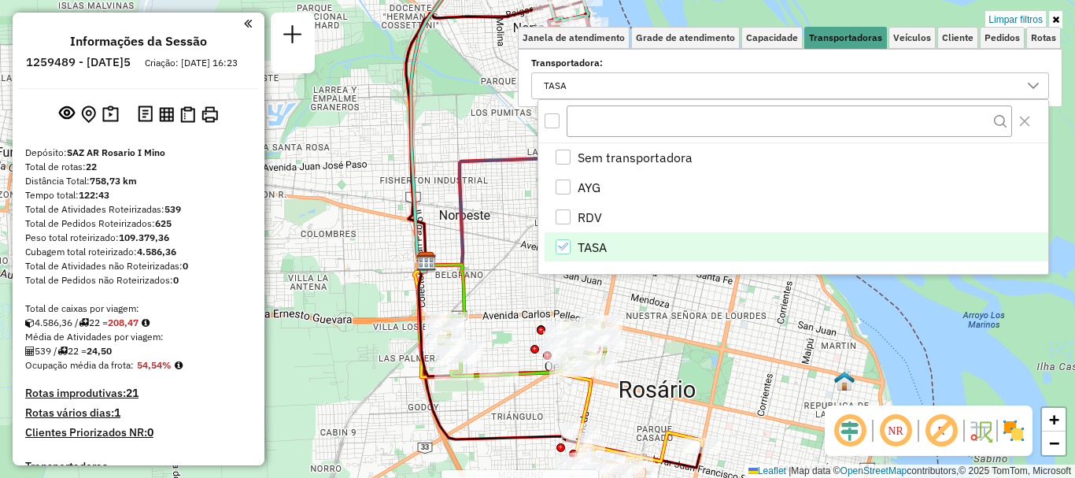
click at [569, 242] on div "TASA" at bounding box center [563, 246] width 15 height 15
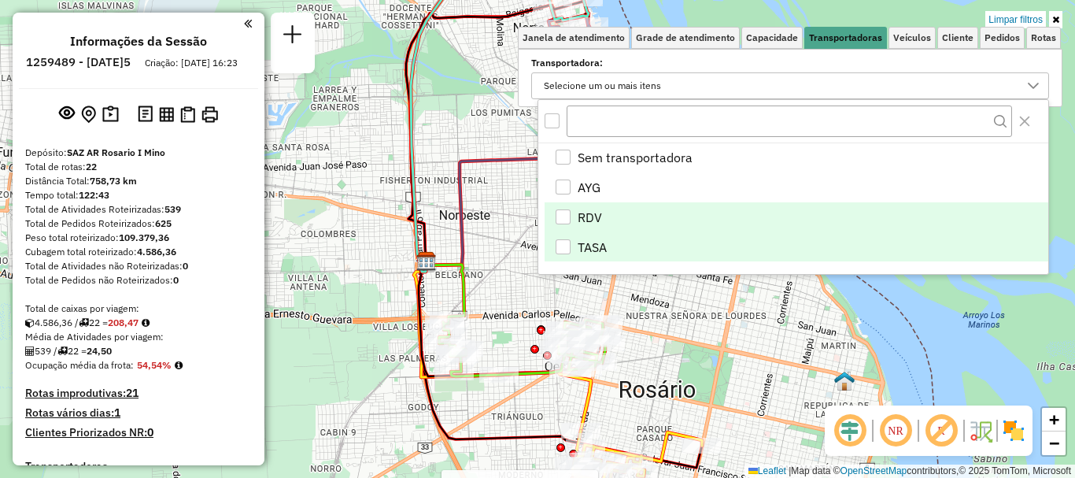
click at [559, 220] on div "RDV" at bounding box center [563, 216] width 15 height 15
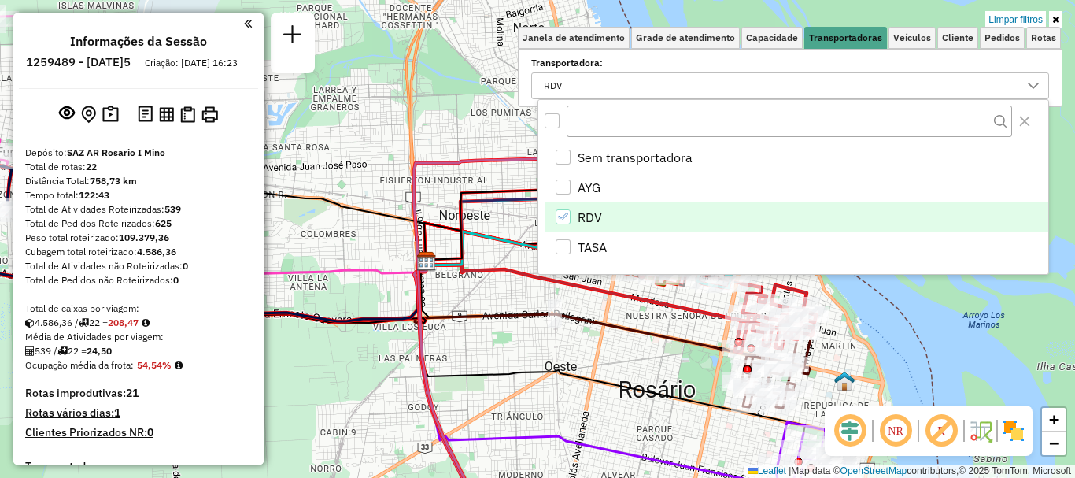
drag, startPoint x: 685, startPoint y: 386, endPoint x: 636, endPoint y: 370, distance: 51.5
click at [672, 380] on div "Limpar filtros Janela de atendimento Grade de atendimento Capacidade Transporta…" at bounding box center [537, 239] width 1075 height 478
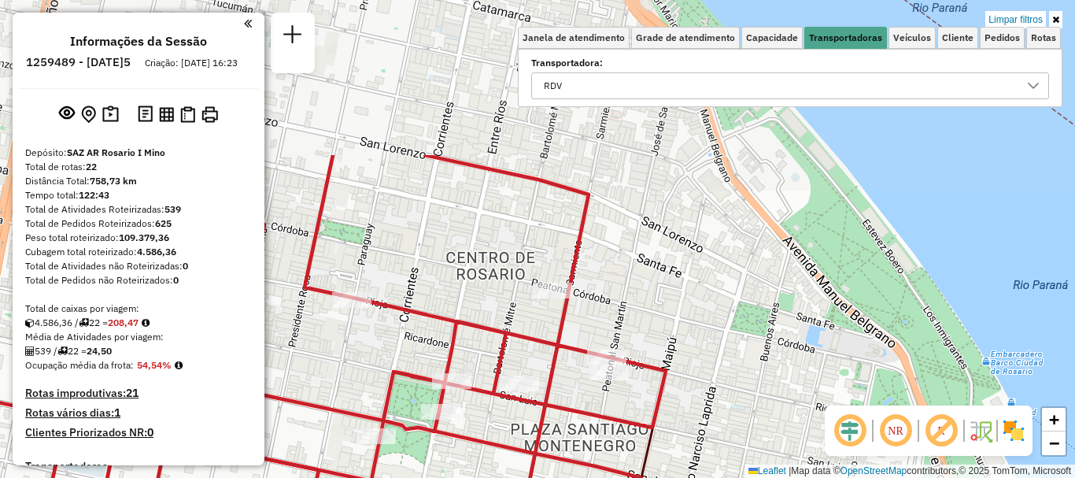
drag, startPoint x: 530, startPoint y: 427, endPoint x: 528, endPoint y: 443, distance: 15.8
click at [528, 443] on icon at bounding box center [339, 416] width 653 height 522
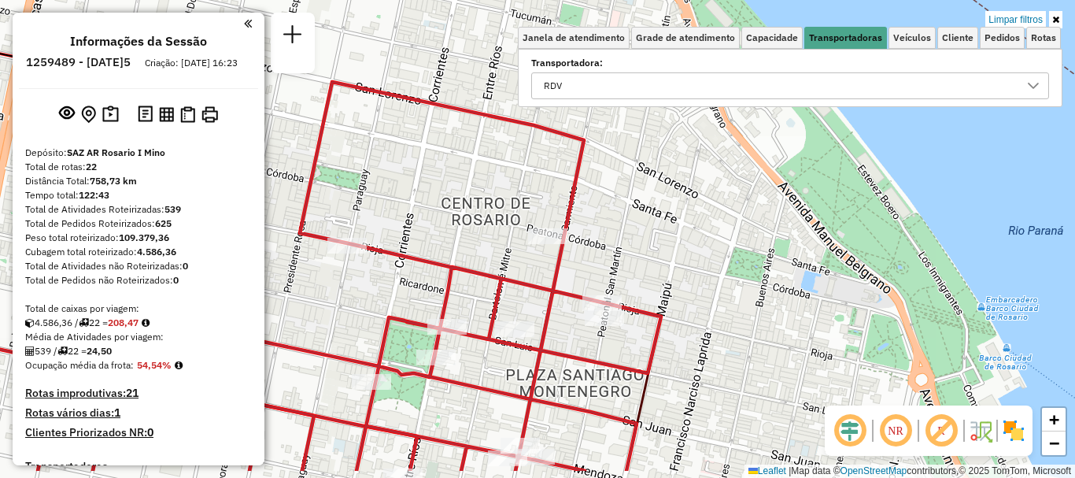
drag, startPoint x: 533, startPoint y: 410, endPoint x: 495, endPoint y: 123, distance: 289.8
click at [501, 154] on icon at bounding box center [349, 268] width 623 height 405
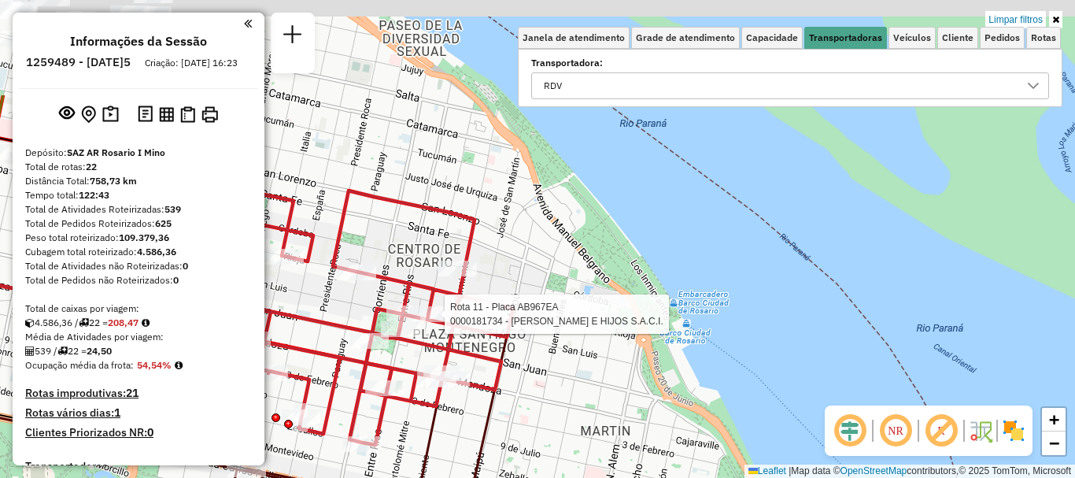
drag, startPoint x: 474, startPoint y: 412, endPoint x: 468, endPoint y: 444, distance: 32.0
click at [468, 444] on div "Rota 11 - Placa AB967EA 0000181734 - DAVID ROSENTAL E HIJOS S.A.C.I. Limpar fil…" at bounding box center [537, 239] width 1075 height 478
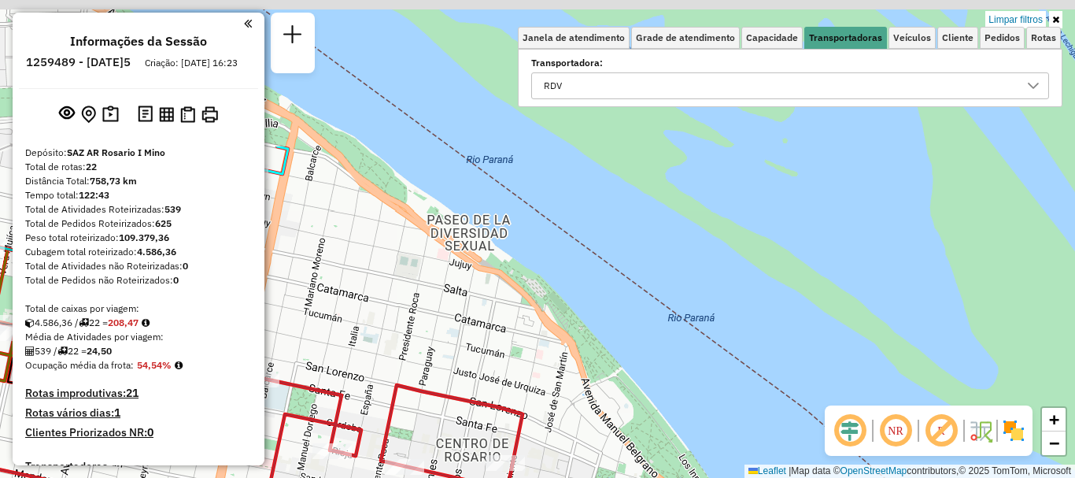
drag, startPoint x: 542, startPoint y: 404, endPoint x: 557, endPoint y: 446, distance: 44.1
click at [557, 446] on div "Rota 11 - Placa AB967EA 0000181734 - DAVID ROSENTAL E HIJOS S.A.C.I. Limpar fil…" at bounding box center [537, 239] width 1075 height 478
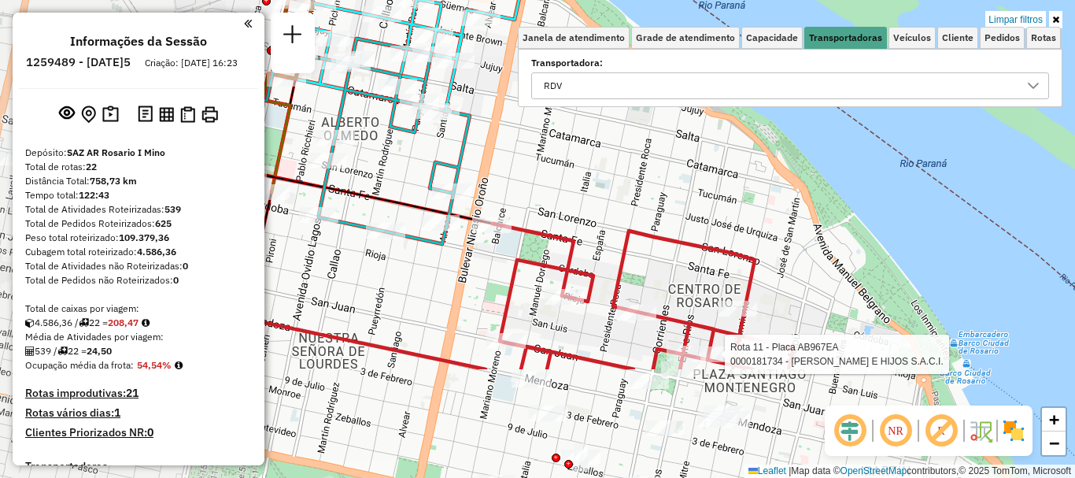
drag, startPoint x: 420, startPoint y: 316, endPoint x: 652, endPoint y: 160, distance: 279.0
click at [652, 160] on div "Rota 11 - Placa AB967EA 0000181734 - DAVID ROSENTAL E HIJOS S.A.C.I. Limpar fil…" at bounding box center [537, 239] width 1075 height 478
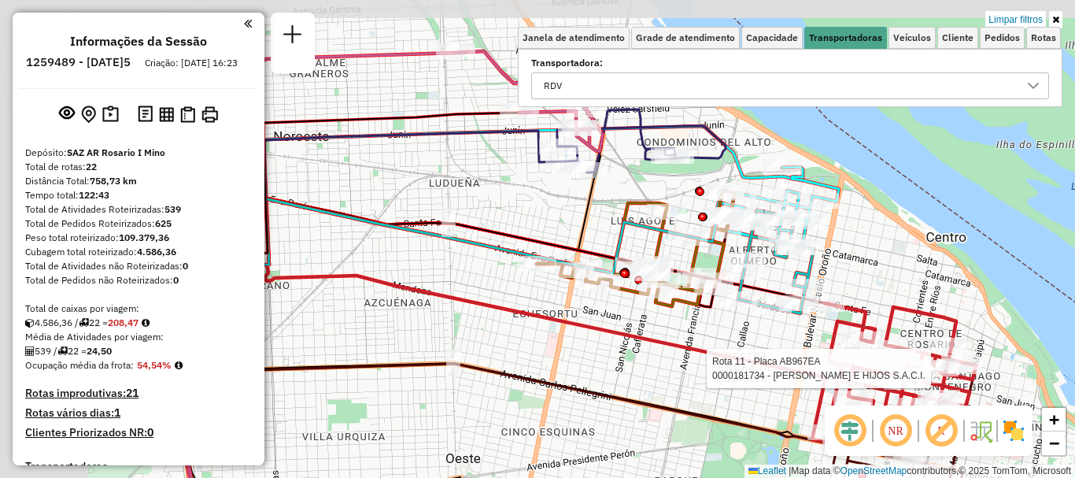
drag, startPoint x: 459, startPoint y: 369, endPoint x: 698, endPoint y: 416, distance: 243.9
click at [698, 416] on icon at bounding box center [511, 366] width 679 height 212
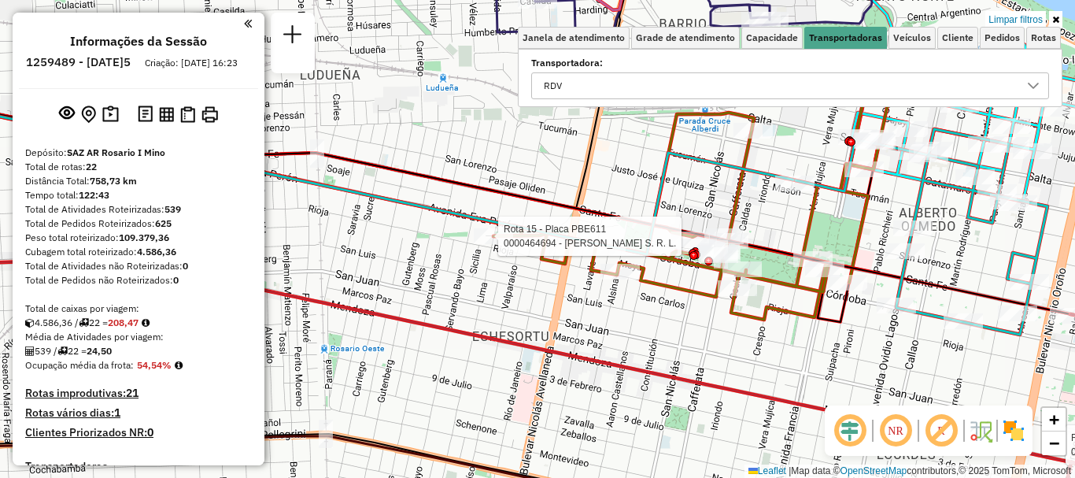
select select "**********"
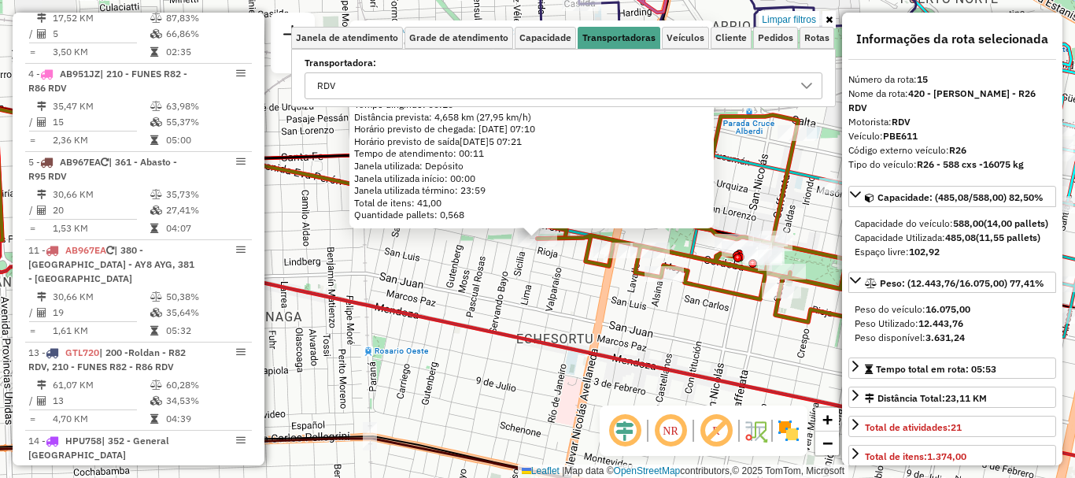
scroll to position [1073, 0]
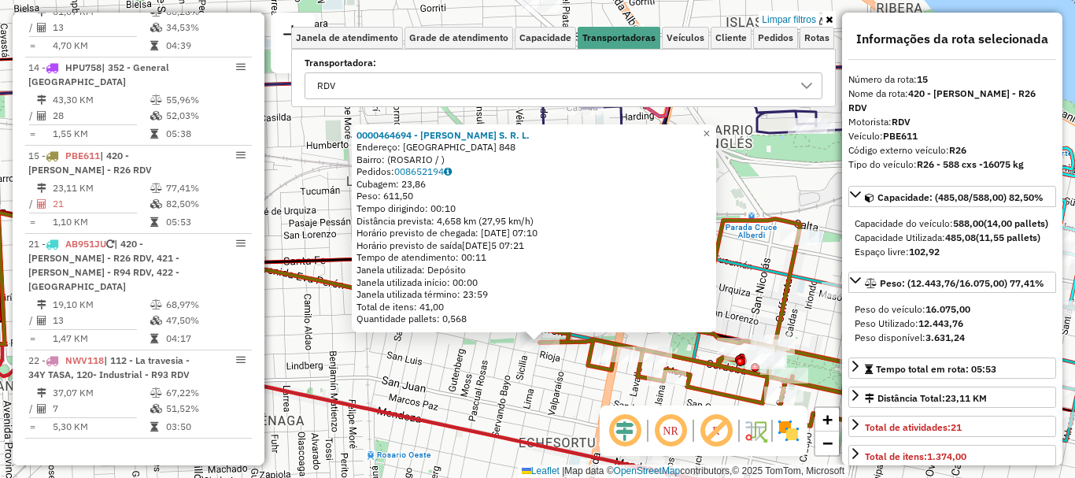
drag, startPoint x: 471, startPoint y: 302, endPoint x: 473, endPoint y: 406, distance: 103.9
click at [473, 406] on div "0000464694 - Lacancha S. R. L. Endereço: LIMA 848 Bairro: (ROSARIO / ) Pedidos:…" at bounding box center [537, 239] width 1075 height 478
click at [486, 427] on icon at bounding box center [403, 434] width 1023 height 181
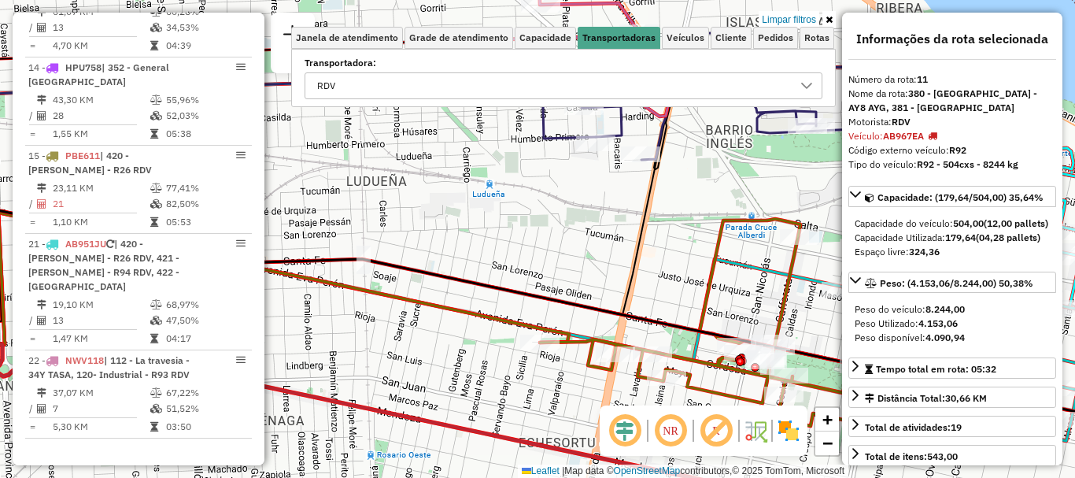
scroll to position [913, 0]
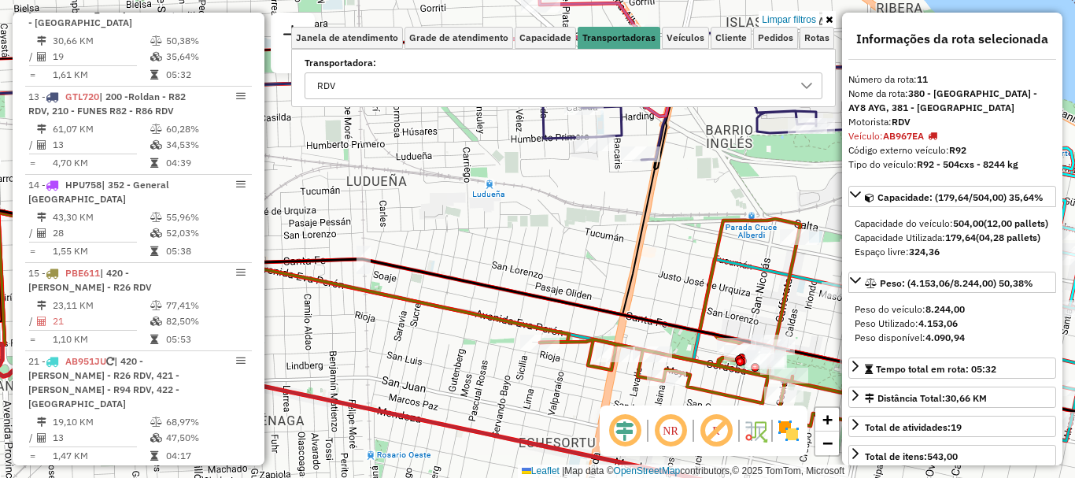
drag, startPoint x: 472, startPoint y: 337, endPoint x: 412, endPoint y: 276, distance: 85.2
click at [412, 276] on div "Limpar filtros Janela de atendimento Grade de atendimento Capacidade Transporta…" at bounding box center [537, 239] width 1075 height 478
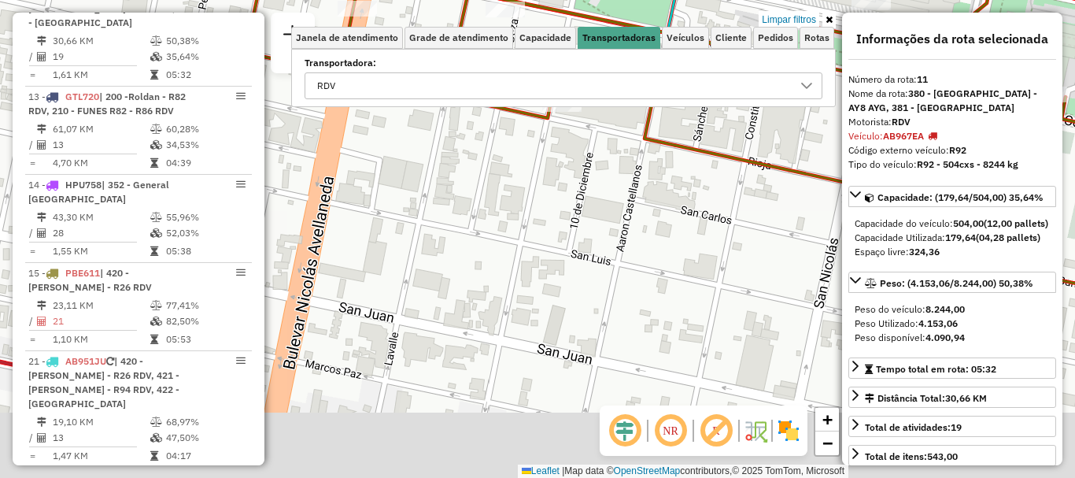
drag, startPoint x: 566, startPoint y: 277, endPoint x: 486, endPoint y: 178, distance: 127.1
click at [479, 167] on div "Limpar filtros Janela de atendimento Grade de atendimento Capacidade Transporta…" at bounding box center [537, 239] width 1075 height 478
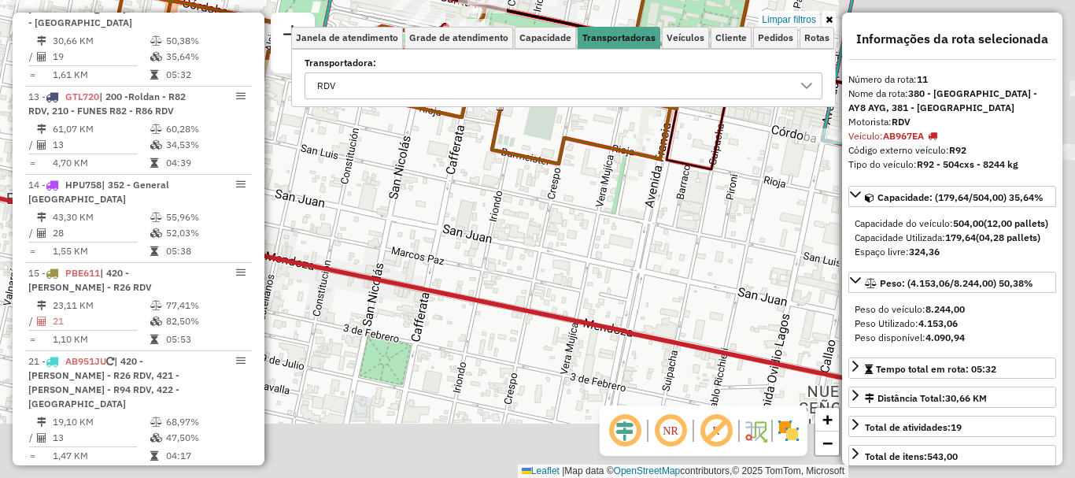
drag, startPoint x: 552, startPoint y: 242, endPoint x: 305, endPoint y: 171, distance: 256.6
click at [305, 171] on div "Limpar filtros Janela de atendimento Grade de atendimento Capacidade Transporta…" at bounding box center [537, 239] width 1075 height 478
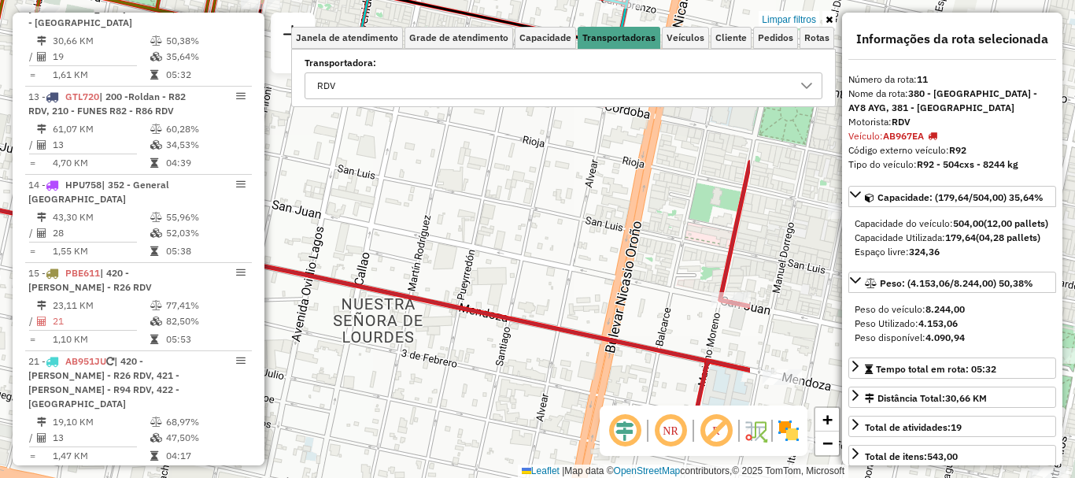
drag, startPoint x: 619, startPoint y: 264, endPoint x: 273, endPoint y: 322, distance: 350.3
click at [252, 285] on hb-router-mapa "Informações da Sessão 1259489 - 05/09/2025 Criação: 04/09/2025 16:23 Depósito: …" at bounding box center [537, 239] width 1075 height 478
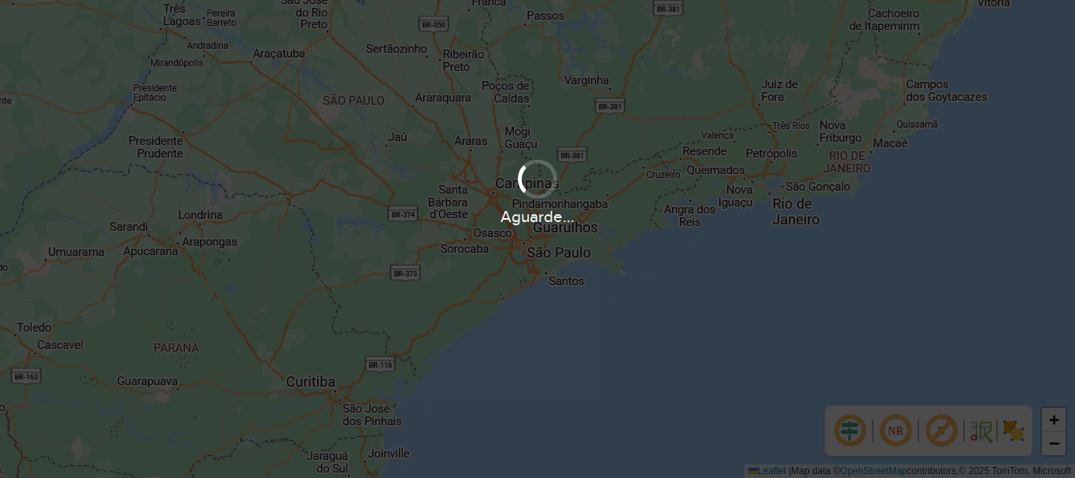
scroll to position [1032, 0]
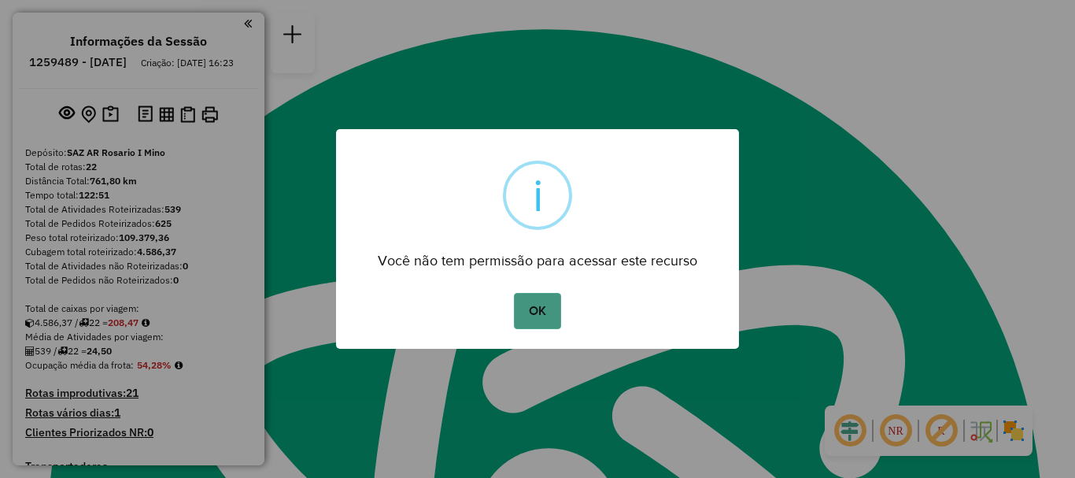
click at [539, 302] on button "OK" at bounding box center [537, 311] width 46 height 36
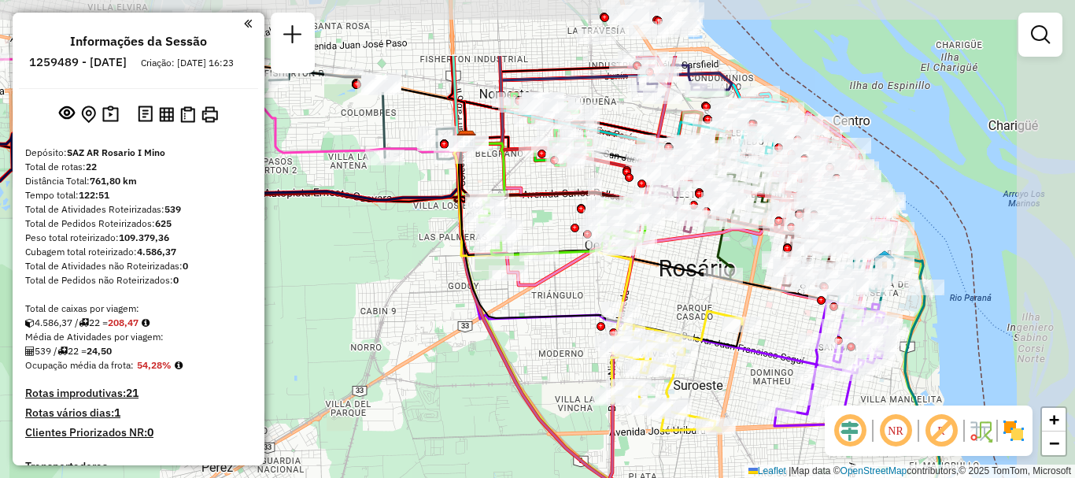
drag, startPoint x: 546, startPoint y: 107, endPoint x: 394, endPoint y: 182, distance: 168.6
click at [394, 182] on div "Janela de atendimento Grade de atendimento Capacidade Transportadoras Veículos …" at bounding box center [537, 239] width 1075 height 478
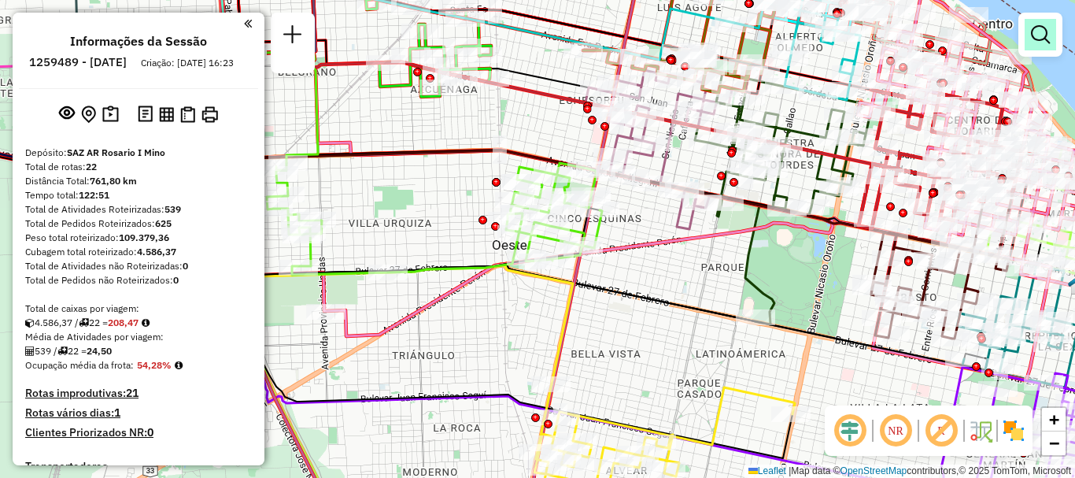
click at [1034, 29] on em at bounding box center [1040, 34] width 19 height 19
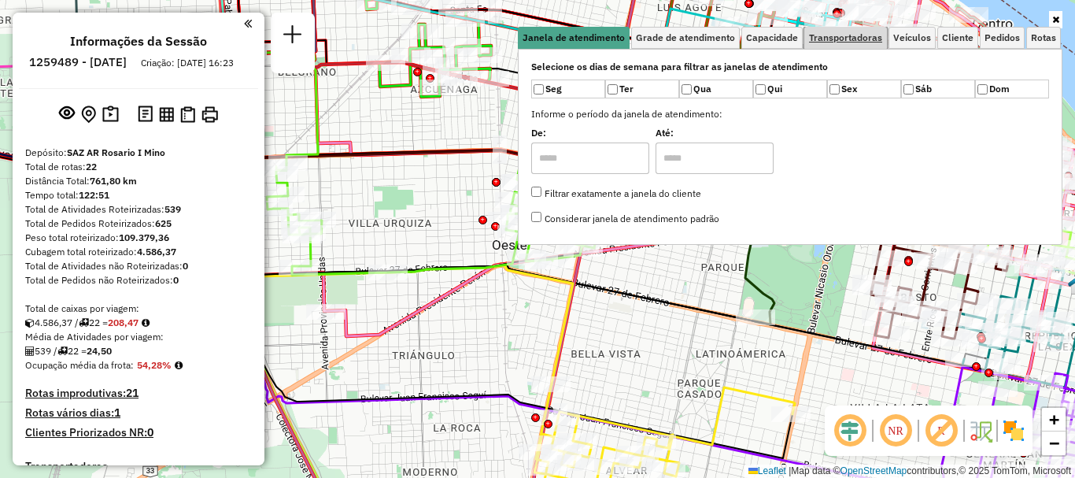
click at [838, 37] on span "Transportadoras" at bounding box center [845, 37] width 73 height 9
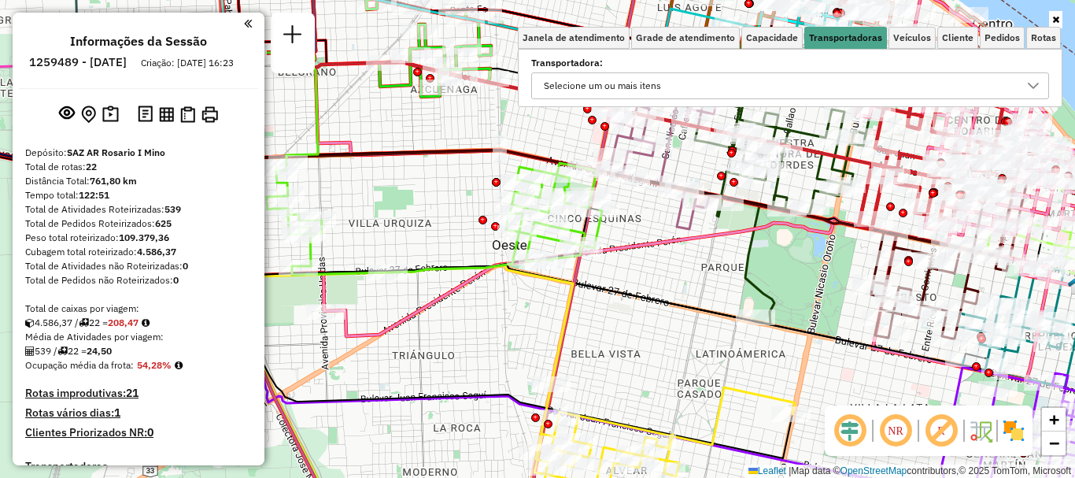
click at [1032, 76] on div at bounding box center [1034, 85] width 30 height 25
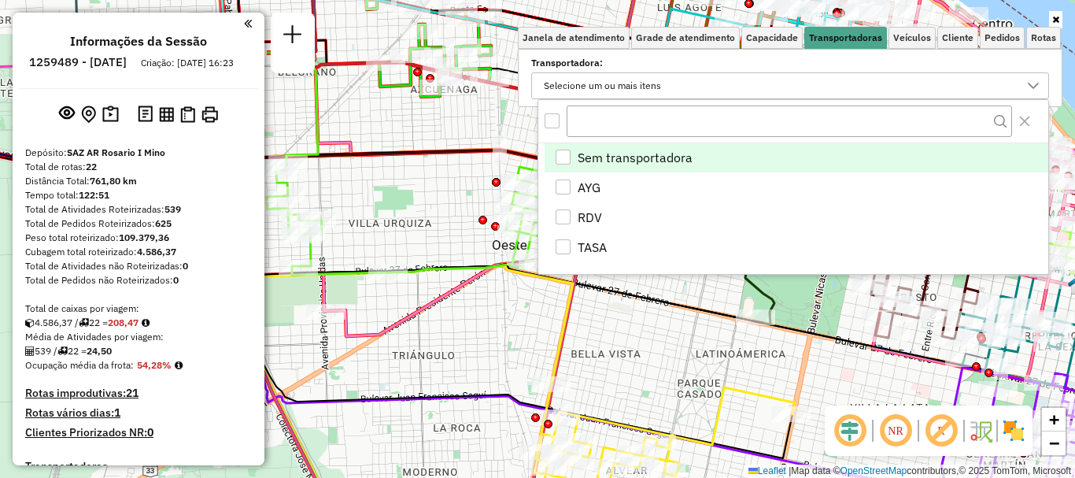
scroll to position [9, 54]
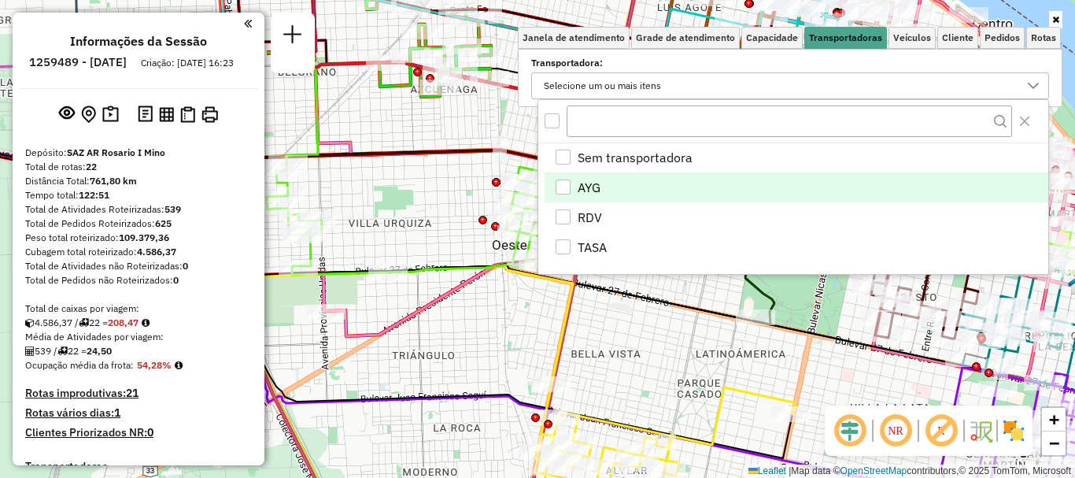
click at [565, 183] on div "AYG" at bounding box center [563, 186] width 15 height 15
click at [603, 306] on hb-app "Aguarde... Pop-up bloqueado! Seu navegador bloqueou automáticamente a abertura …" at bounding box center [537, 239] width 1075 height 478
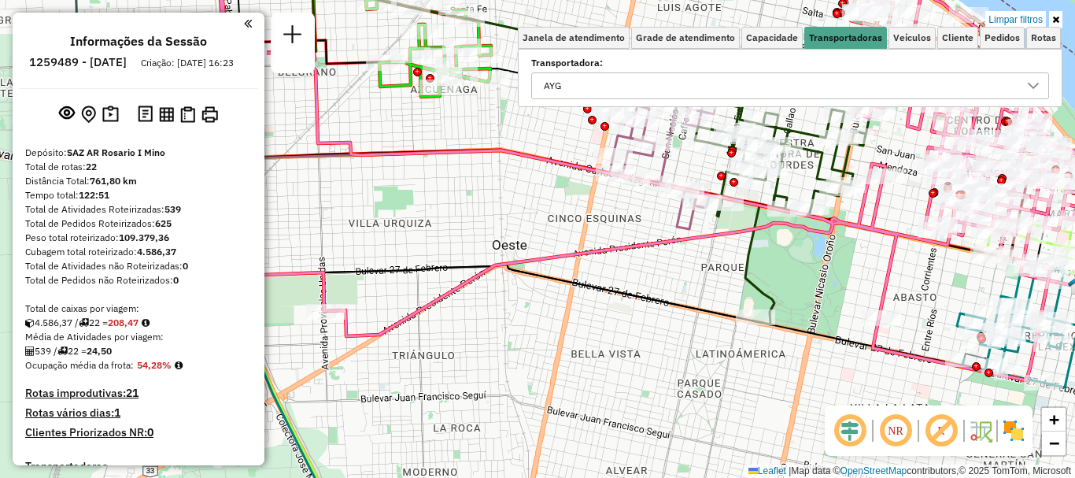
click at [1035, 84] on icon at bounding box center [1033, 86] width 13 height 13
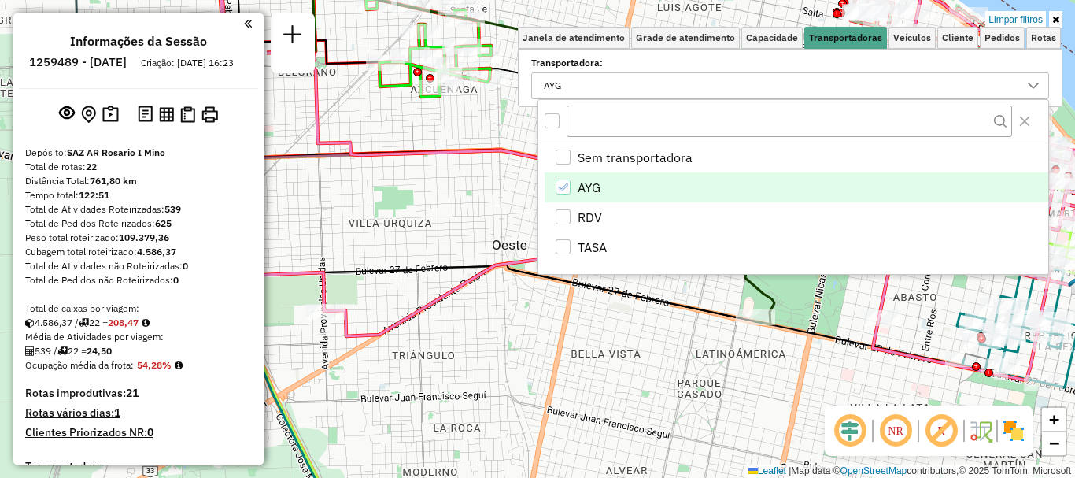
click at [564, 183] on icon "AYG" at bounding box center [562, 187] width 11 height 11
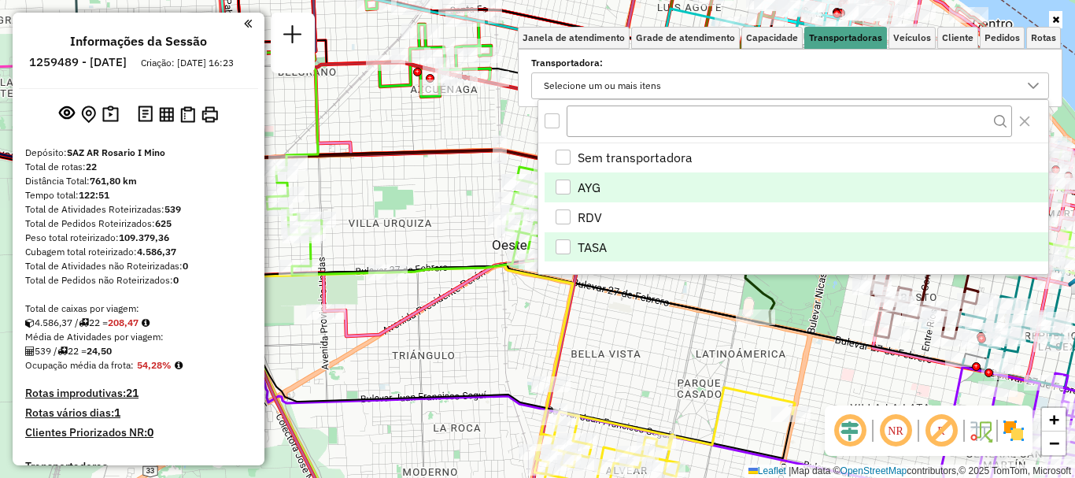
click at [561, 247] on div "TASA" at bounding box center [563, 246] width 15 height 15
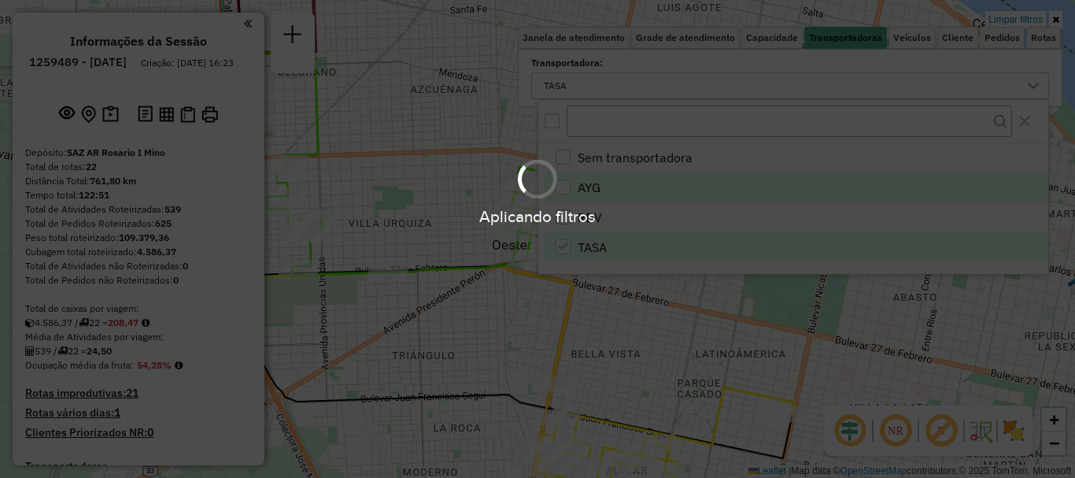
click at [618, 325] on div "Aplicando filtros" at bounding box center [537, 239] width 1075 height 478
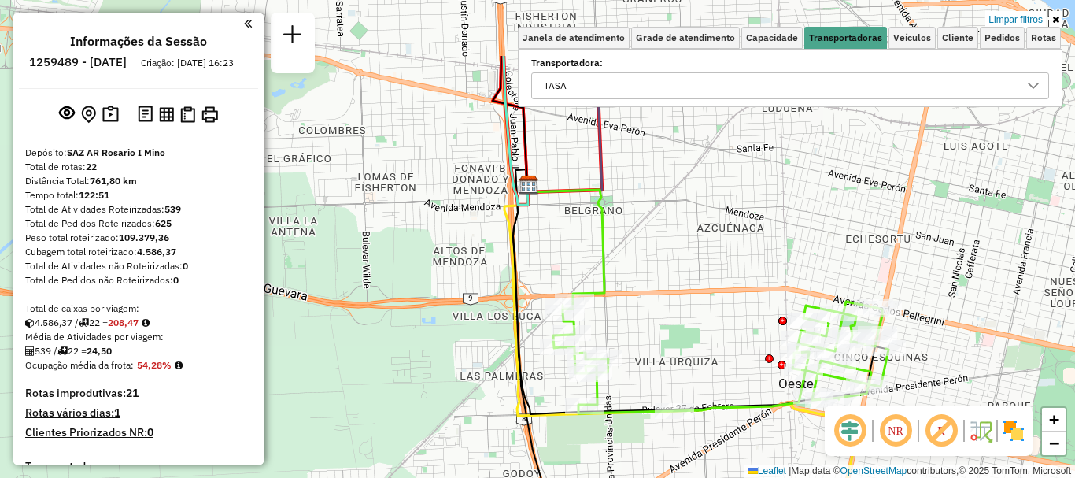
drag, startPoint x: 469, startPoint y: 295, endPoint x: 688, endPoint y: 386, distance: 237.1
click at [731, 398] on icon at bounding box center [720, 357] width 335 height 112
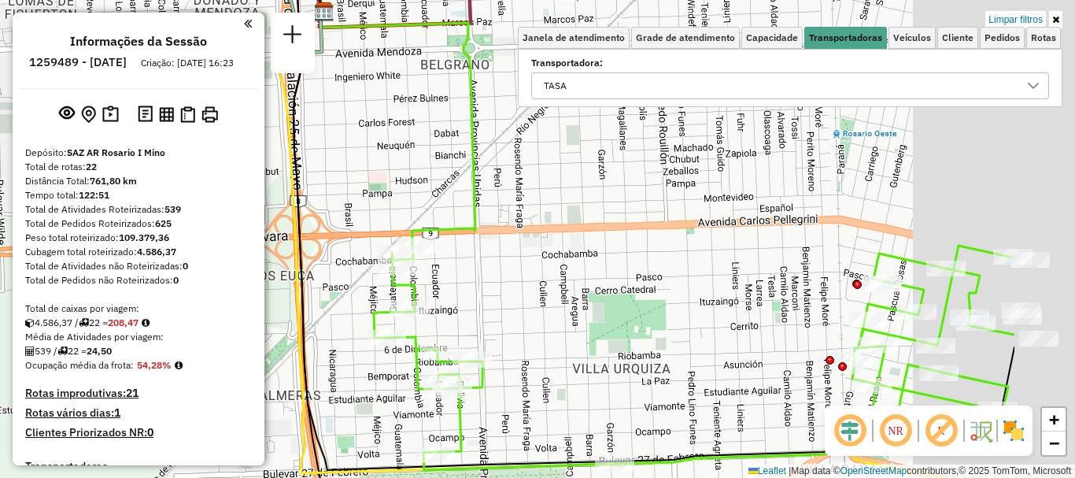
drag, startPoint x: 776, startPoint y: 351, endPoint x: 338, endPoint y: 263, distance: 447.2
click at [338, 272] on div "Limpar filtros Janela de atendimento Grade de atendimento Capacidade Transporta…" at bounding box center [537, 239] width 1075 height 478
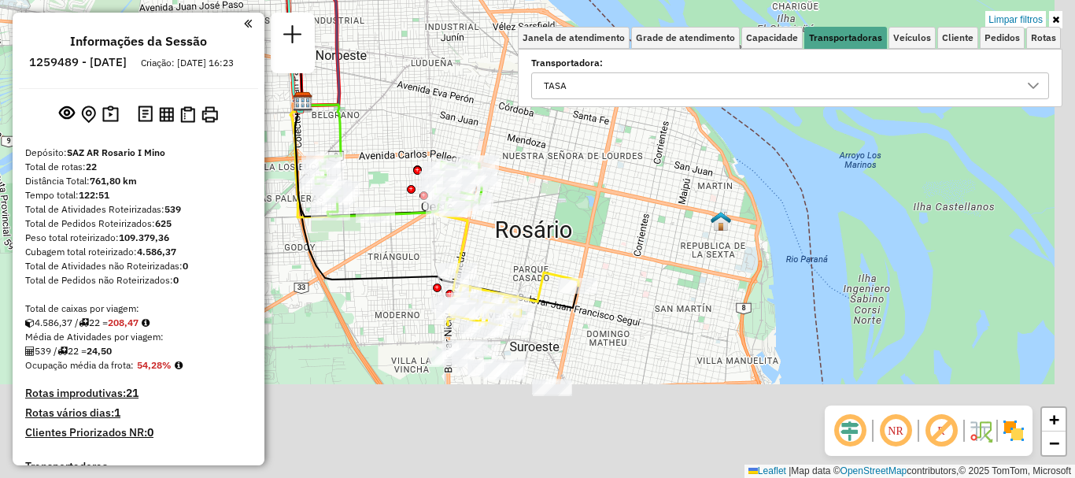
drag, startPoint x: 737, startPoint y: 387, endPoint x: 518, endPoint y: 165, distance: 312.3
click at [518, 165] on div "Limpar filtros Janela de atendimento Grade de atendimento Capacidade Transporta…" at bounding box center [537, 239] width 1075 height 478
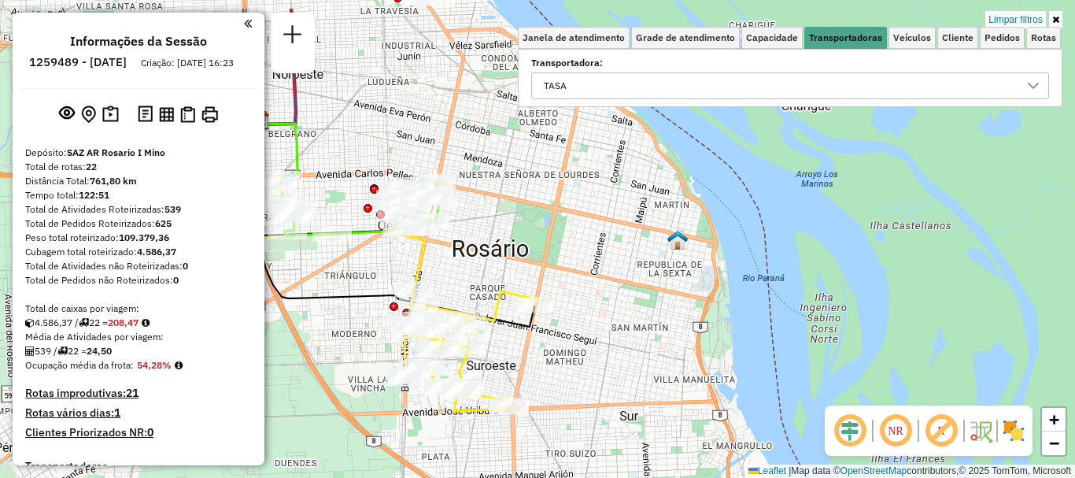
drag, startPoint x: 585, startPoint y: 210, endPoint x: 584, endPoint y: 267, distance: 56.7
click at [584, 267] on div "Limpar filtros Janela de atendimento Grade de atendimento Capacidade Transporta…" at bounding box center [537, 239] width 1075 height 478
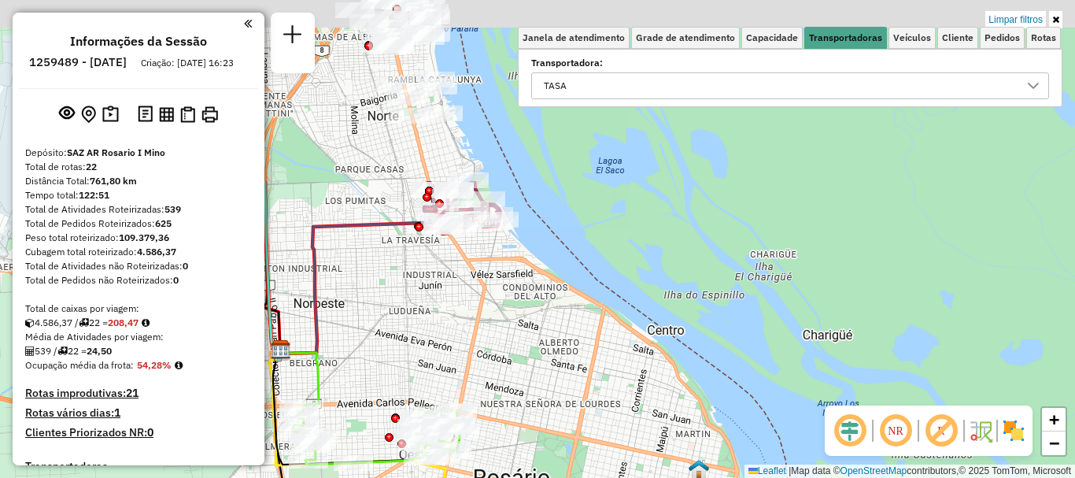
drag, startPoint x: 506, startPoint y: 282, endPoint x: 523, endPoint y: 393, distance: 112.3
click at [527, 426] on div "Limpar filtros Janela de atendimento Grade de atendimento Capacidade Transporta…" at bounding box center [537, 239] width 1075 height 478
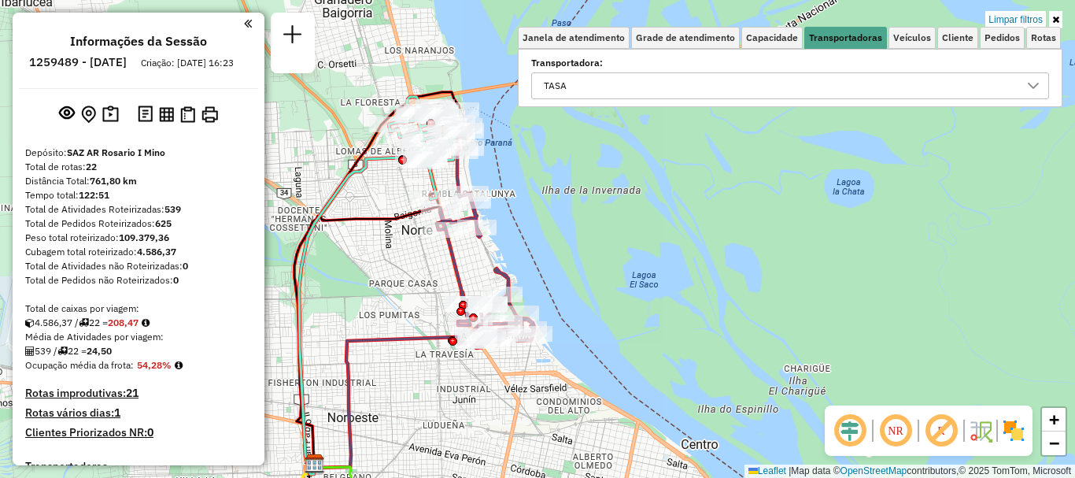
drag, startPoint x: 550, startPoint y: 416, endPoint x: 555, endPoint y: 431, distance: 15.7
click at [555, 431] on div "Limpar filtros Janela de atendimento Grade de atendimento Capacidade Transporta…" at bounding box center [537, 239] width 1075 height 478
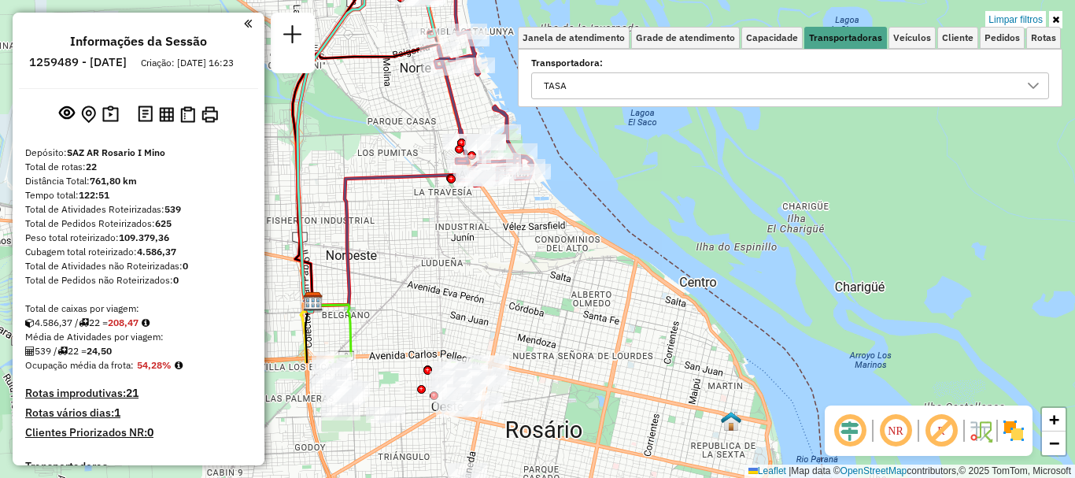
drag, startPoint x: 554, startPoint y: 416, endPoint x: 609, endPoint y: 146, distance: 275.6
click at [569, 216] on div "Limpar filtros Janela de atendimento Grade de atendimento Capacidade Transporta…" at bounding box center [537, 239] width 1075 height 478
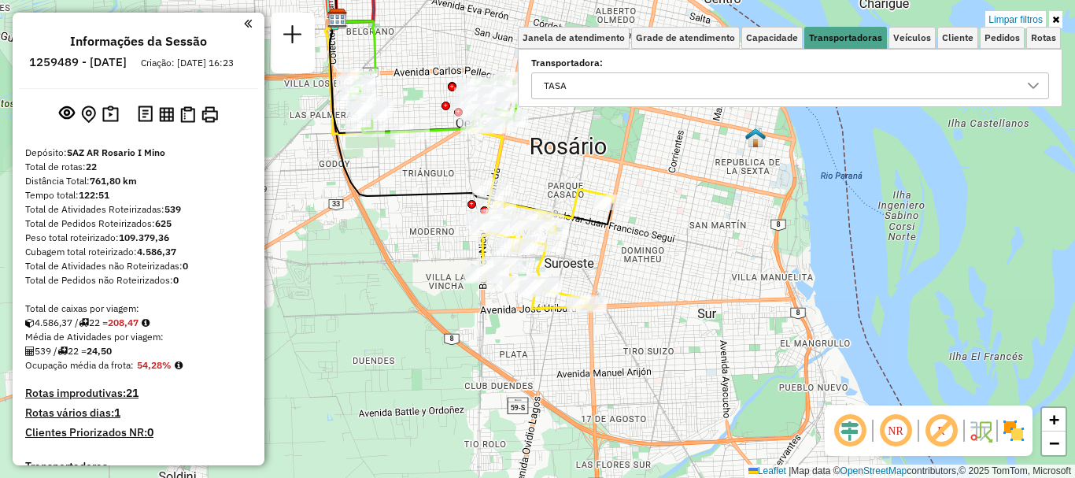
drag, startPoint x: 605, startPoint y: 124, endPoint x: 613, endPoint y: 78, distance: 47.2
click at [612, 79] on div "Limpar filtros Janela de atendimento Grade de atendimento Capacidade Transporta…" at bounding box center [537, 239] width 1075 height 478
